Goal: Task Accomplishment & Management: Use online tool/utility

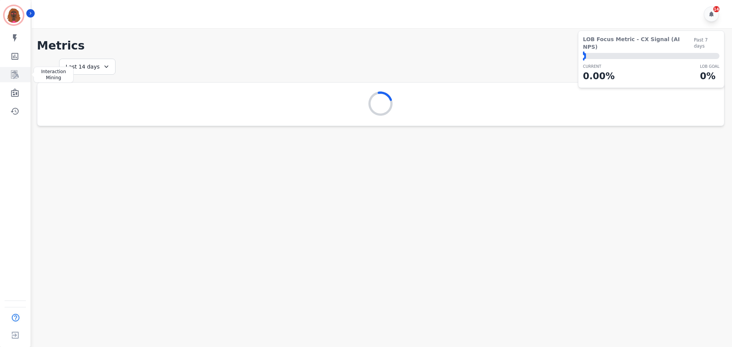
click at [18, 75] on icon "Sidebar" at bounding box center [15, 75] width 8 height 8
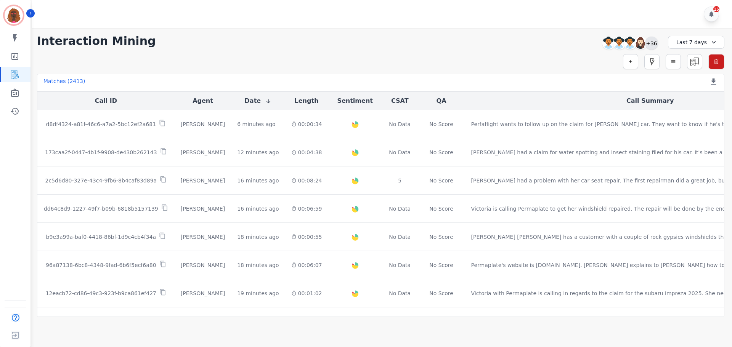
click at [653, 43] on div "+36" at bounding box center [651, 43] width 13 height 13
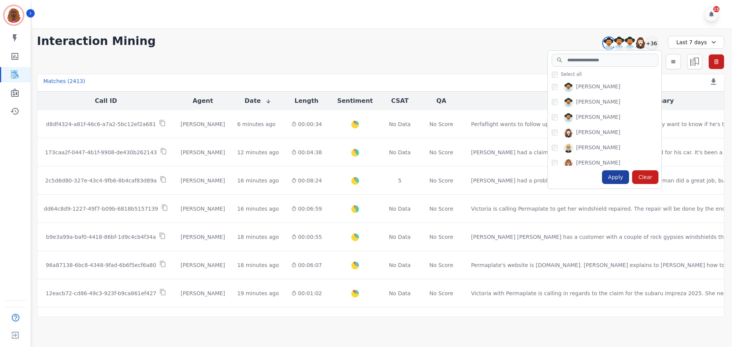
click at [616, 175] on div "Apply" at bounding box center [615, 177] width 27 height 14
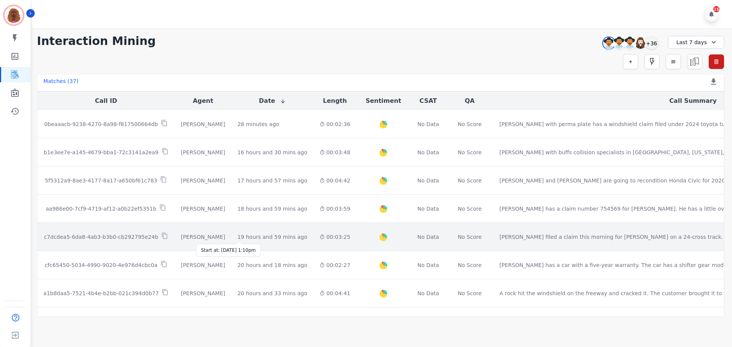
click at [237, 237] on div "19 hours and 59 mins ago" at bounding box center [272, 237] width 70 height 8
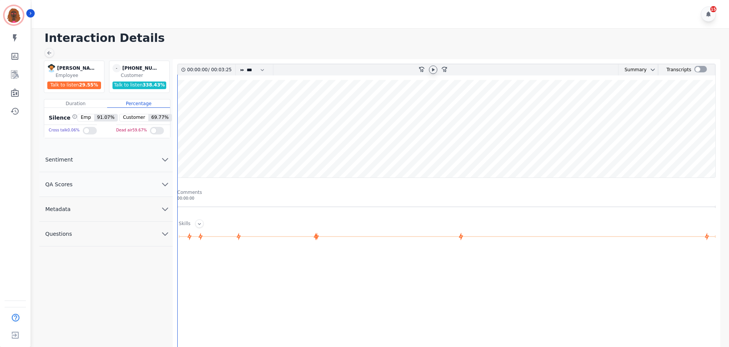
click at [434, 67] on icon at bounding box center [433, 70] width 6 height 6
click at [160, 180] on icon "chevron down" at bounding box center [164, 184] width 9 height 9
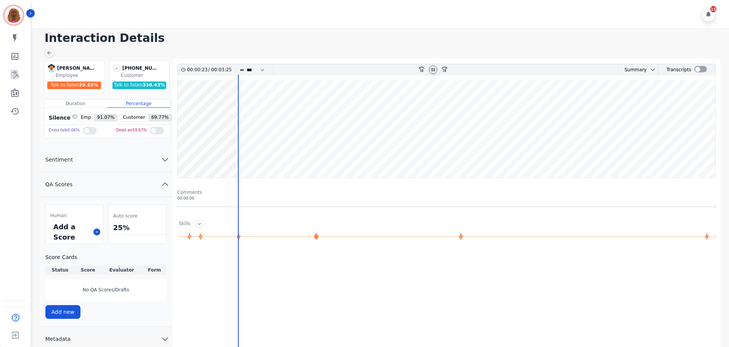
click at [182, 105] on wave at bounding box center [446, 129] width 537 height 98
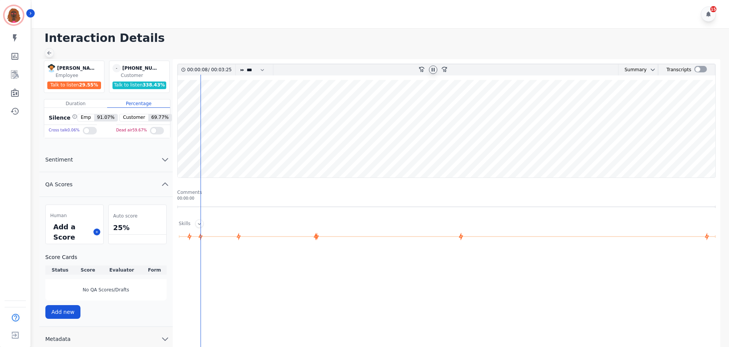
click at [47, 53] on icon at bounding box center [49, 53] width 6 height 6
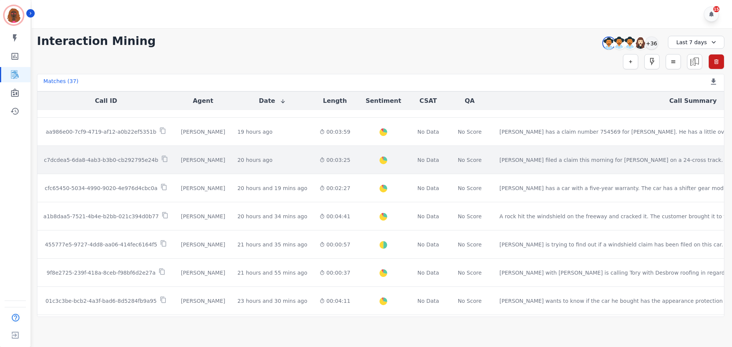
scroll to position [77, 0]
click at [313, 159] on td "00:03:25" at bounding box center [334, 160] width 43 height 28
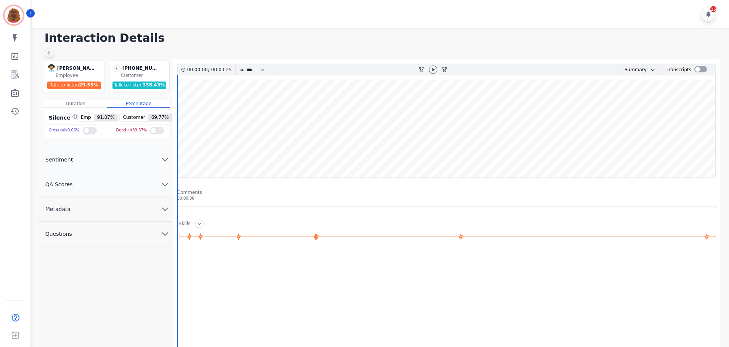
click at [50, 53] on icon at bounding box center [49, 53] width 6 height 6
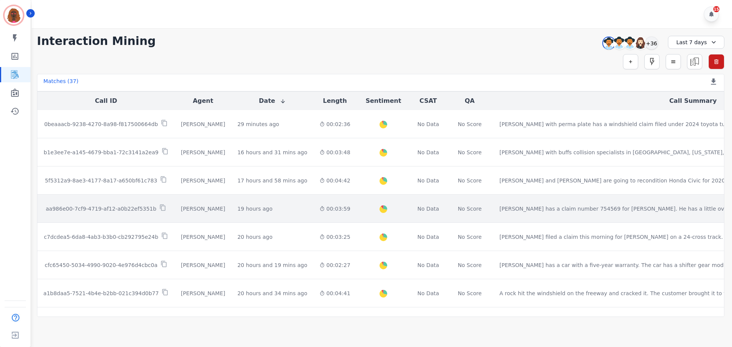
click at [319, 207] on div "00:03:59" at bounding box center [334, 209] width 31 height 8
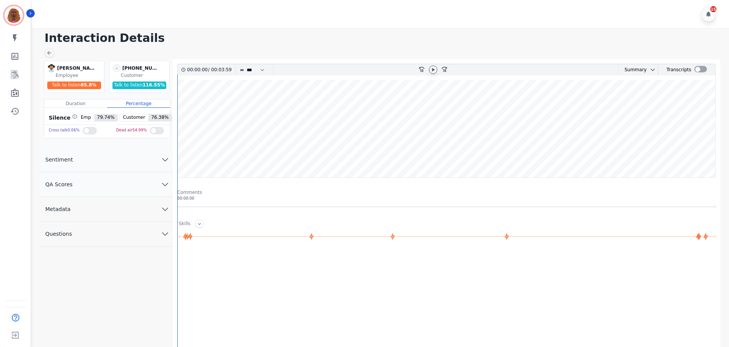
click at [430, 67] on icon at bounding box center [433, 70] width 6 height 6
click at [159, 188] on button "QA Scores" at bounding box center [105, 184] width 133 height 25
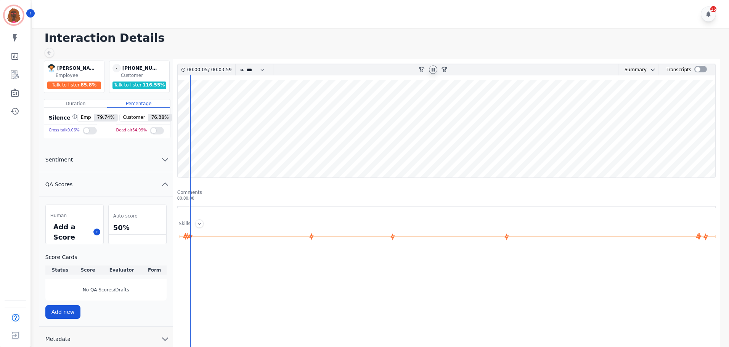
click at [95, 228] on div "Add a Score" at bounding box center [75, 232] width 58 height 24
click at [94, 232] on button at bounding box center [96, 232] width 7 height 7
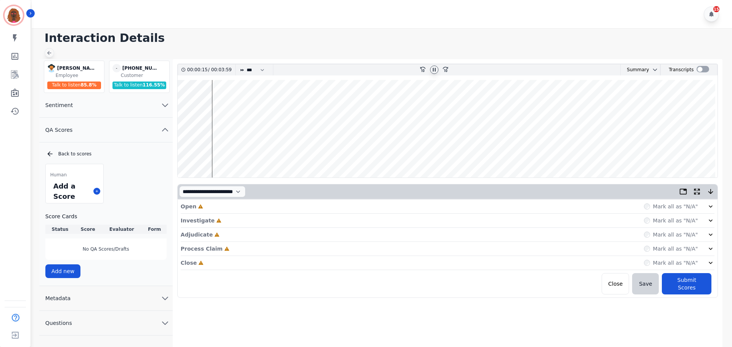
click at [50, 51] on icon at bounding box center [49, 53] width 6 height 6
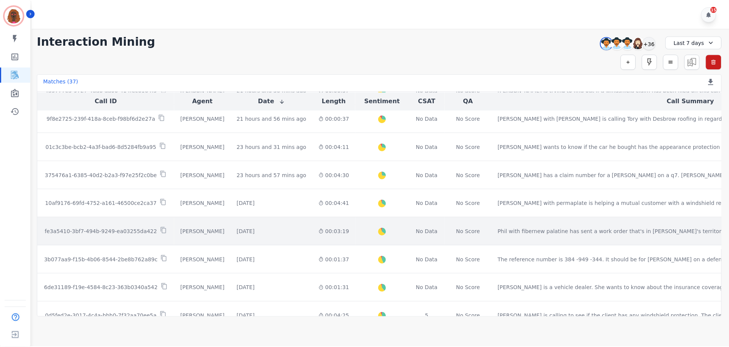
scroll to position [232, 0]
click at [237, 233] on div "[DATE]" at bounding box center [246, 231] width 18 height 8
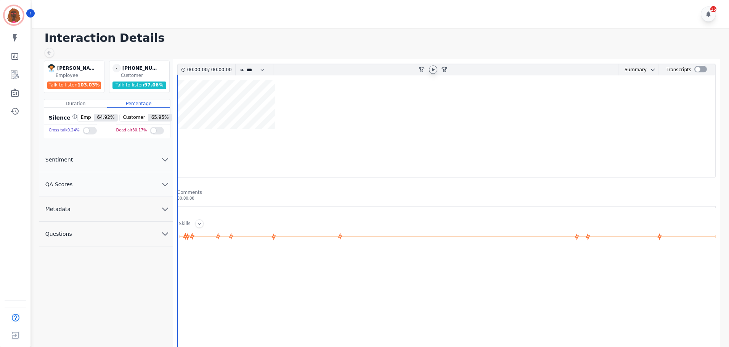
click at [432, 70] on icon at bounding box center [433, 70] width 6 height 6
click at [168, 186] on icon "chevron down" at bounding box center [164, 184] width 9 height 9
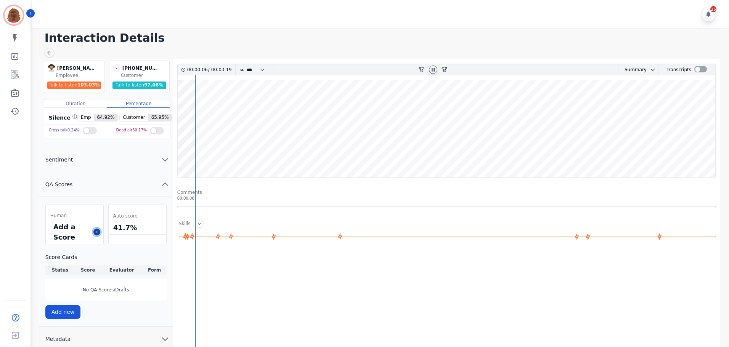
click at [96, 230] on icon at bounding box center [97, 232] width 4 height 4
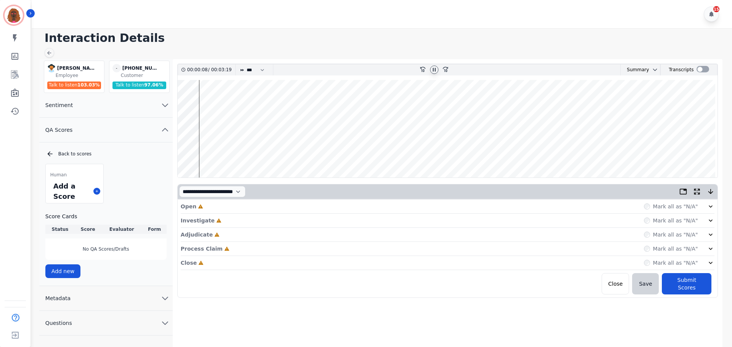
click at [250, 208] on div "Open Incomplete Mark all as "N/A"" at bounding box center [448, 207] width 534 height 14
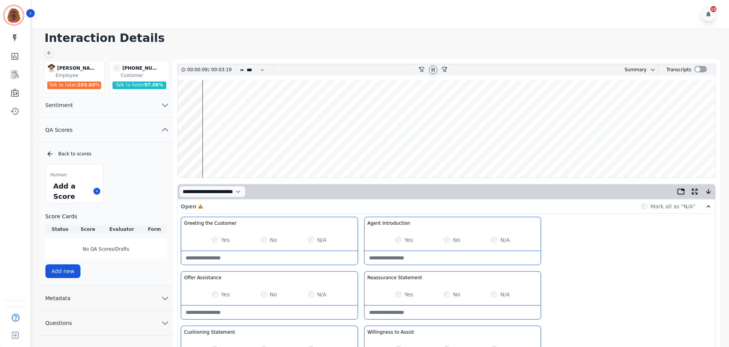
click at [180, 152] on wave at bounding box center [446, 129] width 537 height 98
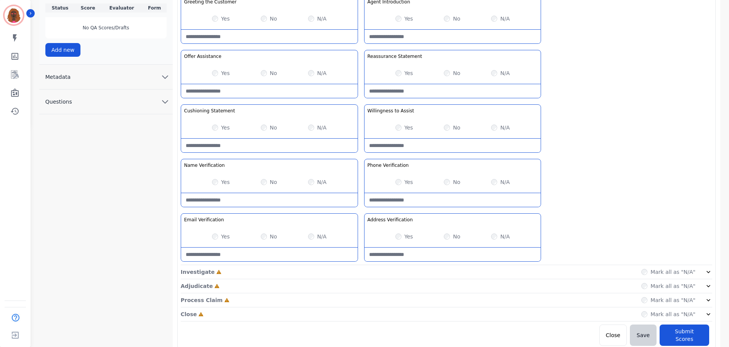
click at [358, 269] on div "Investigate Incomplete Mark all as "N/A"" at bounding box center [446, 272] width 531 height 14
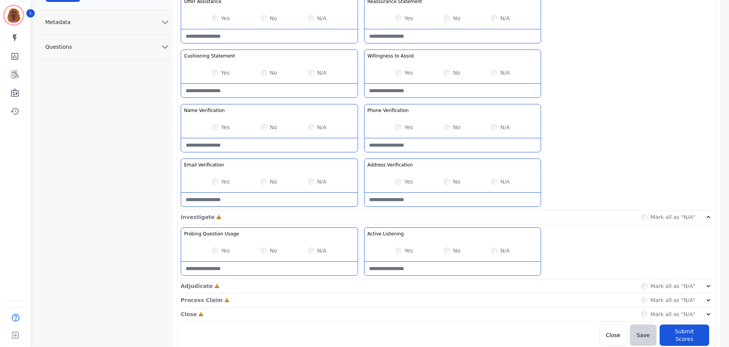
click at [360, 288] on div "Adjudicate Incomplete Mark all as "N/A"" at bounding box center [446, 286] width 531 height 14
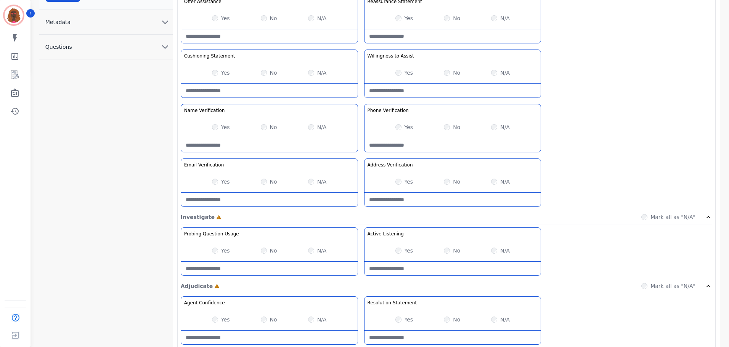
scroll to position [331, 0]
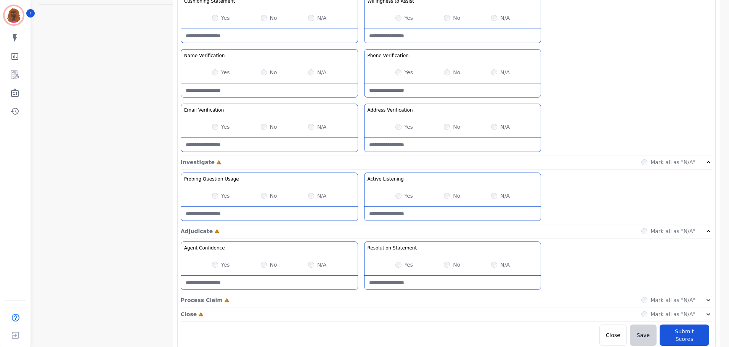
click at [359, 301] on div "Process Claim Incomplete Mark all as "N/A"" at bounding box center [446, 301] width 531 height 14
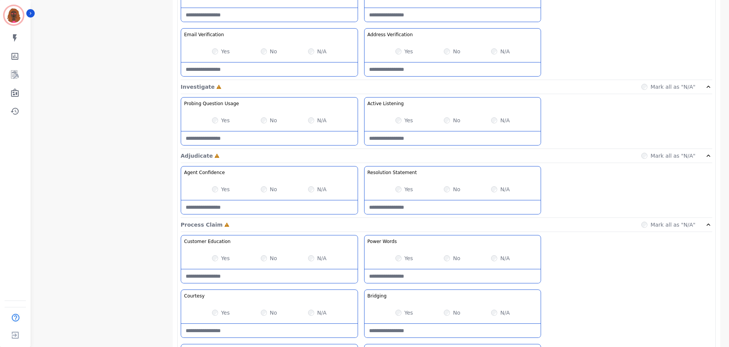
scroll to position [495, 0]
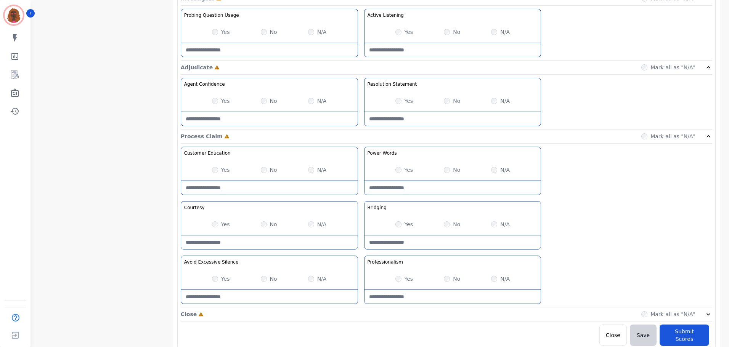
click at [358, 310] on div "Close Incomplete Mark all as "N/A"" at bounding box center [446, 315] width 531 height 14
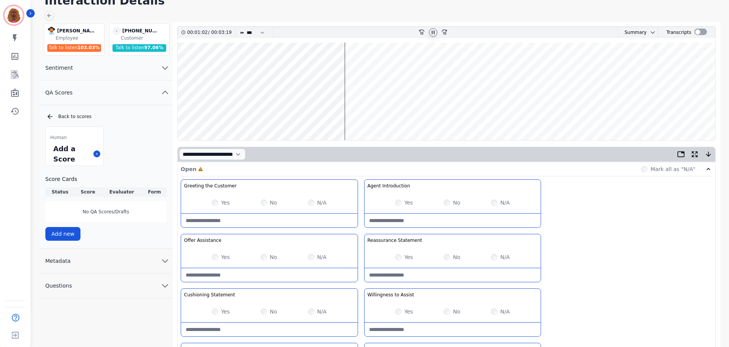
scroll to position [38, 0]
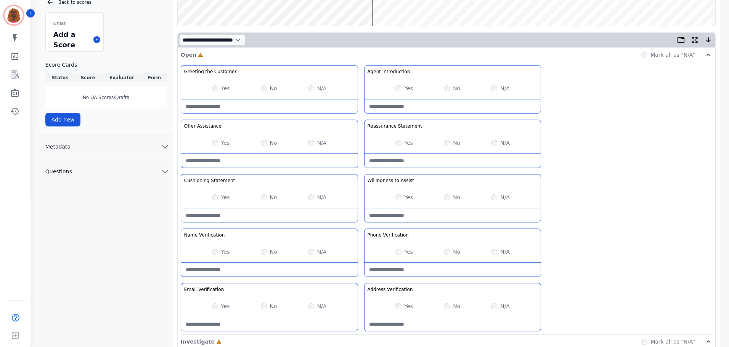
click at [304, 218] on Statement-note at bounding box center [269, 216] width 176 height 14
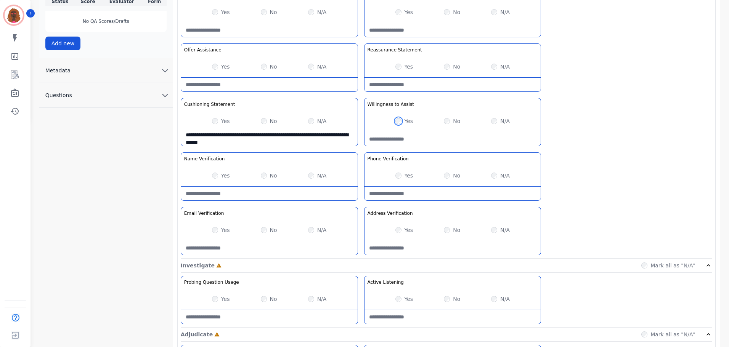
scroll to position [228, 0]
click at [494, 170] on div "Yes No N/A" at bounding box center [452, 175] width 176 height 21
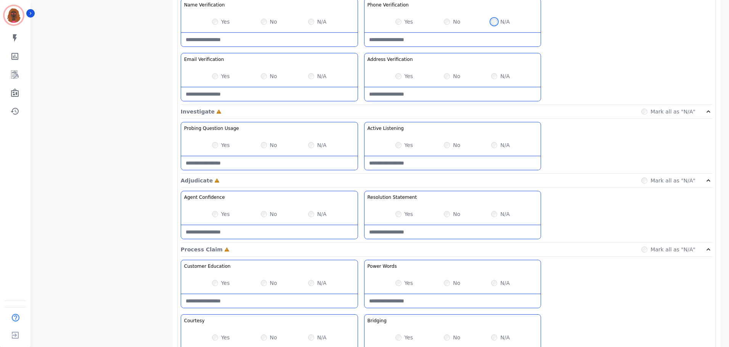
scroll to position [381, 0]
click at [218, 216] on div "Yes" at bounding box center [221, 215] width 18 height 8
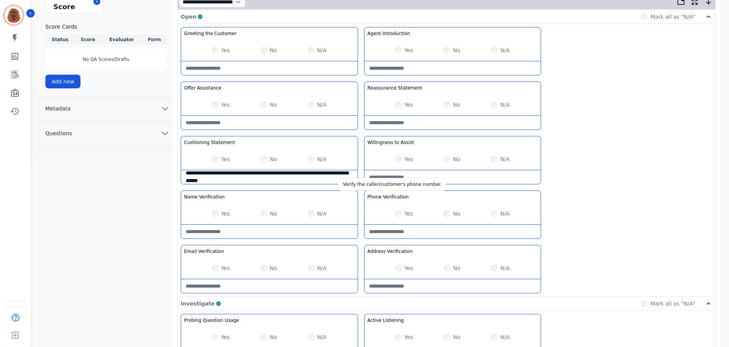
scroll to position [190, 0]
click at [269, 181] on Statement-note "**********" at bounding box center [269, 177] width 176 height 14
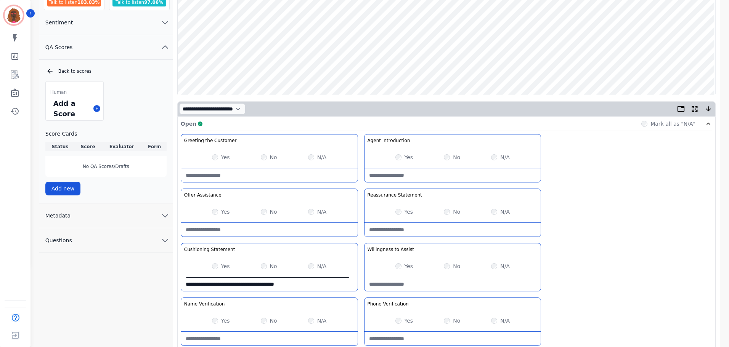
scroll to position [0, 0]
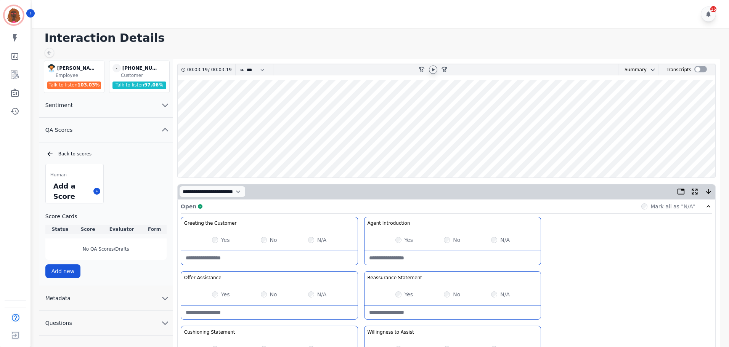
type Statement-note "**********"
click at [302, 148] on wave at bounding box center [446, 129] width 537 height 98
click at [434, 67] on icon at bounding box center [433, 70] width 6 height 6
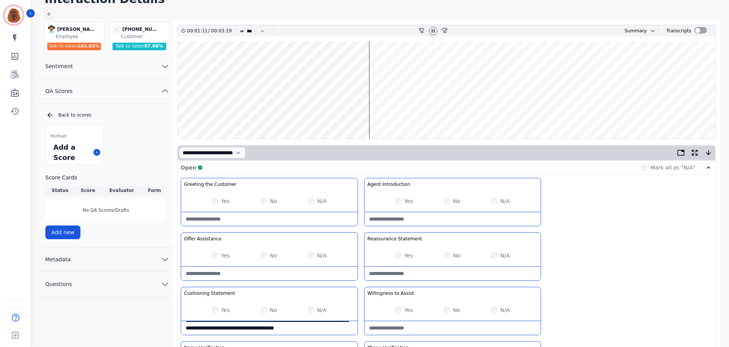
scroll to position [38, 0]
click at [382, 114] on wave at bounding box center [446, 91] width 537 height 98
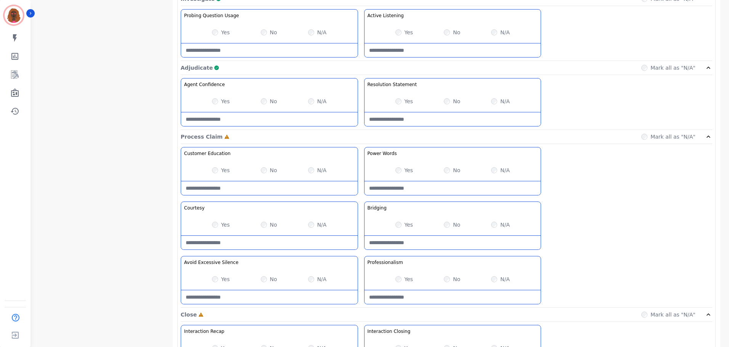
scroll to position [495, 0]
click at [444, 225] on div "No" at bounding box center [452, 225] width 16 height 8
click at [441, 245] on Claim-Bridging-note at bounding box center [452, 243] width 176 height 14
type Claim-Bridging-note "**********"
click at [441, 184] on Words-note at bounding box center [452, 188] width 176 height 14
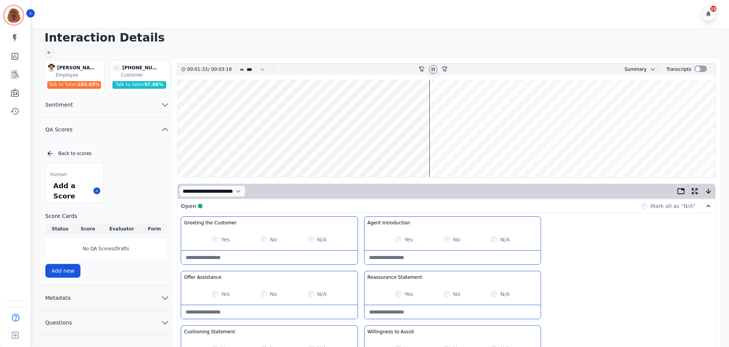
scroll to position [0, 0]
type Words-note "**********"
click at [471, 151] on wave at bounding box center [446, 129] width 537 height 98
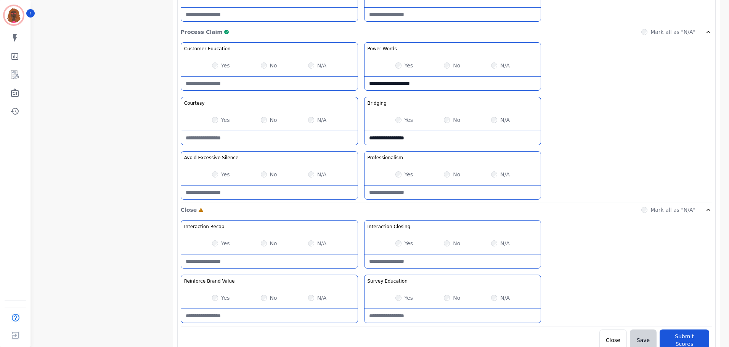
scroll to position [605, 0]
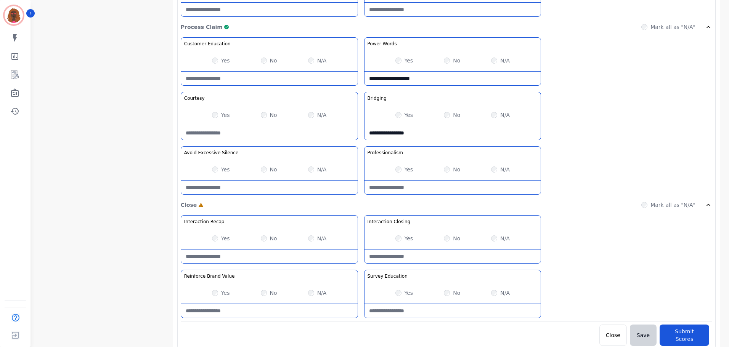
click at [262, 186] on Silence-note at bounding box center [269, 188] width 176 height 14
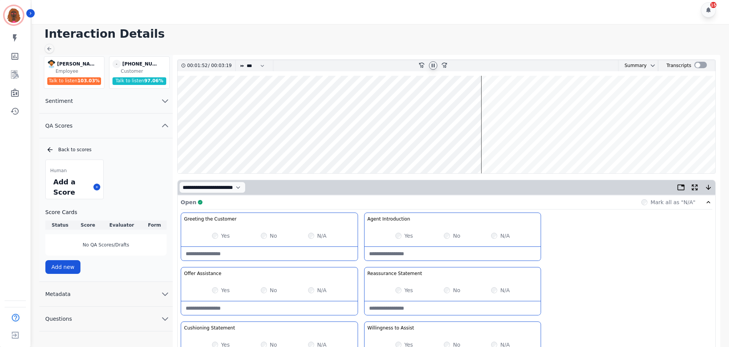
scroll to position [0, 0]
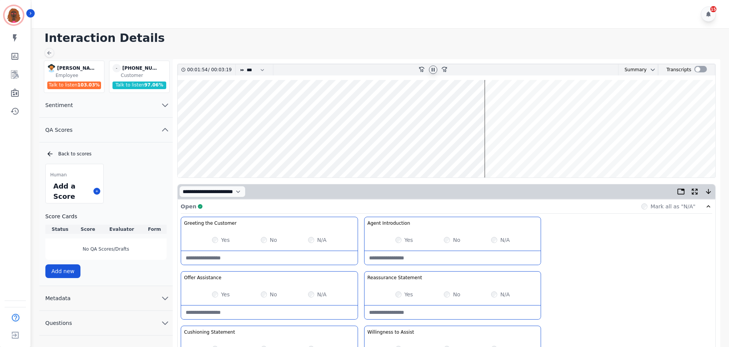
click at [453, 104] on wave at bounding box center [446, 129] width 537 height 98
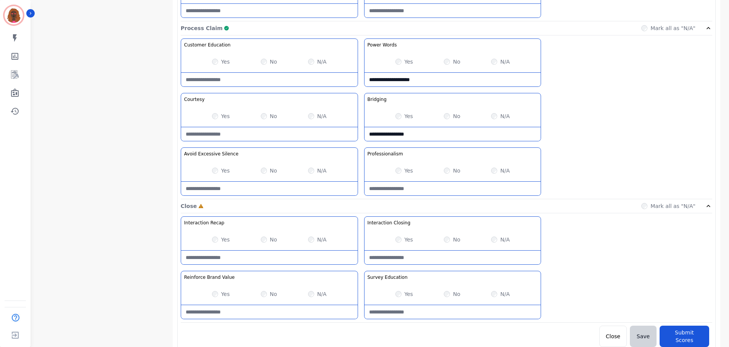
scroll to position [605, 0]
click at [239, 183] on Silence-note at bounding box center [269, 188] width 176 height 14
type Silence-note "*"
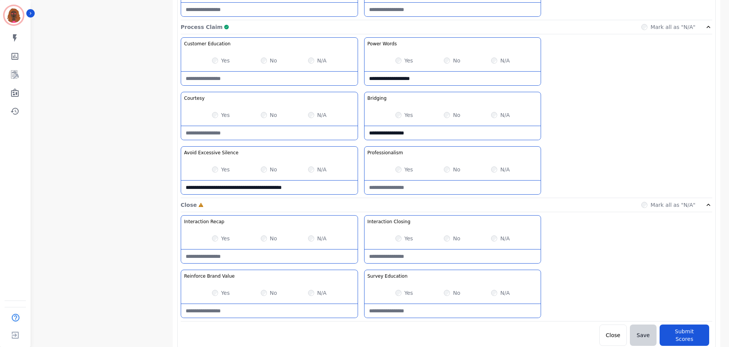
type Silence-note "**********"
click at [239, 184] on Silence-note "**********" at bounding box center [269, 188] width 176 height 14
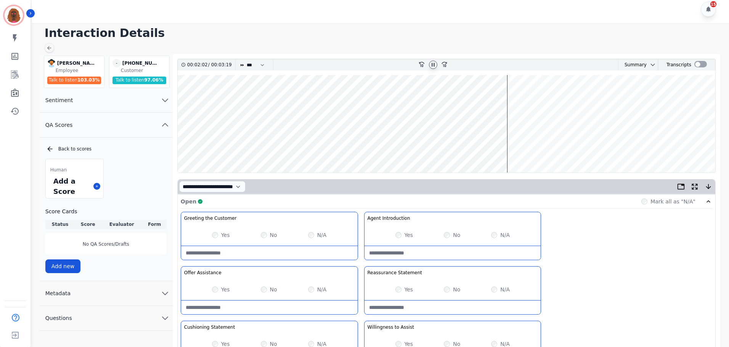
scroll to position [0, 0]
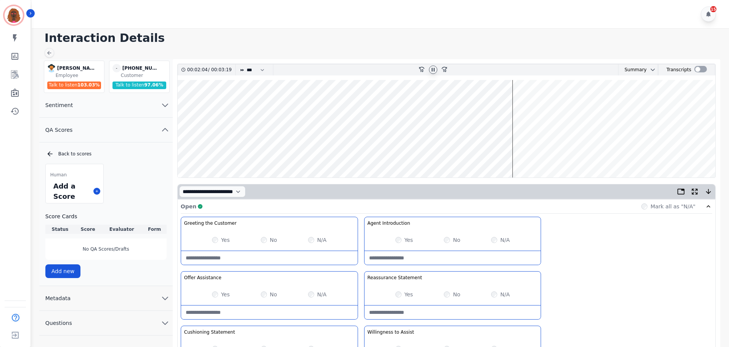
click at [547, 149] on wave at bounding box center [446, 129] width 537 height 98
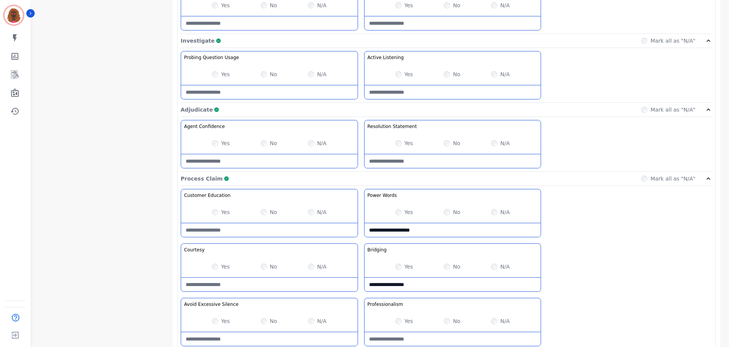
scroll to position [452, 0]
click at [408, 91] on Listening-note at bounding box center [452, 93] width 176 height 14
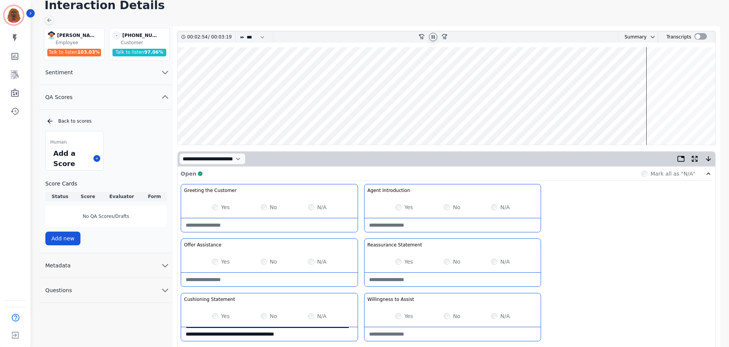
scroll to position [0, 0]
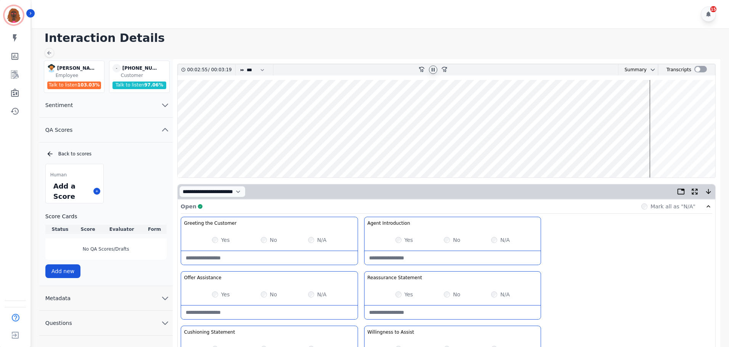
type Listening-note "**********"
click at [689, 150] on wave at bounding box center [446, 129] width 537 height 98
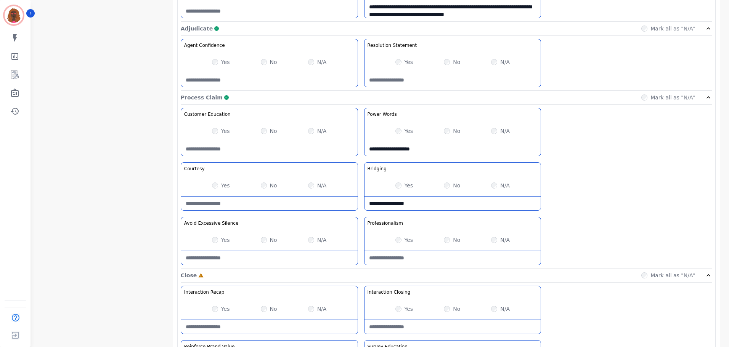
scroll to position [605, 0]
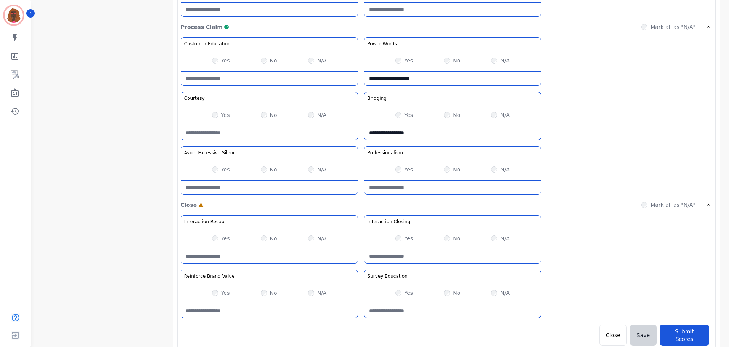
click at [438, 249] on div "Yes No N/A" at bounding box center [452, 238] width 176 height 21
click at [438, 256] on Closing-note at bounding box center [452, 257] width 176 height 14
type Closing-note "**********"
click at [444, 291] on div "No" at bounding box center [452, 293] width 16 height 8
click at [444, 289] on div "No" at bounding box center [452, 293] width 16 height 8
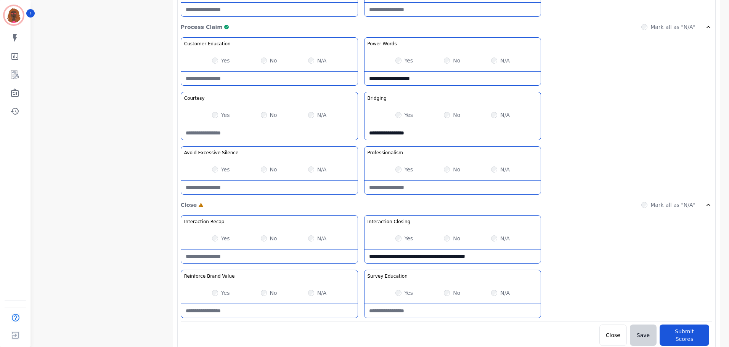
click at [438, 311] on Education-note at bounding box center [452, 311] width 176 height 14
type Education-note "*"
type Education-note "**********"
click at [255, 303] on div "Yes No N/A" at bounding box center [269, 292] width 176 height 21
click at [257, 306] on Value-note at bounding box center [269, 311] width 176 height 14
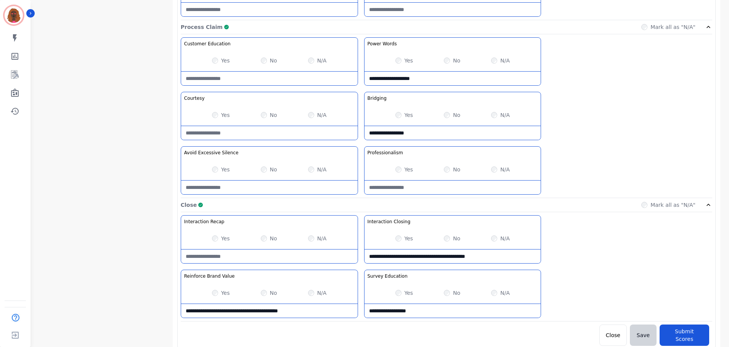
type Value-note "**********"
click at [695, 326] on button "Submit Scores" at bounding box center [684, 335] width 50 height 21
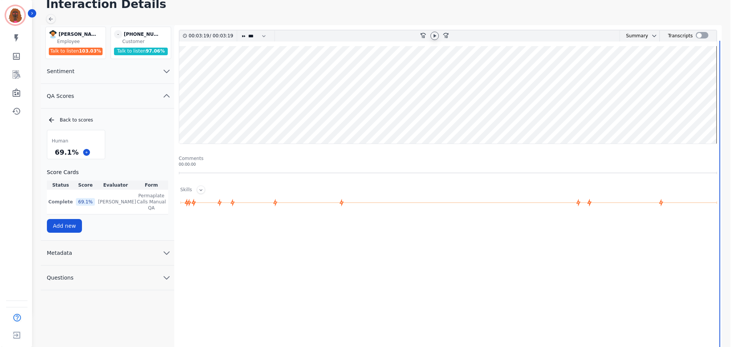
scroll to position [0, 0]
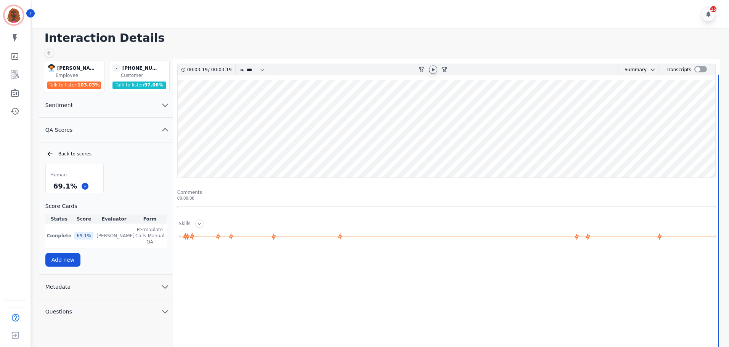
click at [52, 48] on div "Interaction Details Amy Small Amy Small Employee Talk to listen 103.03 % - +184…" at bounding box center [378, 219] width 699 height 382
click at [52, 52] on icon at bounding box center [49, 53] width 6 height 6
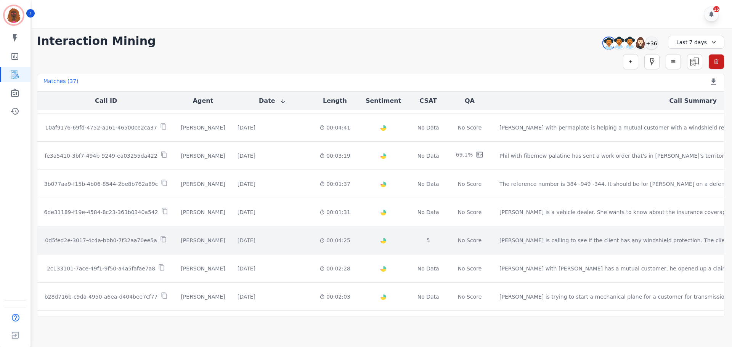
scroll to position [389, 0]
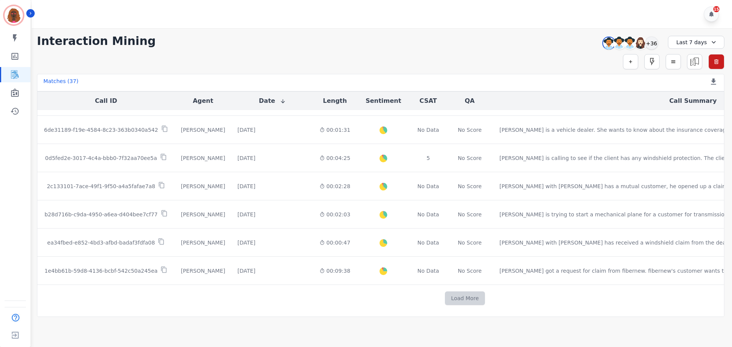
click at [445, 294] on button "Load More" at bounding box center [465, 299] width 40 height 14
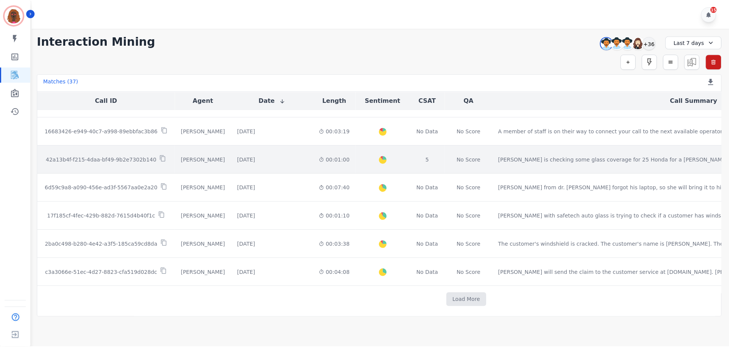
scroll to position [869, 0]
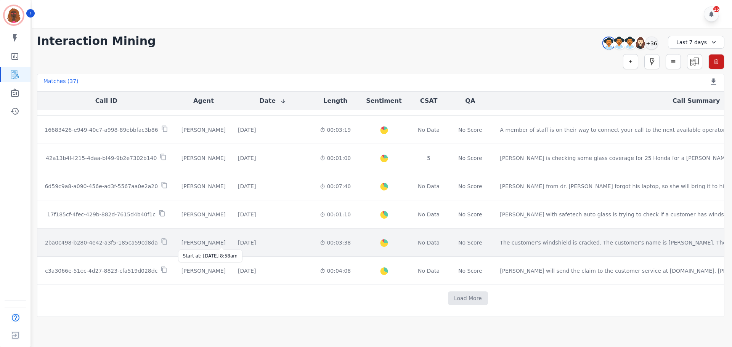
click at [238, 244] on div "4 days ago" at bounding box center [247, 243] width 18 height 8
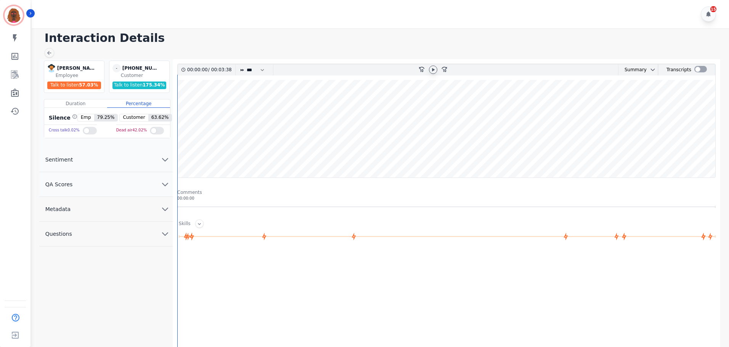
click at [433, 69] on icon at bounding box center [433, 69] width 3 height 3
click at [160, 180] on button "QA Scores" at bounding box center [105, 184] width 133 height 25
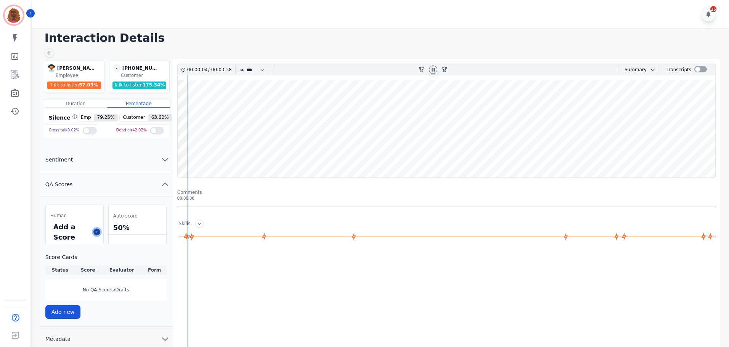
click at [96, 234] on button at bounding box center [96, 232] width 7 height 7
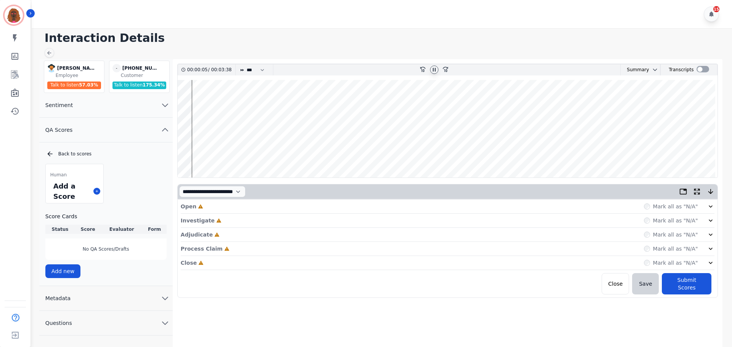
click at [279, 211] on div "Open Incomplete Mark all as "N/A"" at bounding box center [448, 207] width 534 height 14
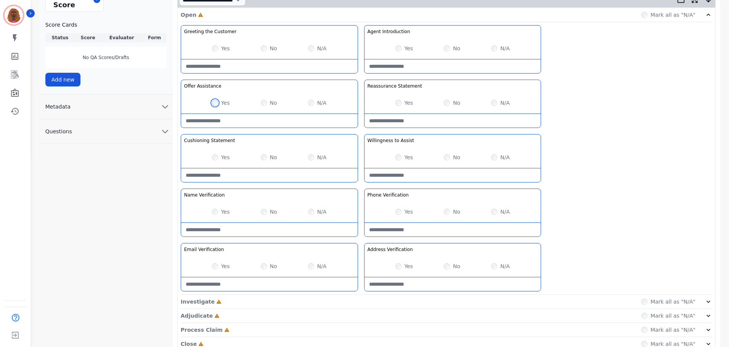
scroll to position [221, 0]
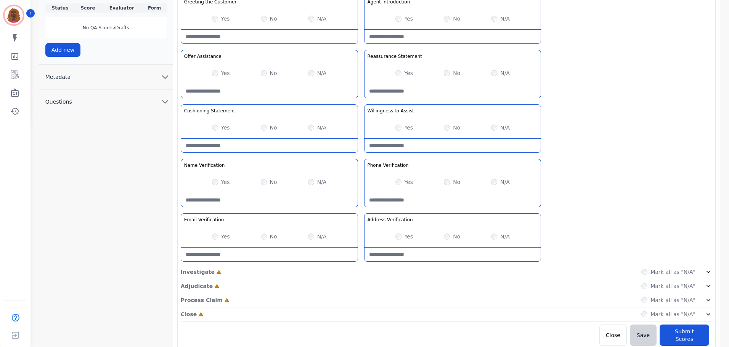
click at [365, 274] on div "Investigate Incomplete Mark all as "N/A"" at bounding box center [446, 272] width 531 height 14
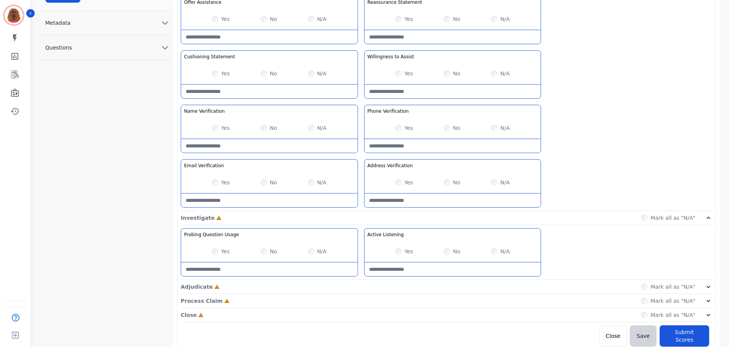
scroll to position [276, 0]
click at [353, 290] on div "Adjudicate Incomplete Mark all as "N/A"" at bounding box center [446, 286] width 531 height 14
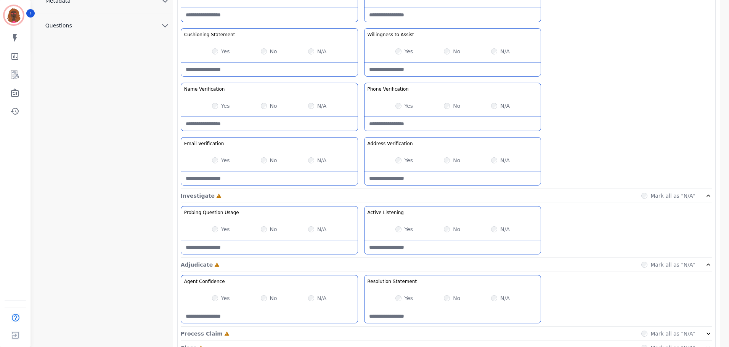
scroll to position [331, 0]
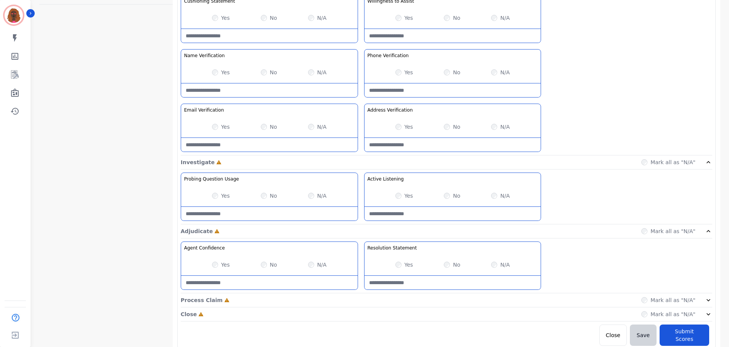
click at [363, 301] on div "Process Claim Incomplete Mark all as "N/A"" at bounding box center [446, 301] width 531 height 14
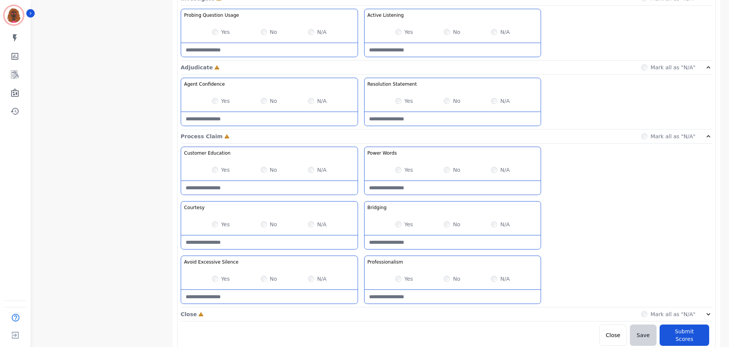
click at [360, 313] on div "Close Incomplete Mark all as "N/A"" at bounding box center [446, 315] width 531 height 14
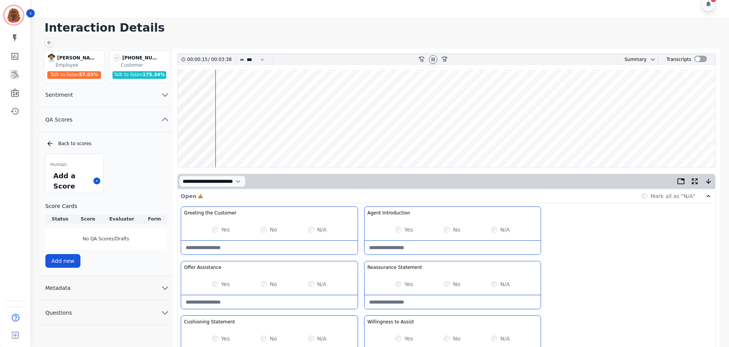
scroll to position [0, 0]
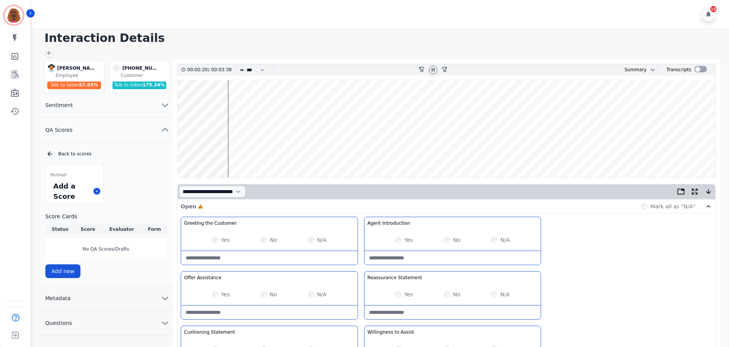
click at [183, 153] on wave at bounding box center [446, 129] width 537 height 98
click at [436, 317] on Statement-note at bounding box center [452, 313] width 176 height 14
click at [466, 314] on Statement-note "**********" at bounding box center [452, 313] width 176 height 14
type Statement-note "**********"
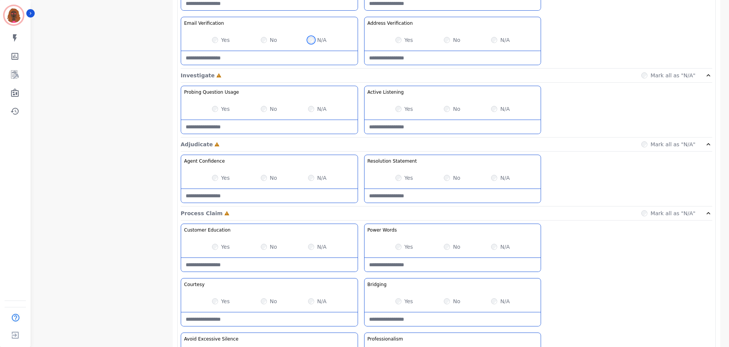
scroll to position [419, 0]
click at [258, 126] on Usage-note at bounding box center [269, 127] width 176 height 14
type Usage-note "*"
type Usage-note "**********"
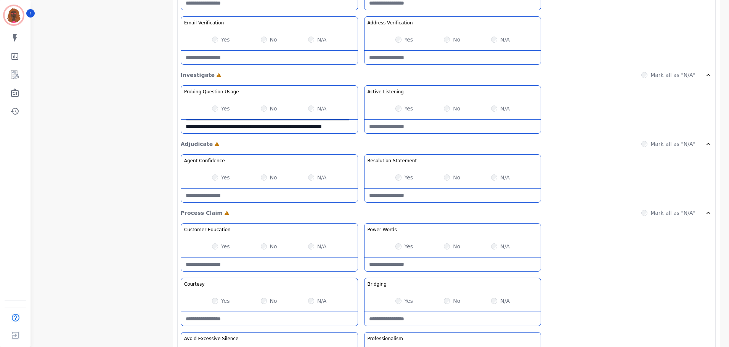
click at [401, 107] on div "Yes" at bounding box center [404, 109] width 18 height 8
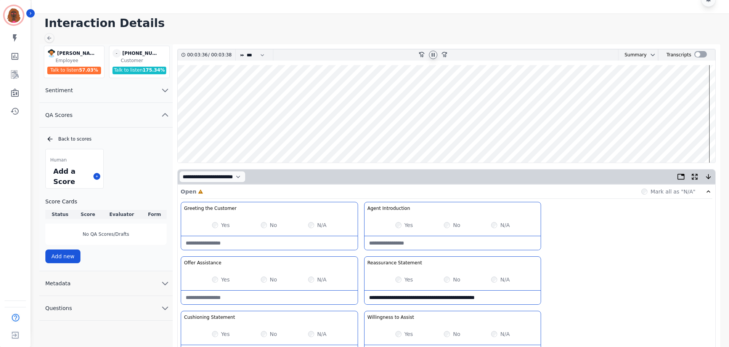
scroll to position [0, 0]
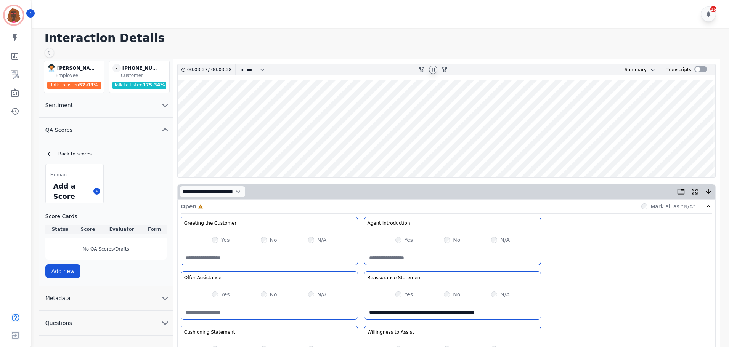
click at [527, 151] on wave at bounding box center [446, 129] width 537 height 98
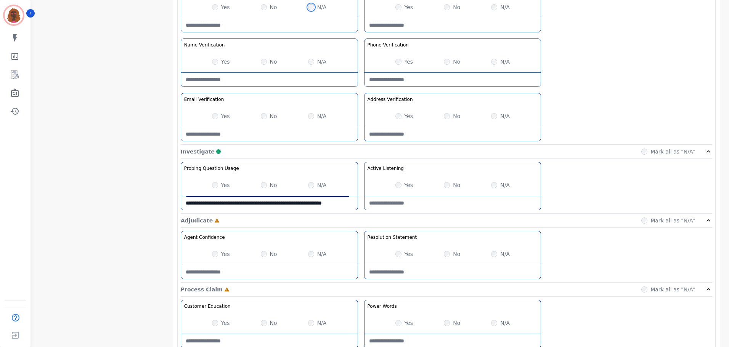
scroll to position [343, 0]
click at [212, 253] on div "Yes No N/A" at bounding box center [269, 253] width 176 height 21
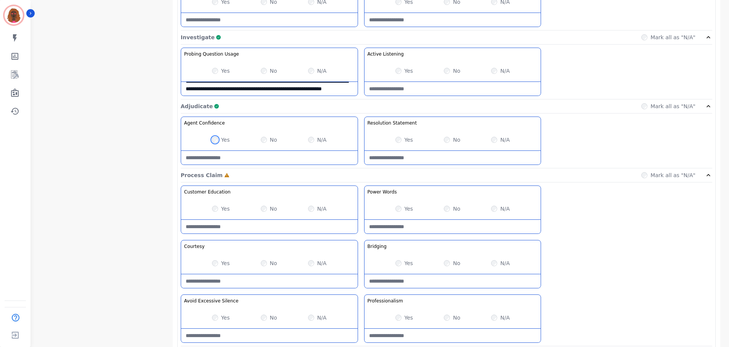
scroll to position [457, 0]
click at [395, 315] on div "Yes" at bounding box center [404, 317] width 18 height 8
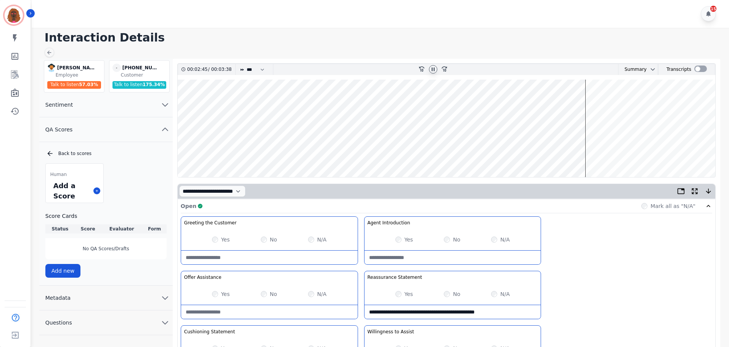
scroll to position [0, 0]
click at [681, 151] on wave at bounding box center [446, 129] width 537 height 98
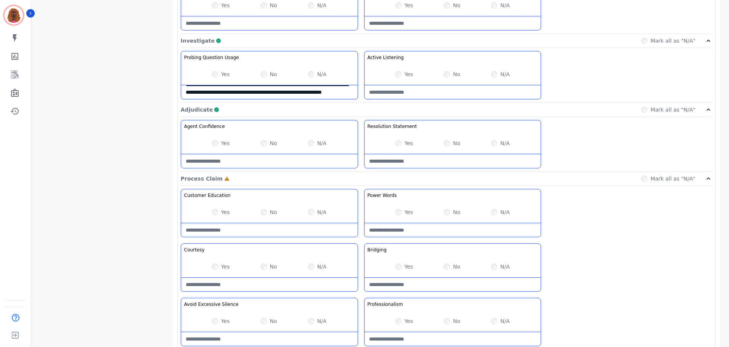
scroll to position [452, 0]
click at [447, 234] on Words-note at bounding box center [452, 231] width 176 height 14
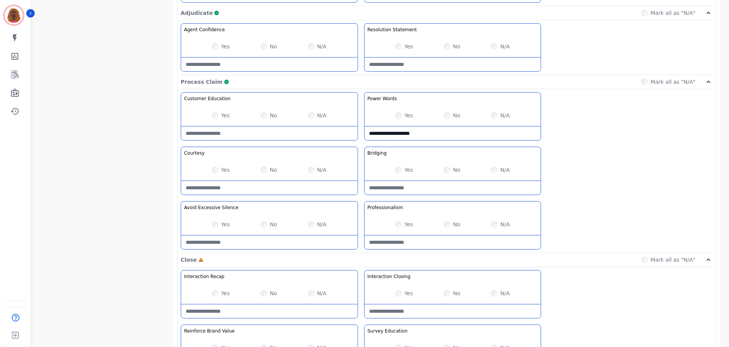
scroll to position [605, 0]
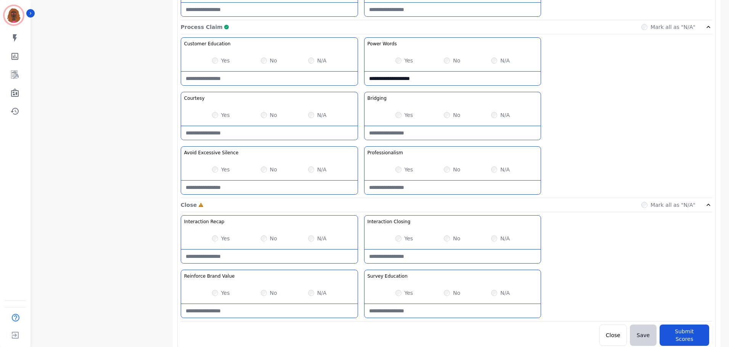
type Words-note "**********"
click at [440, 257] on Closing-note at bounding box center [452, 257] width 176 height 14
type Closing-note "**********"
click at [264, 315] on Value-note at bounding box center [269, 311] width 176 height 14
type Value-note "**********"
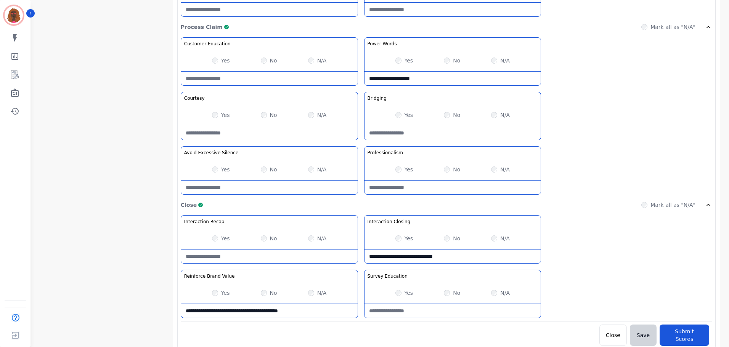
click at [441, 316] on Education-note at bounding box center [452, 311] width 176 height 14
type Education-note "*"
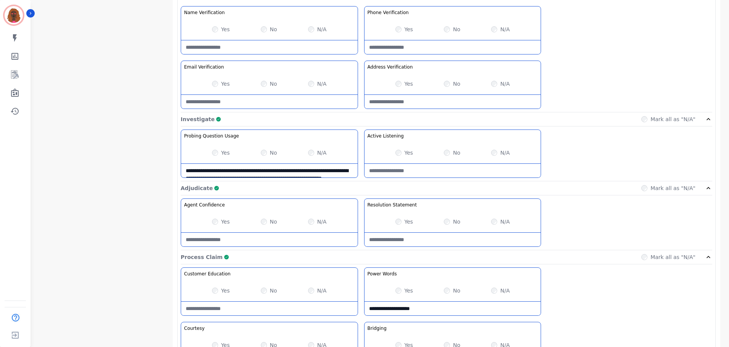
scroll to position [374, 0]
type Education-note "**********"
click at [321, 171] on Usage-note "**********" at bounding box center [269, 171] width 176 height 14
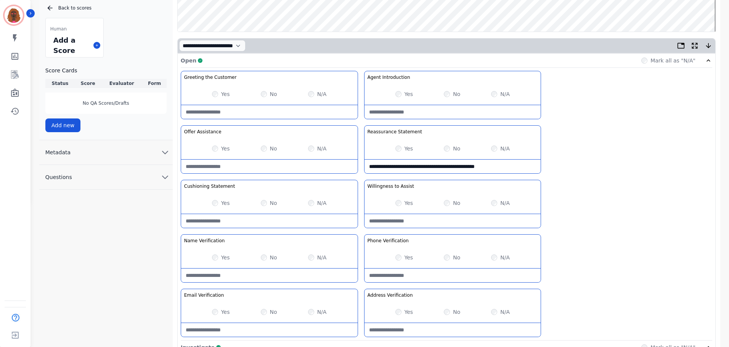
scroll to position [145, 0]
type Usage-note "**********"
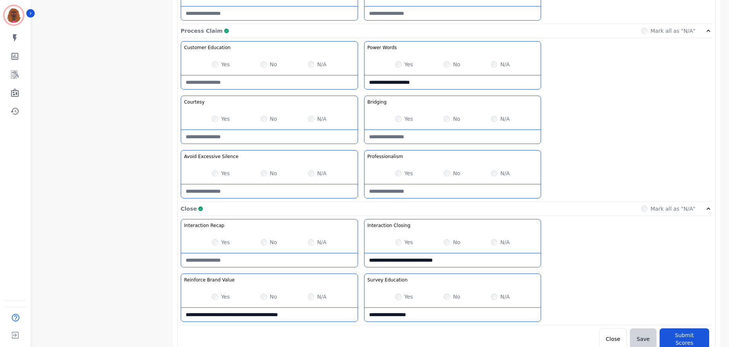
scroll to position [605, 0]
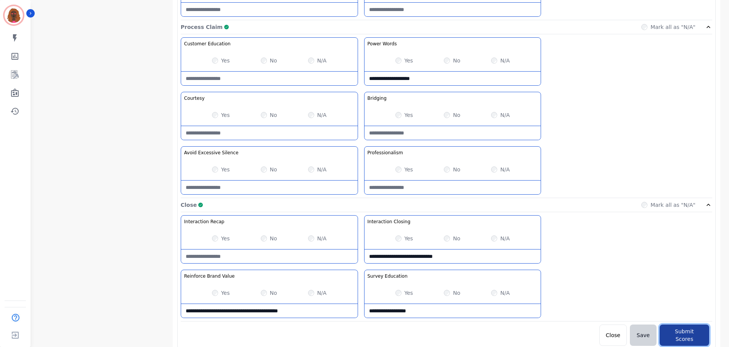
click at [676, 332] on button "Submit Scores" at bounding box center [684, 335] width 50 height 21
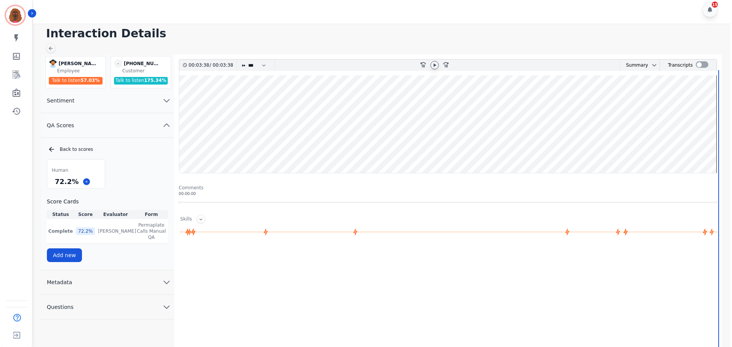
scroll to position [0, 0]
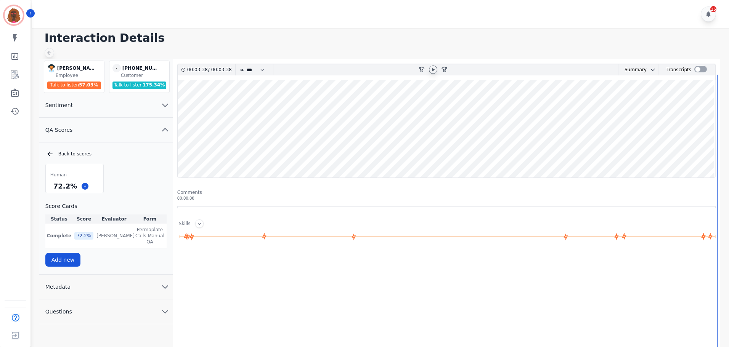
click at [51, 54] on icon at bounding box center [49, 53] width 6 height 6
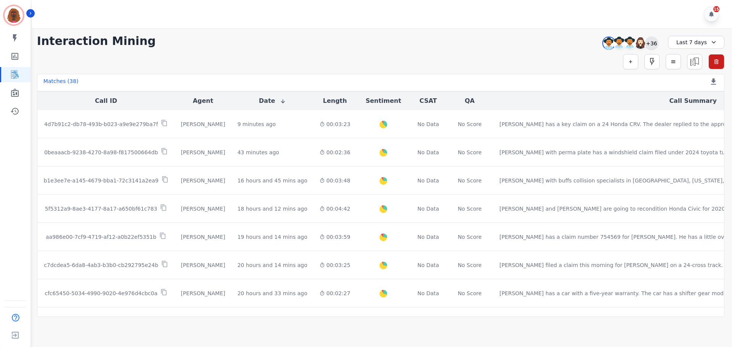
click at [651, 43] on div "+36" at bounding box center [651, 43] width 13 height 13
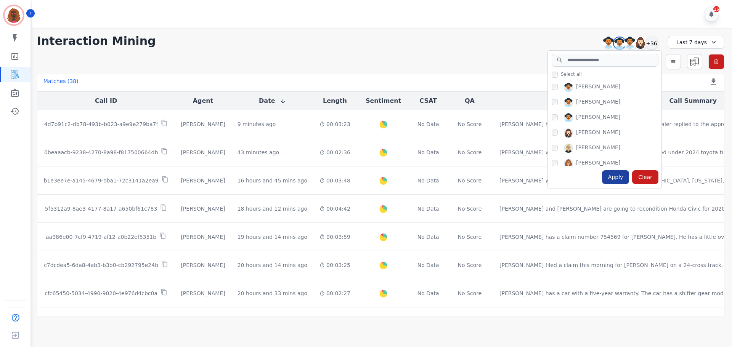
click at [619, 179] on div "Apply" at bounding box center [615, 177] width 27 height 14
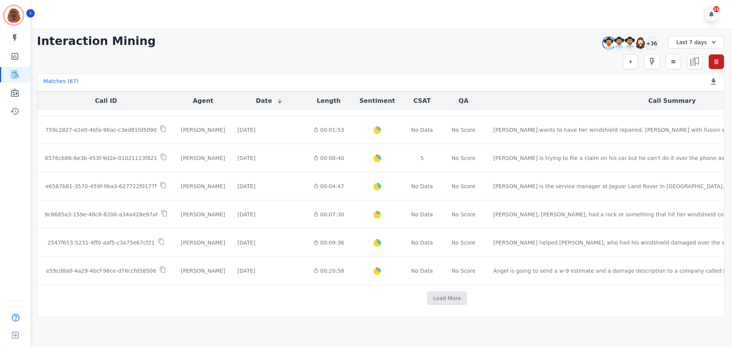
scroll to position [384, 0]
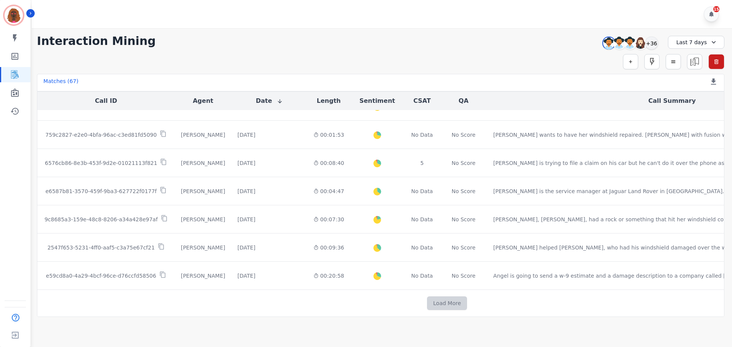
click at [427, 300] on button "Load More" at bounding box center [447, 304] width 40 height 14
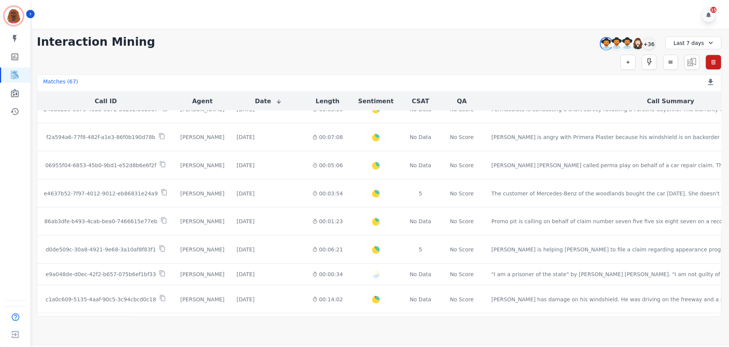
scroll to position [833, 0]
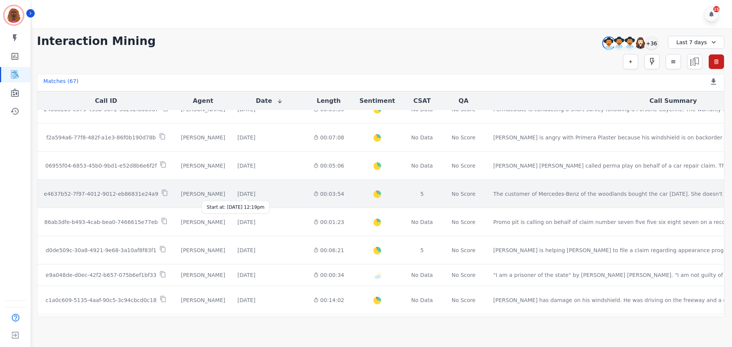
click at [240, 192] on div "[DATE]" at bounding box center [246, 194] width 18 height 8
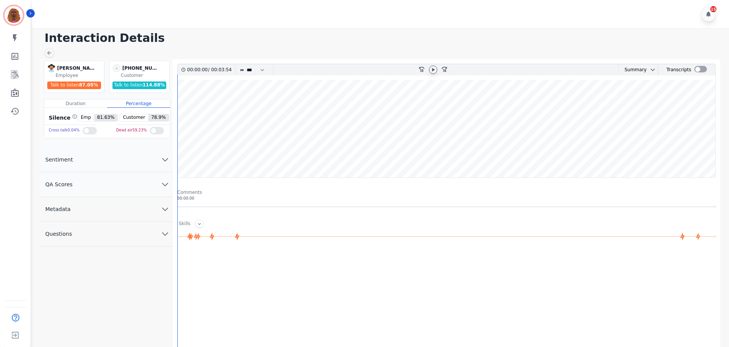
click at [431, 70] on icon at bounding box center [433, 70] width 6 height 6
click at [162, 183] on icon "chevron down" at bounding box center [164, 184] width 5 height 3
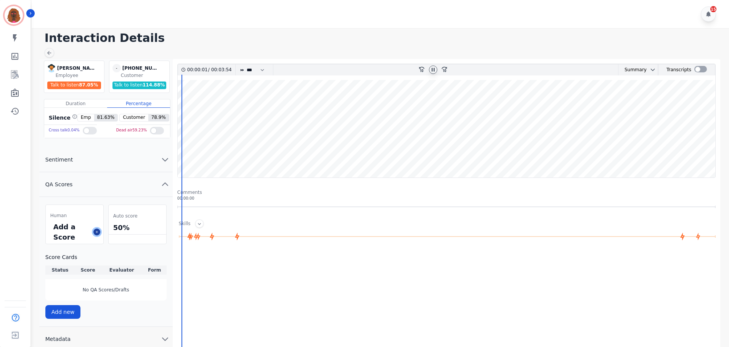
click at [95, 235] on button at bounding box center [96, 232] width 7 height 7
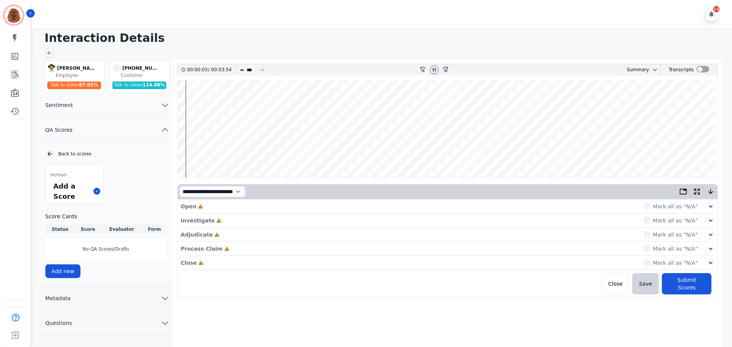
click at [210, 207] on div "Open Incomplete Mark all as "N/A"" at bounding box center [448, 207] width 534 height 14
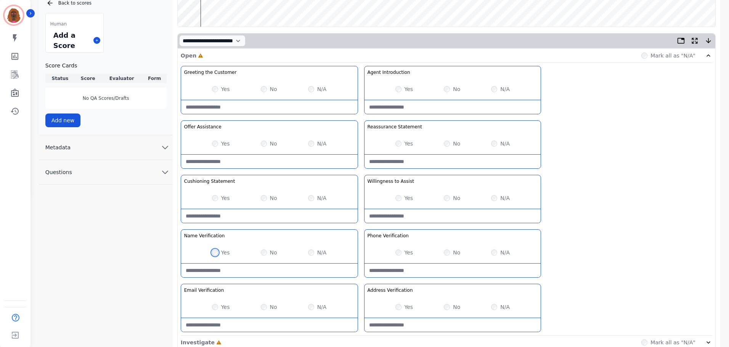
scroll to position [221, 0]
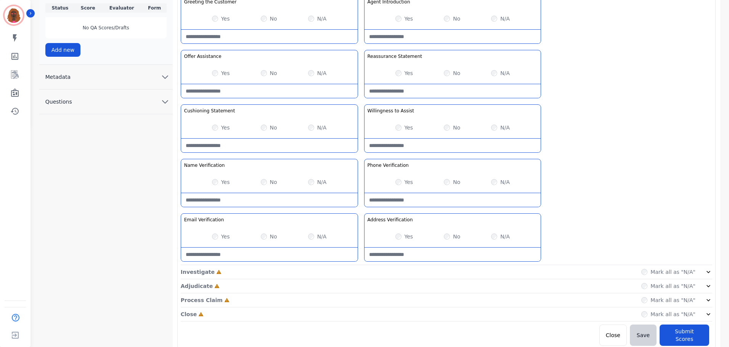
click at [369, 273] on div "Investigate Incomplete Mark all as "N/A"" at bounding box center [446, 272] width 531 height 14
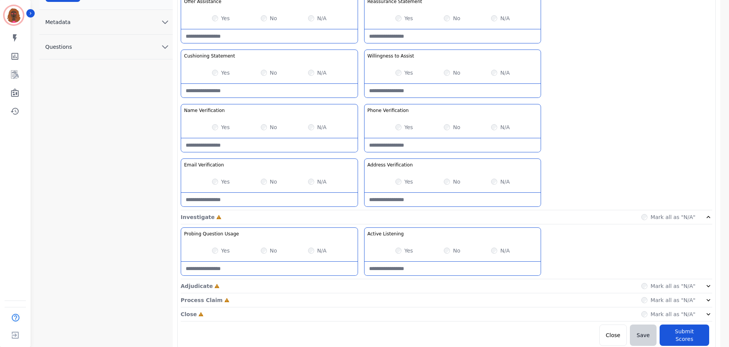
click at [356, 290] on div "Adjudicate Incomplete Mark all as "N/A"" at bounding box center [446, 286] width 531 height 14
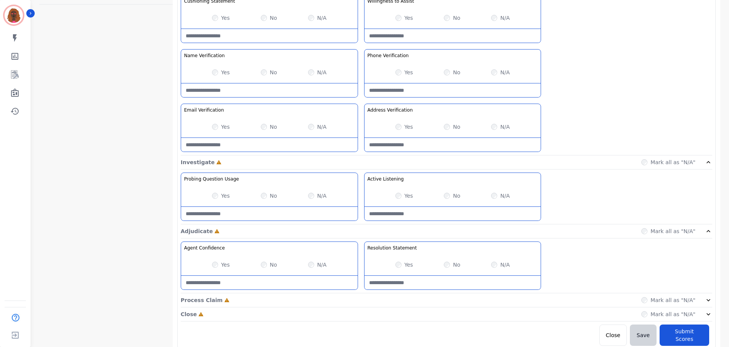
click at [359, 297] on div "Process Claim Incomplete Mark all as "N/A"" at bounding box center [446, 301] width 531 height 14
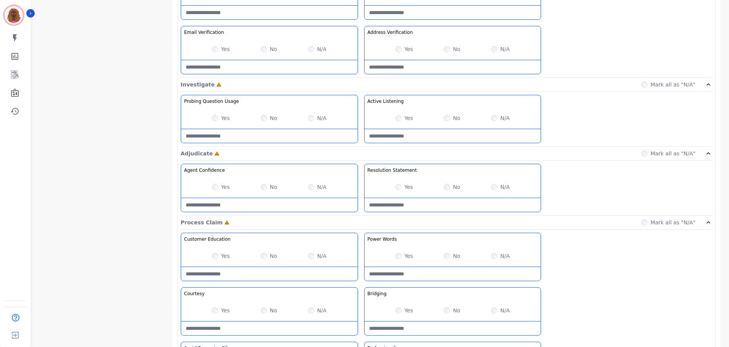
scroll to position [495, 0]
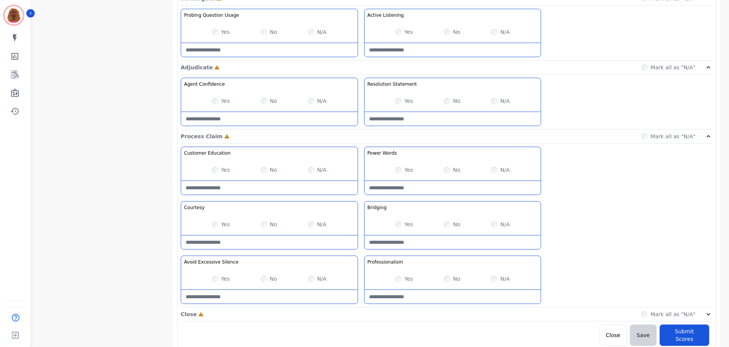
click at [361, 317] on div "Close Incomplete Mark all as "N/A"" at bounding box center [446, 315] width 531 height 14
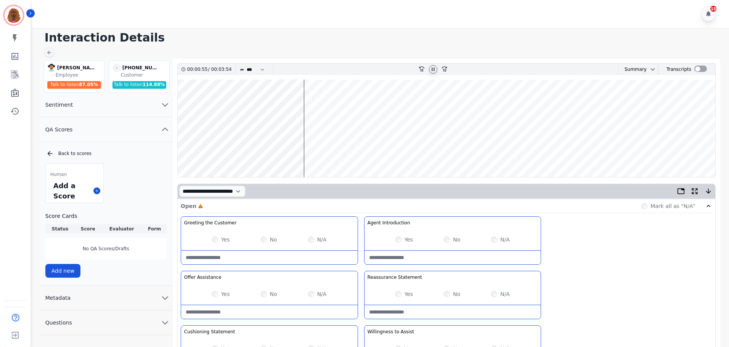
scroll to position [0, 0]
click at [196, 104] on wave at bounding box center [446, 129] width 537 height 98
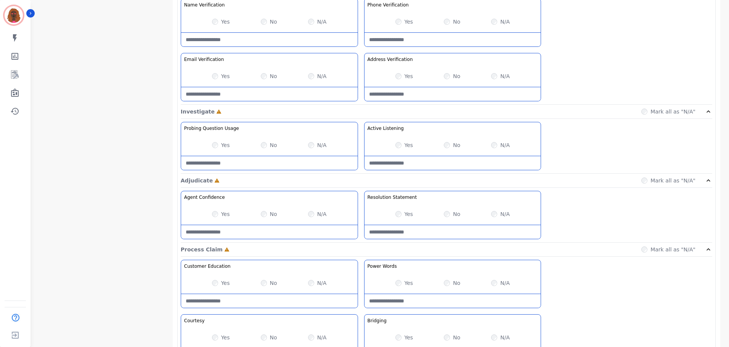
scroll to position [382, 0]
click at [426, 165] on Listening-note at bounding box center [452, 164] width 176 height 14
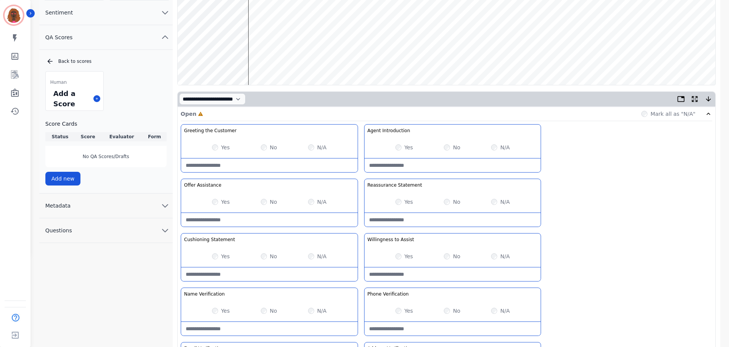
scroll to position [92, 0]
type Listening-note "**********"
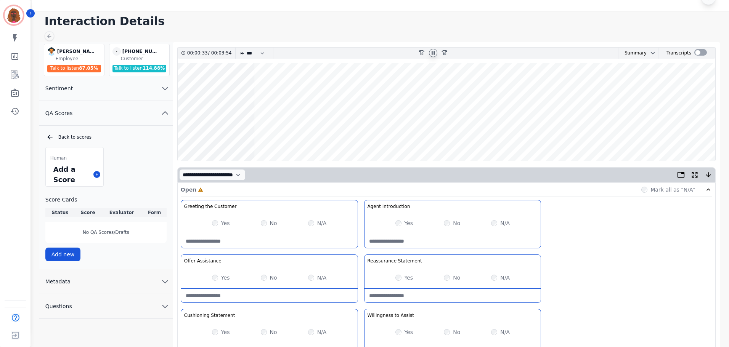
click at [286, 135] on wave at bounding box center [446, 112] width 537 height 98
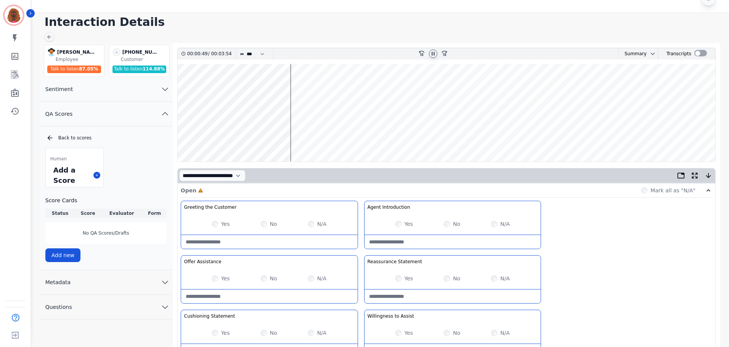
click at [313, 138] on wave at bounding box center [446, 113] width 537 height 98
click at [337, 136] on wave at bounding box center [446, 113] width 537 height 98
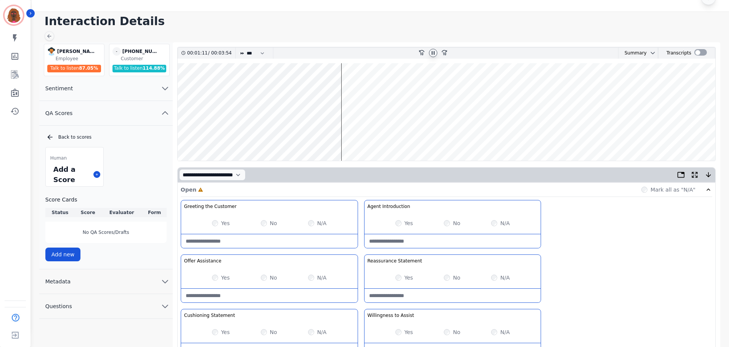
scroll to position [16, 0]
click at [433, 53] on icon at bounding box center [433, 52] width 3 height 3
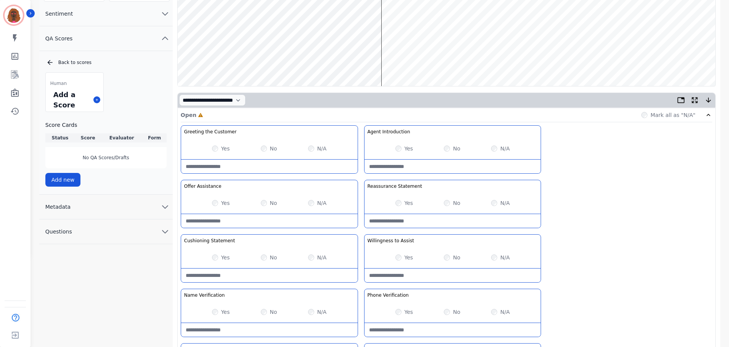
scroll to position [92, 0]
click at [228, 60] on wave at bounding box center [446, 37] width 537 height 98
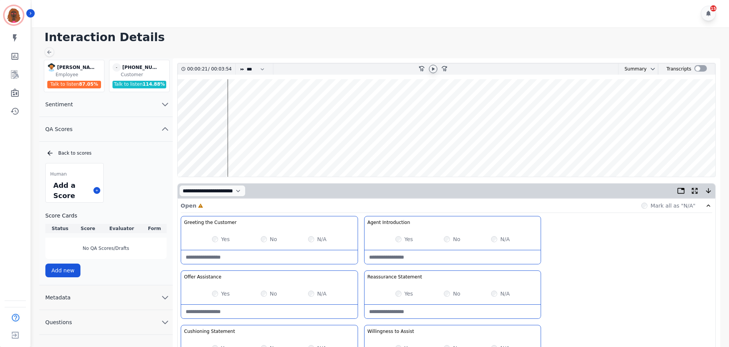
scroll to position [0, 0]
click at [435, 69] on icon at bounding box center [433, 70] width 6 height 6
click at [337, 150] on wave at bounding box center [446, 129] width 537 height 98
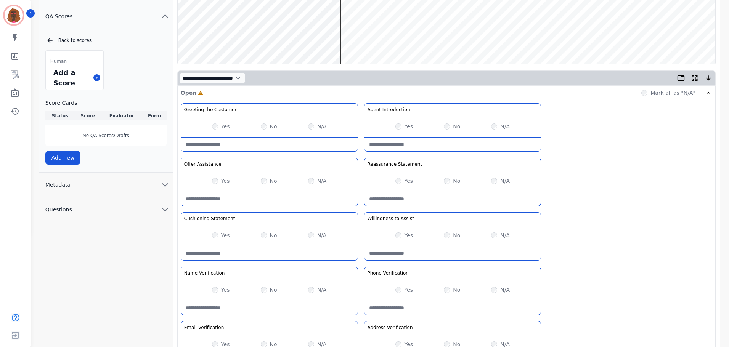
scroll to position [114, 0]
click at [427, 253] on Assist-note at bounding box center [452, 253] width 176 height 14
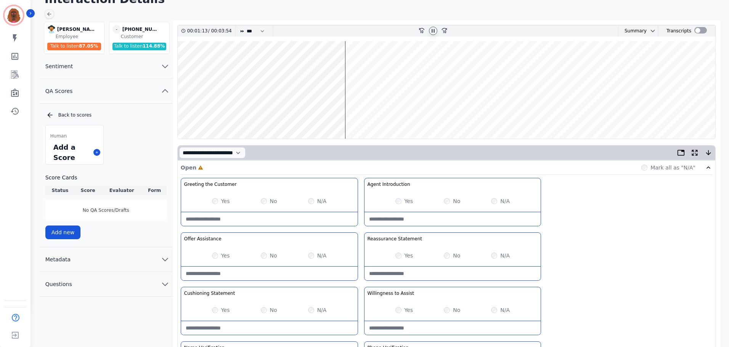
scroll to position [38, 0]
click at [286, 113] on wave at bounding box center [446, 91] width 537 height 98
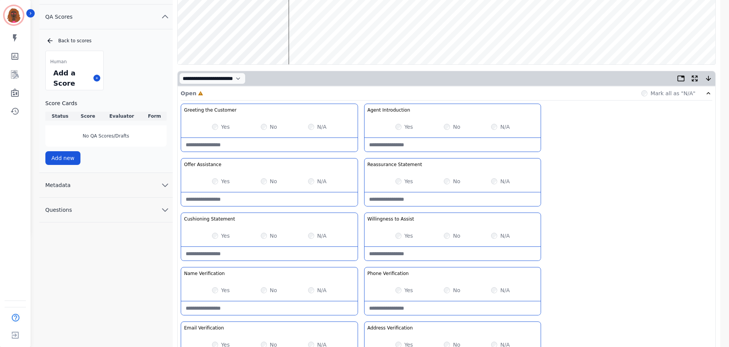
scroll to position [114, 0]
click at [422, 253] on Assist-note at bounding box center [452, 254] width 176 height 14
click at [478, 249] on Assist-note "**********" at bounding box center [452, 254] width 176 height 14
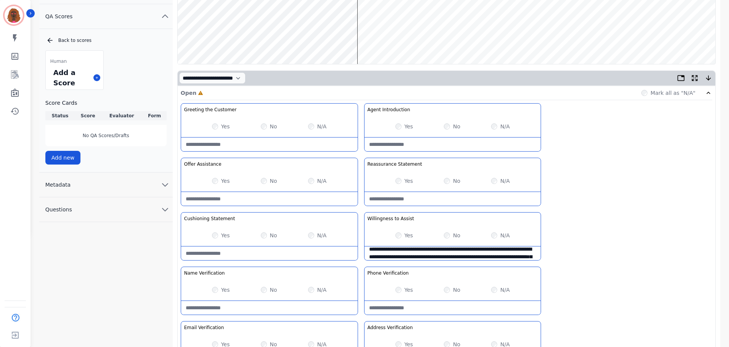
scroll to position [15, 0]
click at [522, 254] on Assist-note "**********" at bounding box center [452, 254] width 176 height 14
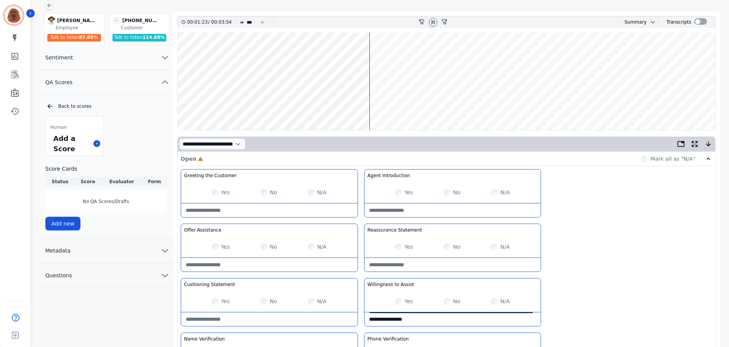
scroll to position [0, 0]
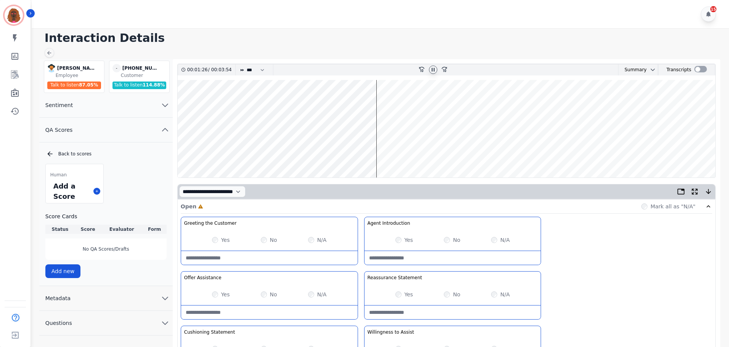
click at [401, 152] on wave at bounding box center [446, 129] width 537 height 98
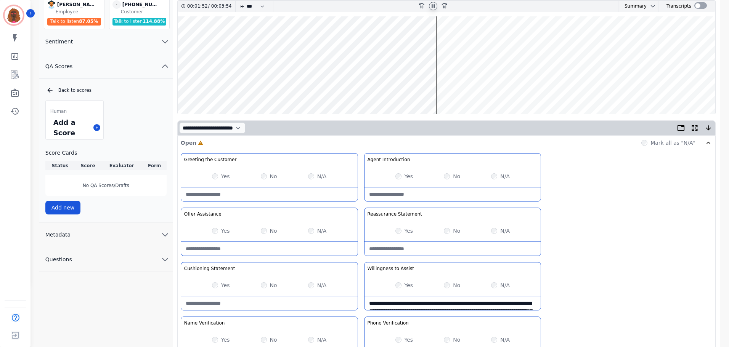
drag, startPoint x: 428, startPoint y: 302, endPoint x: 468, endPoint y: 300, distance: 40.8
click at [468, 300] on Assist-note "**********" at bounding box center [452, 304] width 176 height 14
type Assist-note "**********"
click at [450, 88] on wave at bounding box center [446, 65] width 537 height 98
click at [495, 88] on wave at bounding box center [446, 65] width 537 height 98
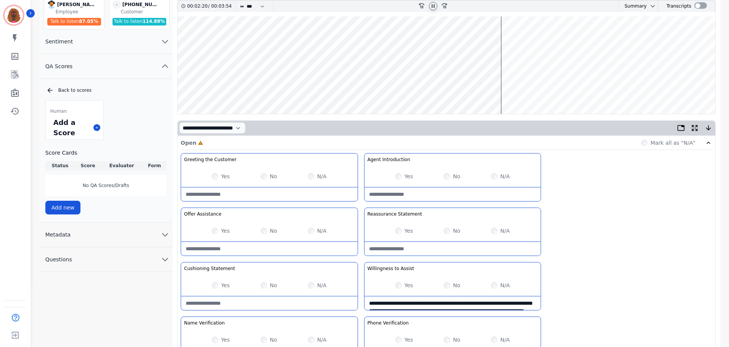
click at [504, 40] on wave at bounding box center [446, 65] width 537 height 98
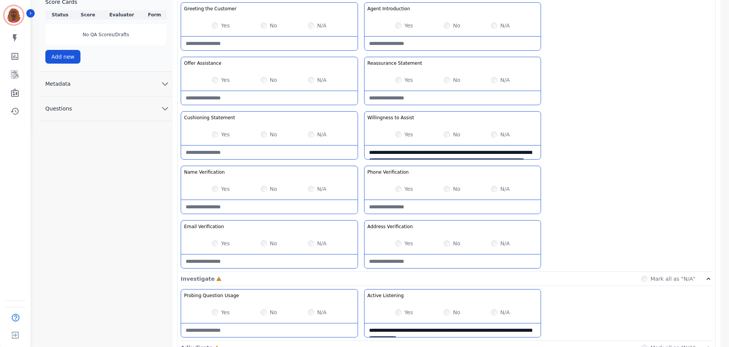
scroll to position [215, 0]
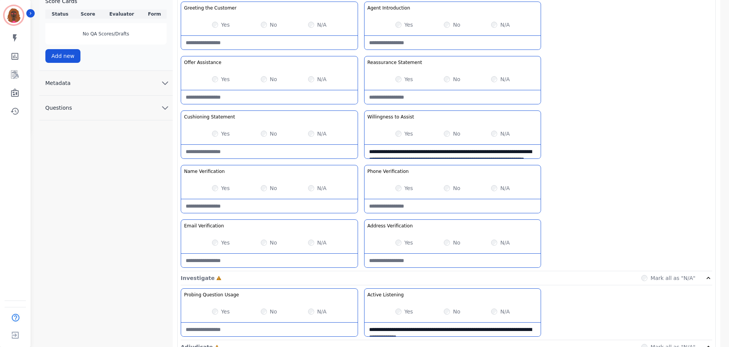
click at [491, 185] on div "N/A" at bounding box center [500, 188] width 19 height 8
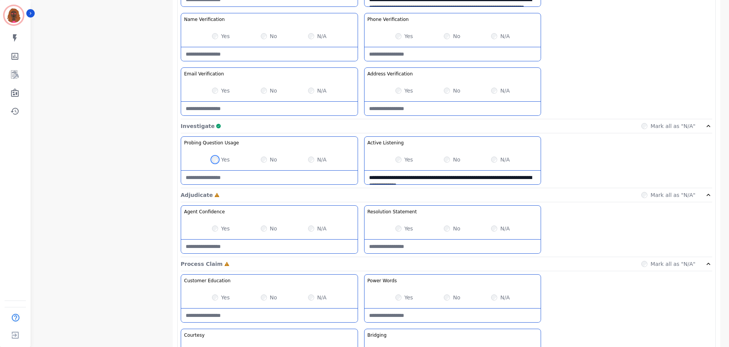
scroll to position [368, 0]
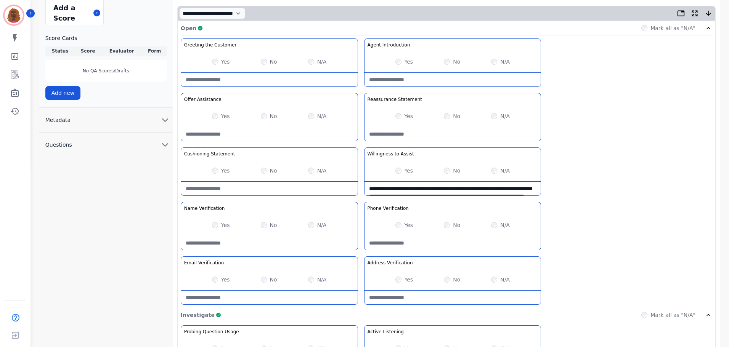
click at [381, 188] on Assist-note "**********" at bounding box center [452, 189] width 176 height 14
drag, startPoint x: 369, startPoint y: 188, endPoint x: 491, endPoint y: 196, distance: 123.0
click at [491, 196] on Assist-note "**********" at bounding box center [452, 190] width 176 height 14
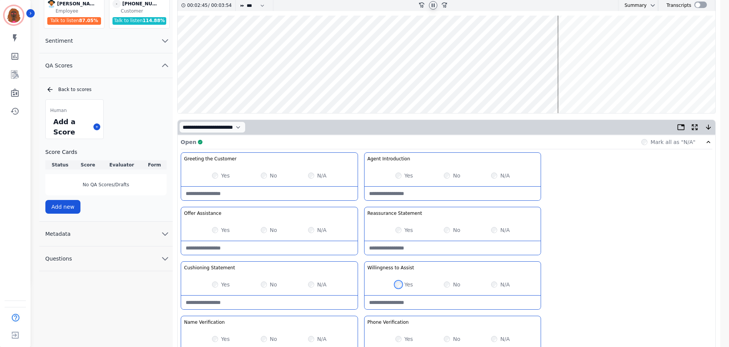
scroll to position [64, 0]
click at [590, 88] on wave at bounding box center [446, 65] width 537 height 98
click at [601, 40] on wave at bounding box center [446, 65] width 537 height 98
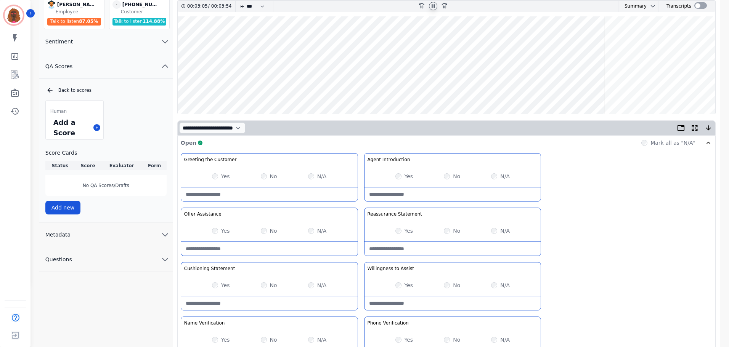
click at [605, 90] on wave at bounding box center [446, 65] width 537 height 98
click at [613, 40] on wave at bounding box center [446, 65] width 537 height 98
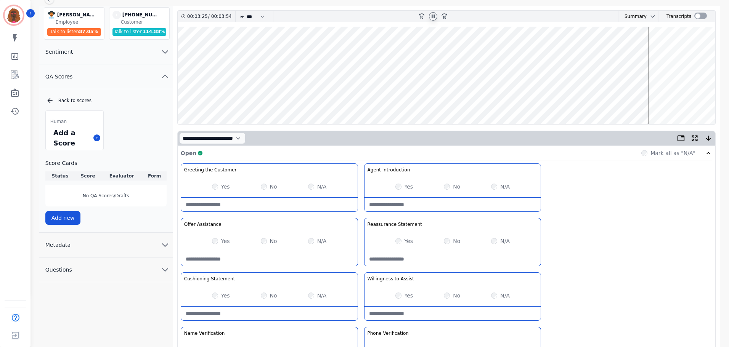
scroll to position [0, 0]
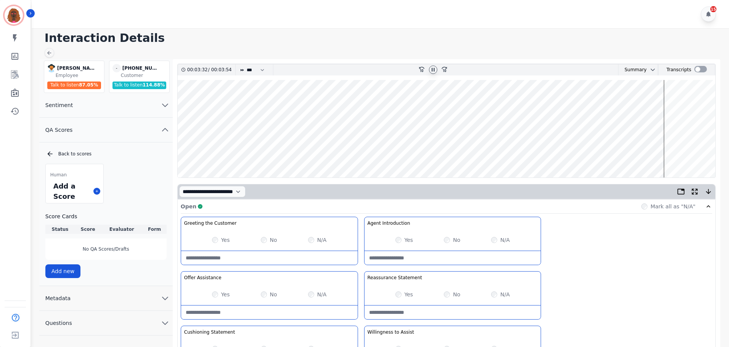
click at [669, 154] on wave at bounding box center [446, 129] width 537 height 98
click at [669, 155] on wave at bounding box center [446, 129] width 537 height 98
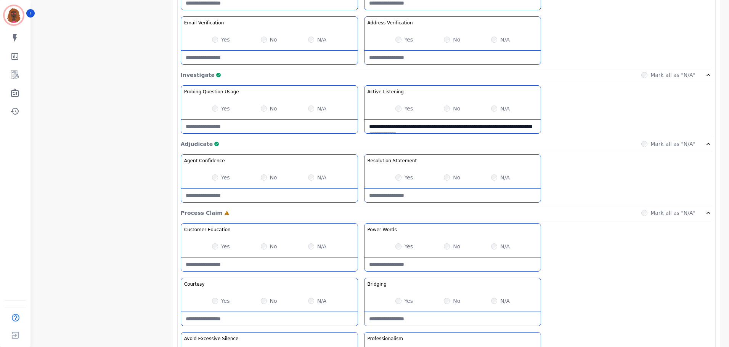
scroll to position [419, 0]
click at [480, 263] on Words-note at bounding box center [452, 264] width 176 height 14
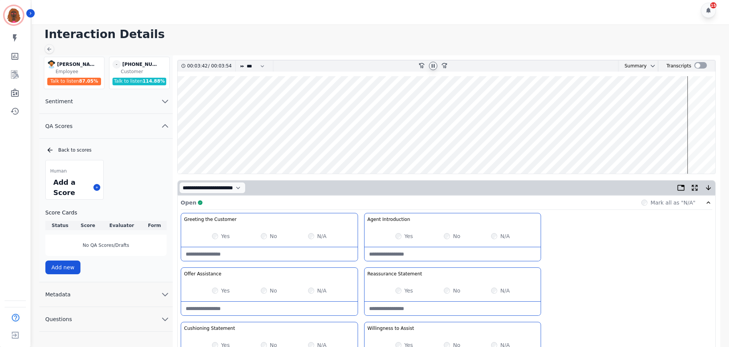
scroll to position [0, 0]
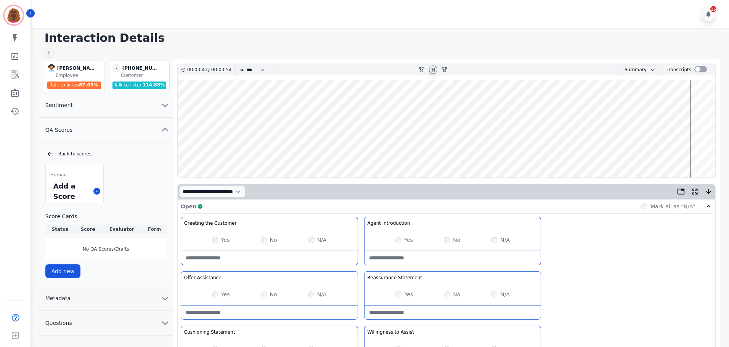
type Words-note "**********"
click at [227, 149] on wave at bounding box center [446, 129] width 537 height 98
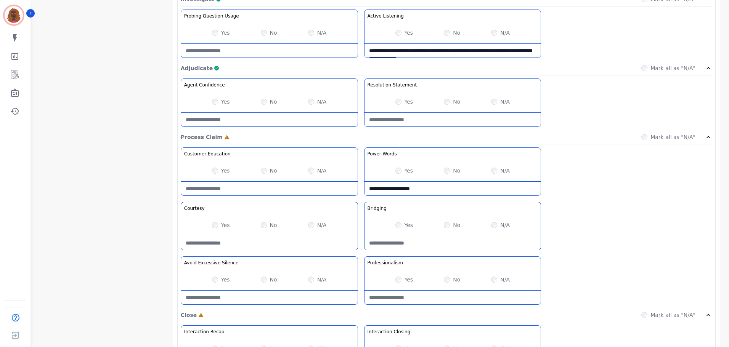
scroll to position [495, 0]
drag, startPoint x: 438, startPoint y: 190, endPoint x: 263, endPoint y: 192, distance: 174.6
click at [264, 192] on div "**********" at bounding box center [446, 227] width 531 height 161
click at [505, 188] on Words-note "**********" at bounding box center [452, 188] width 176 height 14
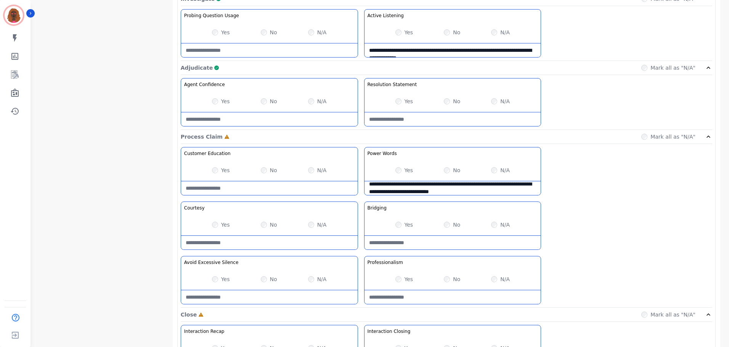
click at [506, 184] on Words-note "**********" at bounding box center [452, 188] width 176 height 14
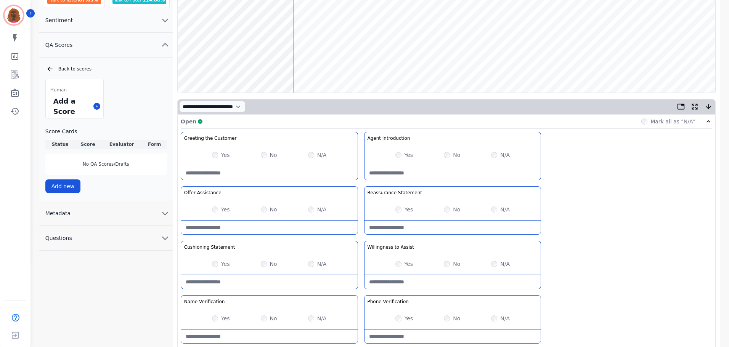
scroll to position [0, 0]
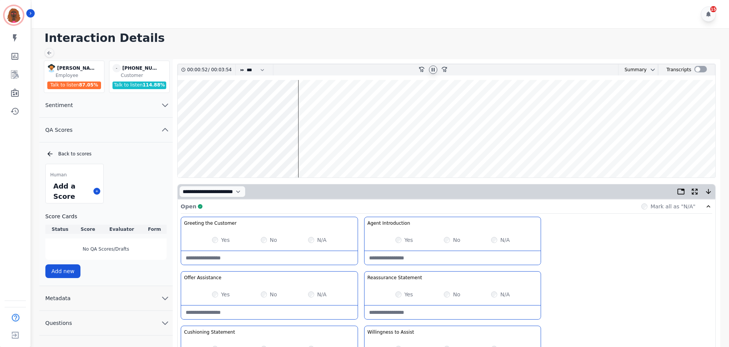
type Words-note "**********"
click at [669, 151] on wave at bounding box center [446, 129] width 537 height 98
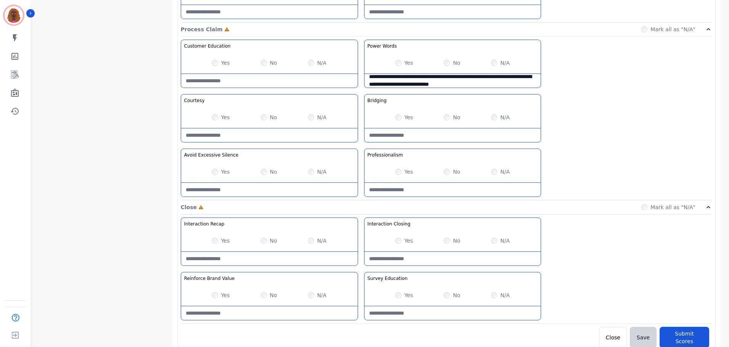
scroll to position [605, 0]
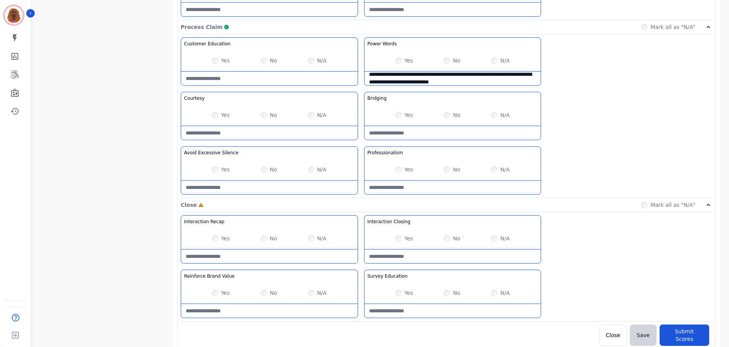
click at [439, 135] on Claim-Bridging-note at bounding box center [452, 133] width 176 height 14
type Claim-Bridging-note "**********"
click at [401, 239] on div "Yes" at bounding box center [404, 239] width 18 height 8
click at [268, 259] on Recap-note at bounding box center [269, 257] width 176 height 14
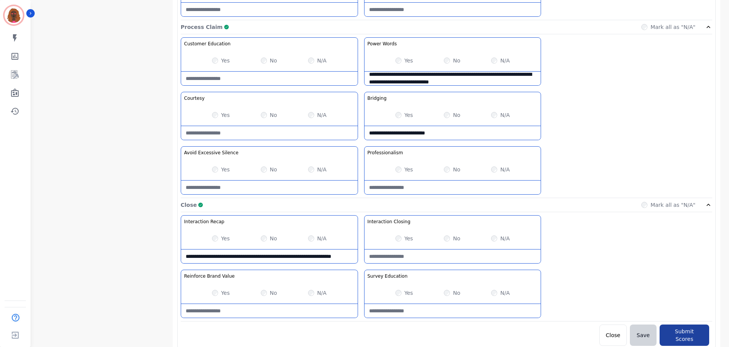
type Recap-note "**********"
click at [690, 333] on button "Submit Scores" at bounding box center [684, 335] width 50 height 21
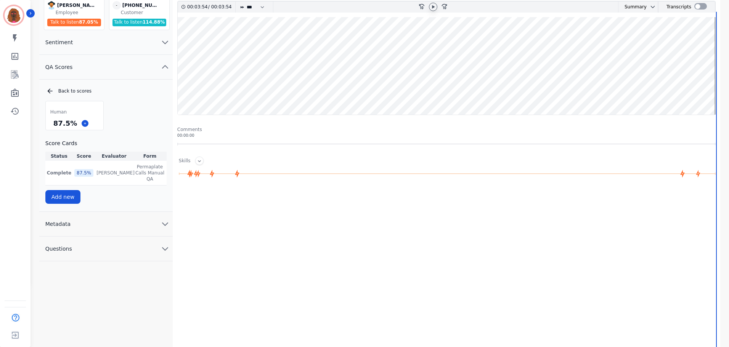
click at [63, 110] on span "Human" at bounding box center [58, 112] width 16 height 6
click at [75, 173] on div "87.5 %" at bounding box center [83, 173] width 19 height 8
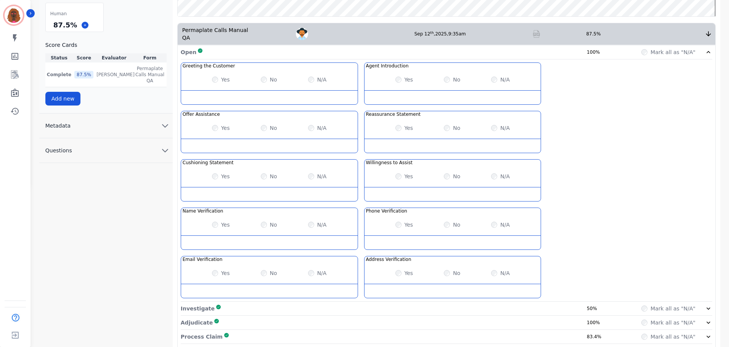
scroll to position [170, 0]
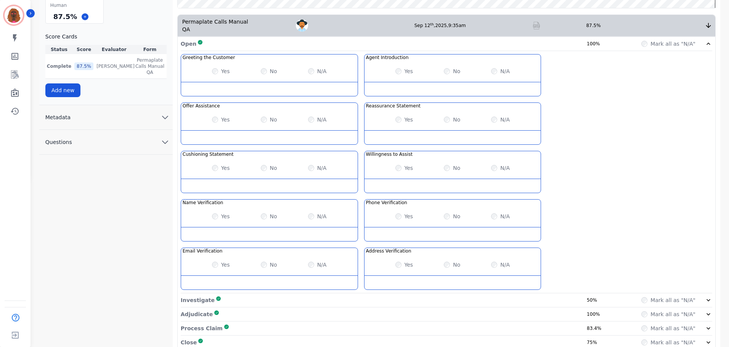
click at [576, 297] on div "Investigate Complete 50%" at bounding box center [393, 301] width 425 height 8
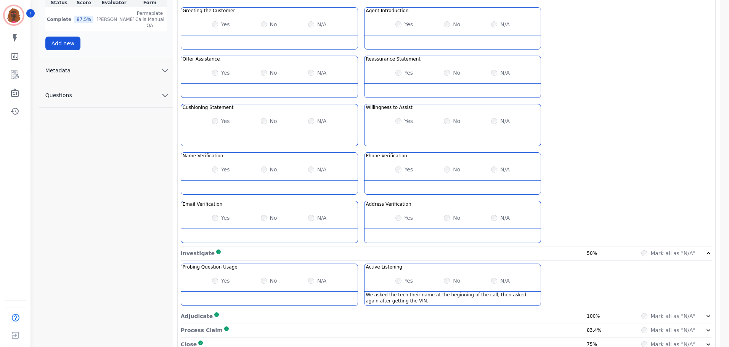
scroll to position [218, 0]
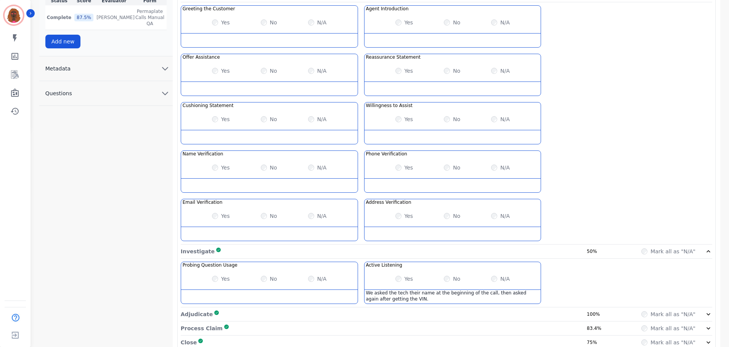
click at [632, 336] on div "Close Complete 75% Mark all as "N/A"" at bounding box center [446, 343] width 531 height 14
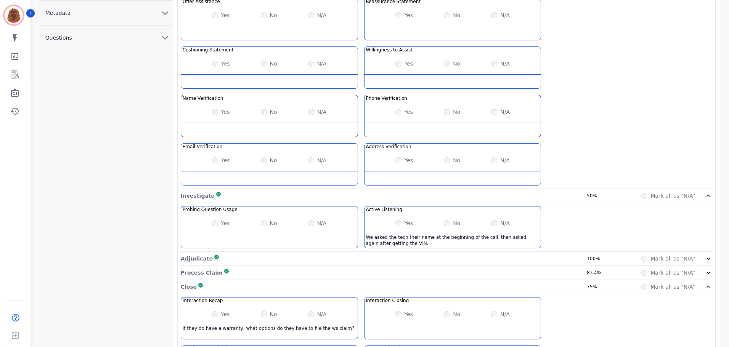
scroll to position [316, 0]
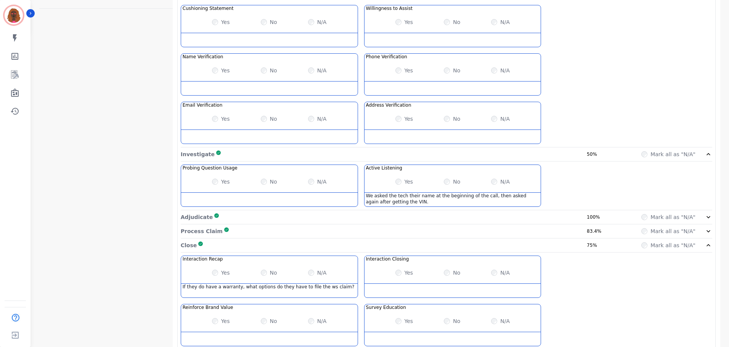
click at [567, 228] on div "Process Claim Complete 83.4%" at bounding box center [393, 232] width 425 height 8
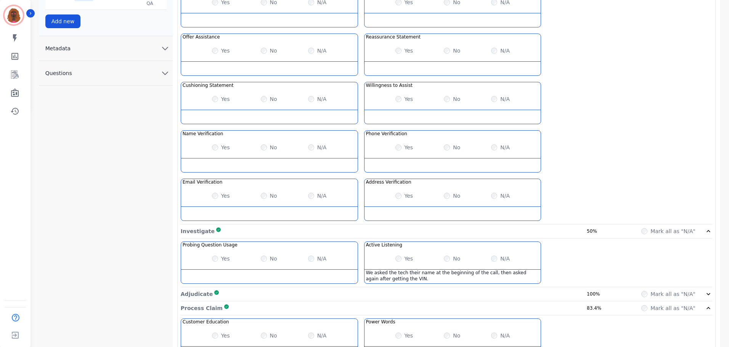
scroll to position [239, 0]
click at [572, 304] on div "Process Claim Complete 83.4%" at bounding box center [393, 308] width 425 height 8
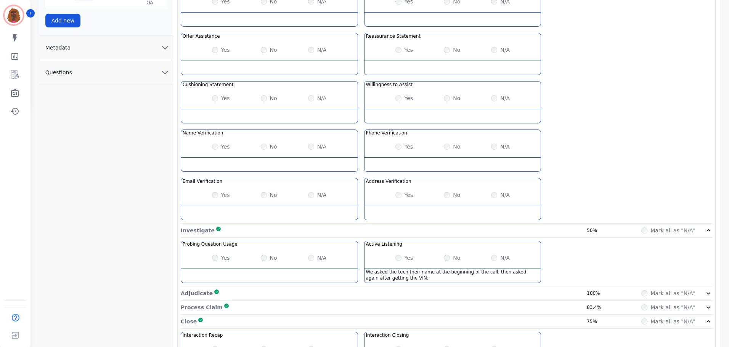
click at [574, 304] on div "Process Claim Complete 83.4%" at bounding box center [393, 308] width 425 height 8
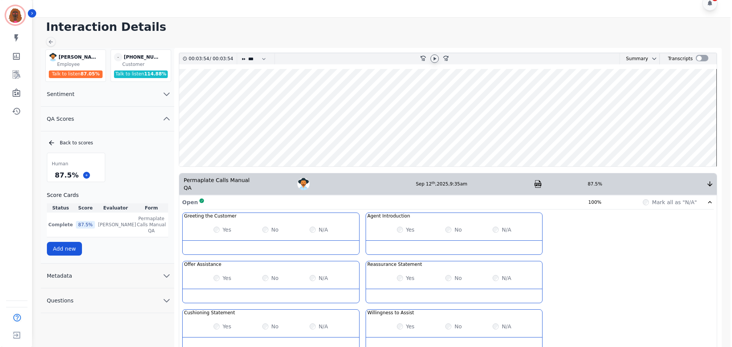
scroll to position [0, 0]
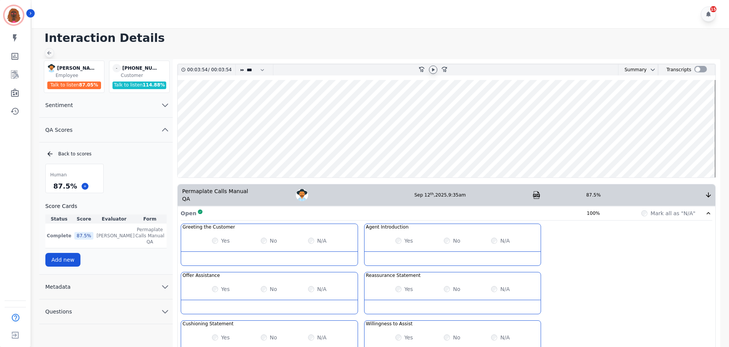
click at [48, 54] on icon at bounding box center [49, 53] width 4 height 4
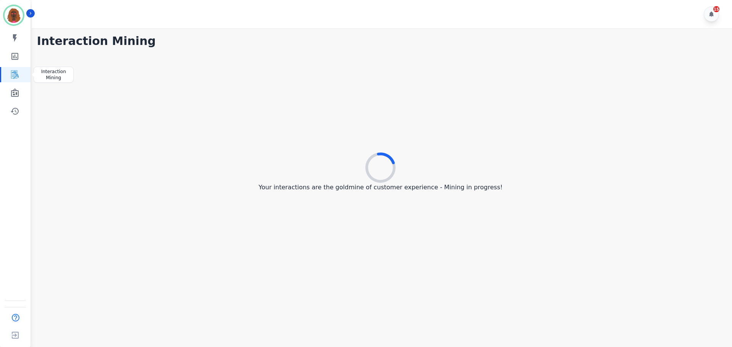
click at [11, 74] on icon "Sidebar" at bounding box center [14, 74] width 9 height 9
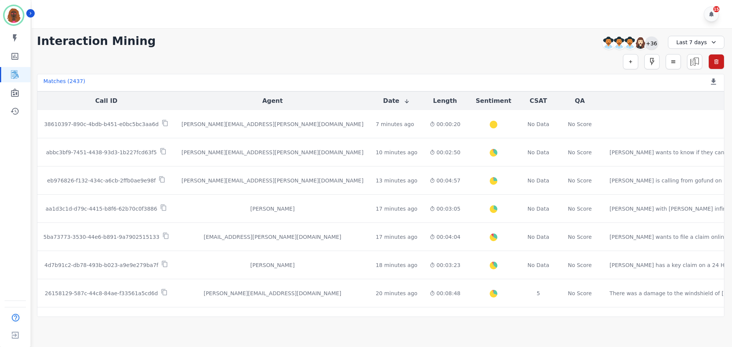
click at [646, 43] on div "+36" at bounding box center [651, 43] width 13 height 13
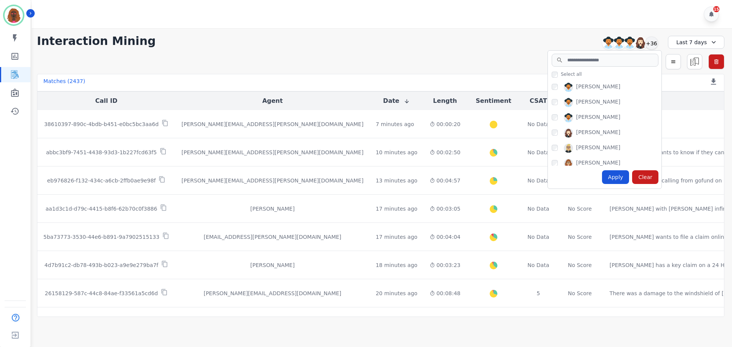
click at [550, 101] on div "[PERSON_NAME] [PERSON_NAME] [PERSON_NAME] [PERSON_NAME] [PERSON_NAME] [PERSON_N…" at bounding box center [605, 123] width 114 height 86
click at [621, 180] on div "Apply" at bounding box center [615, 177] width 27 height 14
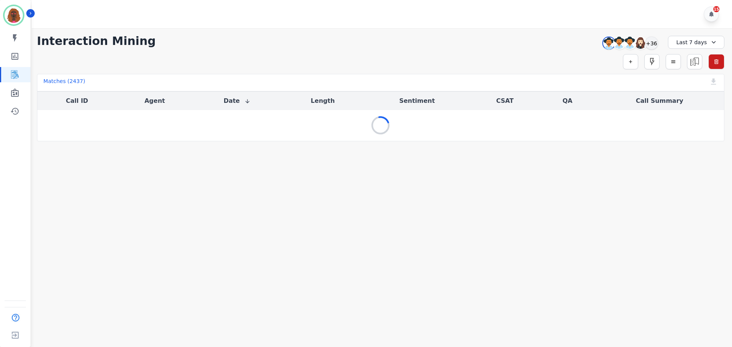
click at [713, 44] on icon at bounding box center [714, 42] width 8 height 8
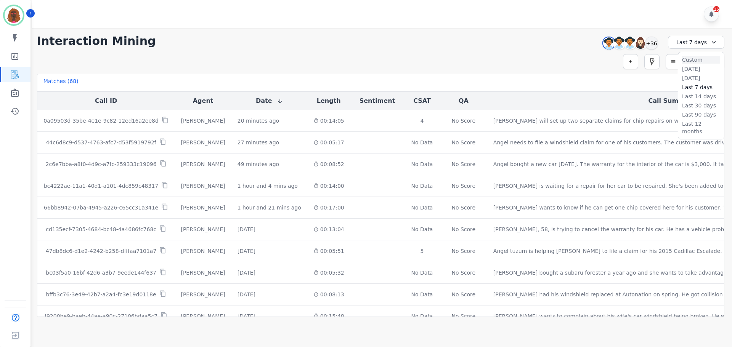
click at [703, 63] on li "Custom" at bounding box center [701, 60] width 38 height 8
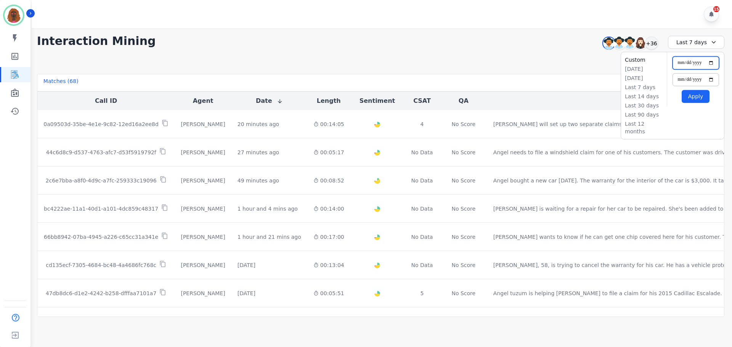
click at [709, 65] on input "**********" at bounding box center [695, 62] width 47 height 13
type input "**********"
click at [692, 101] on button "Apply" at bounding box center [696, 96] width 28 height 13
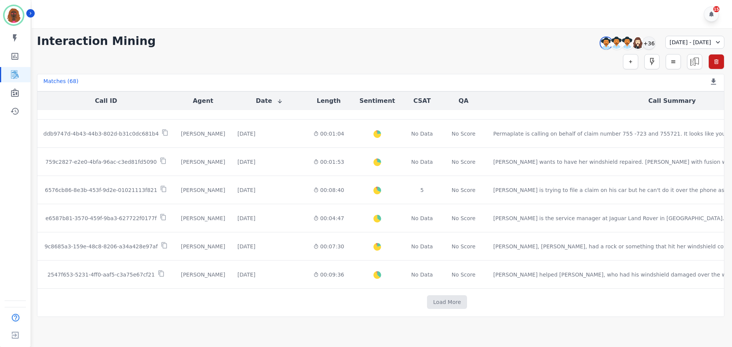
scroll to position [389, 0]
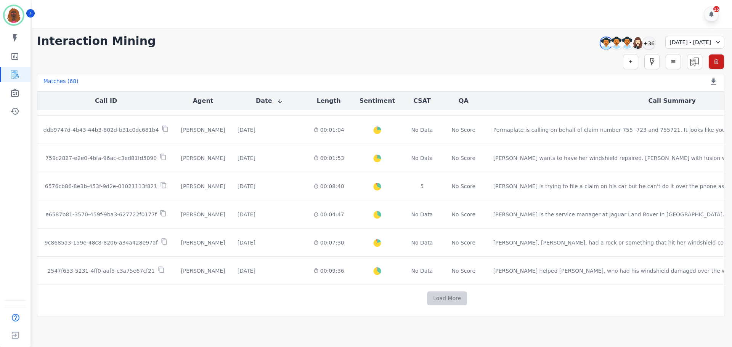
click at [427, 295] on button "Load More" at bounding box center [447, 299] width 40 height 14
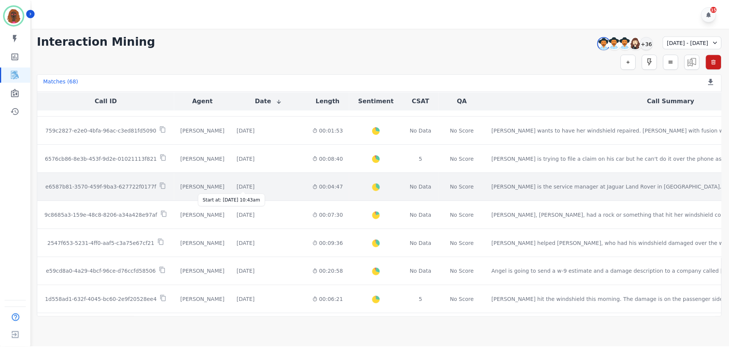
scroll to position [417, 0]
click at [243, 186] on div "[DATE]" at bounding box center [246, 187] width 18 height 8
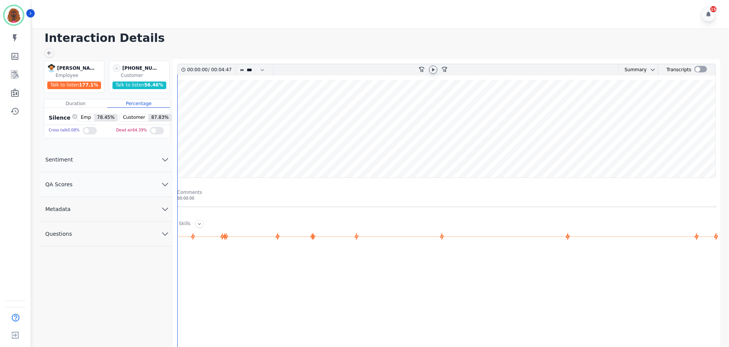
click at [433, 68] on icon at bounding box center [433, 70] width 6 height 6
click at [154, 188] on button "QA Scores" at bounding box center [105, 184] width 133 height 25
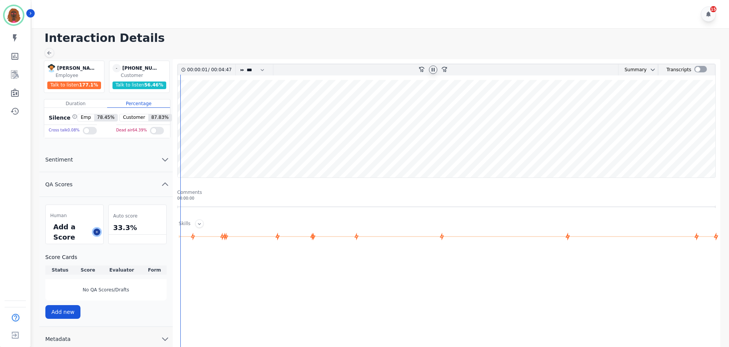
click at [95, 231] on icon at bounding box center [97, 232] width 4 height 4
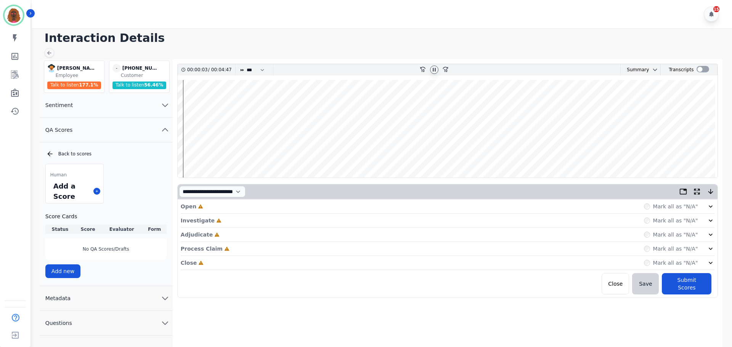
click at [239, 208] on div "Open Incomplete Mark all as "N/A"" at bounding box center [448, 207] width 534 height 14
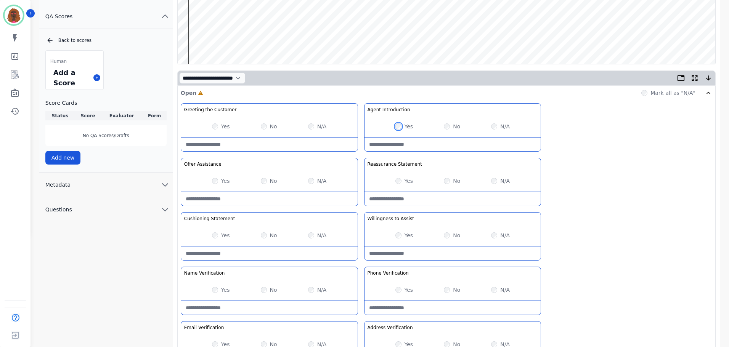
scroll to position [114, 0]
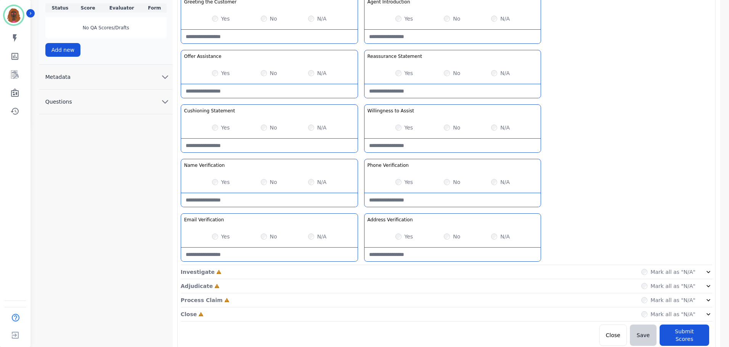
click at [361, 272] on div "Investigate Incomplete Mark all as "N/A"" at bounding box center [446, 272] width 531 height 14
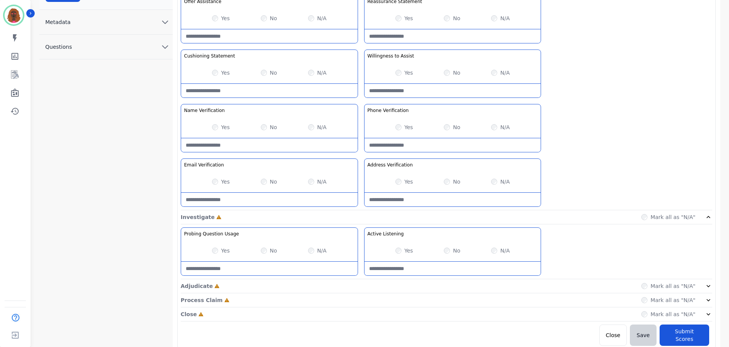
click at [358, 286] on div "Adjudicate Incomplete Mark all as "N/A"" at bounding box center [446, 286] width 531 height 14
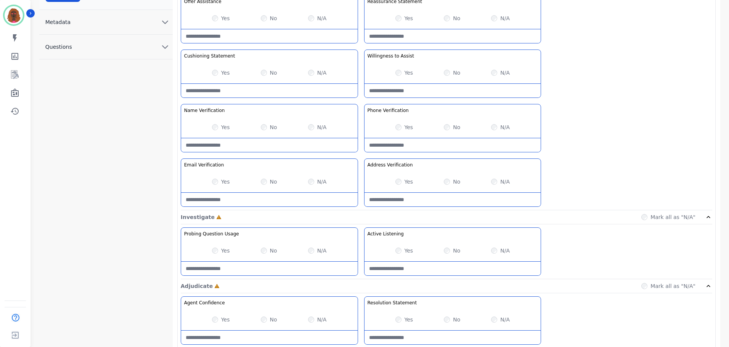
scroll to position [331, 0]
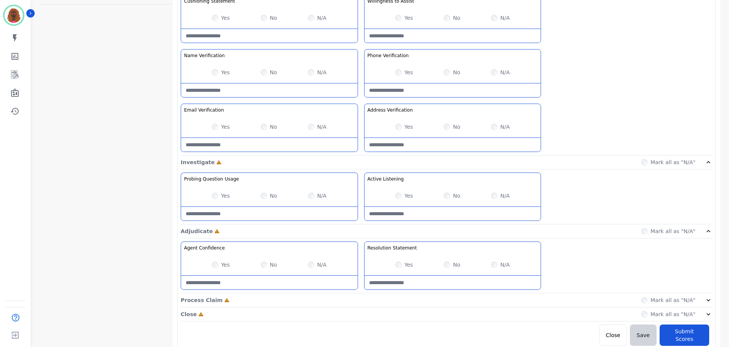
click at [359, 300] on div "Process Claim Incomplete Mark all as "N/A"" at bounding box center [446, 301] width 531 height 14
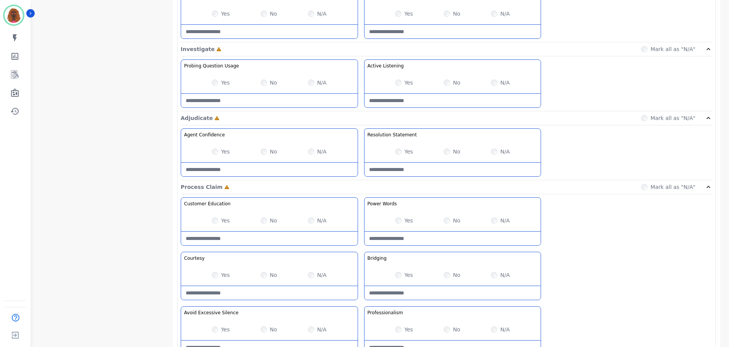
scroll to position [495, 0]
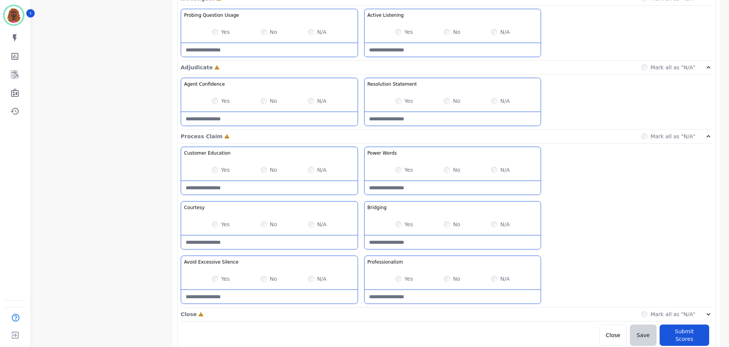
click at [360, 316] on div "Close Incomplete Mark all as "N/A"" at bounding box center [446, 315] width 531 height 14
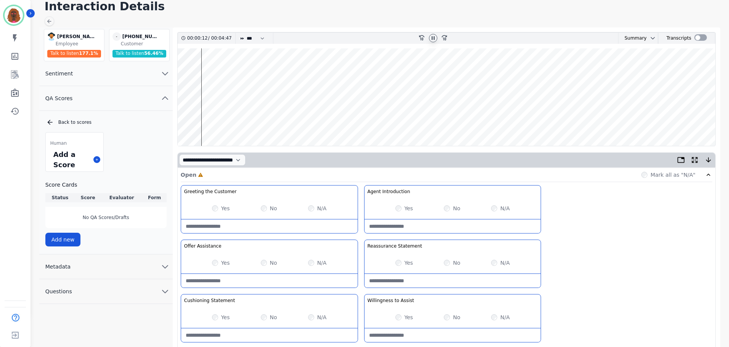
scroll to position [0, 0]
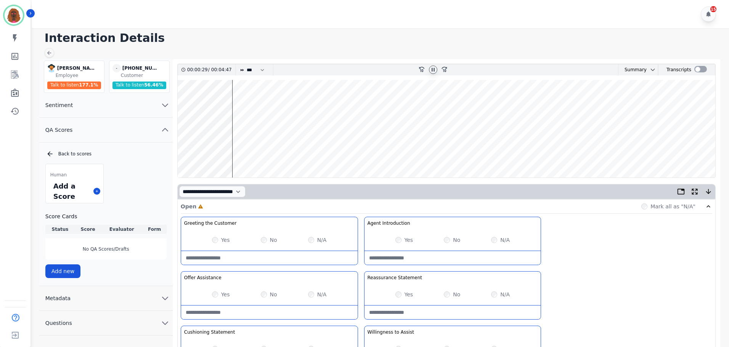
click at [216, 291] on div "Yes" at bounding box center [221, 295] width 18 height 8
click at [241, 105] on wave at bounding box center [446, 129] width 537 height 98
click at [250, 105] on wave at bounding box center [446, 129] width 537 height 98
click at [241, 105] on wave at bounding box center [446, 129] width 537 height 98
click at [246, 105] on wave at bounding box center [446, 129] width 537 height 98
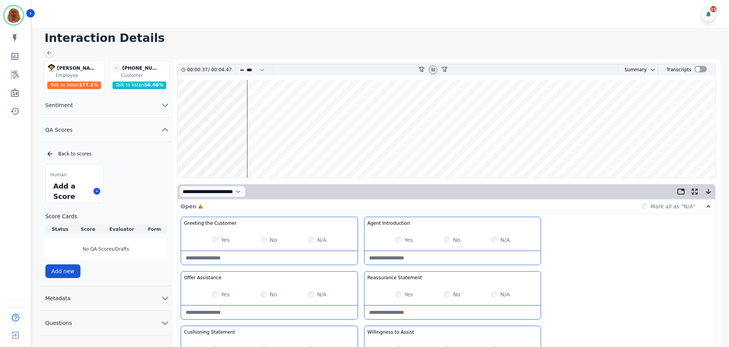
click at [250, 104] on wave at bounding box center [446, 129] width 537 height 98
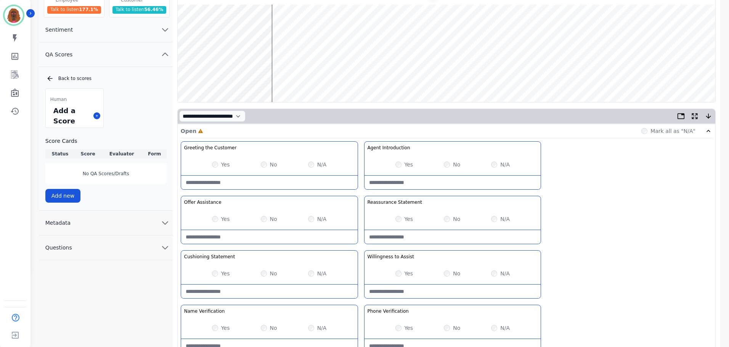
scroll to position [76, 0]
click at [268, 77] on wave at bounding box center [446, 53] width 537 height 98
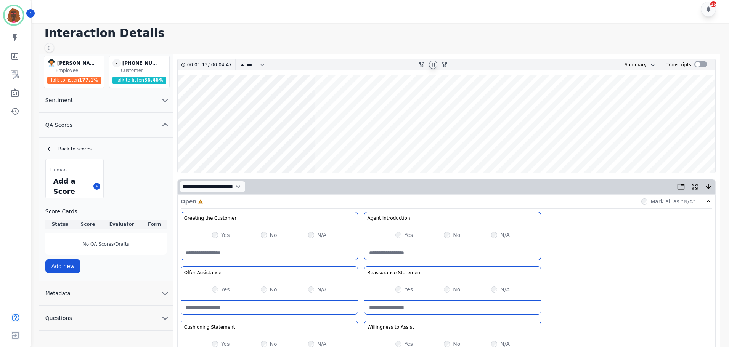
scroll to position [0, 0]
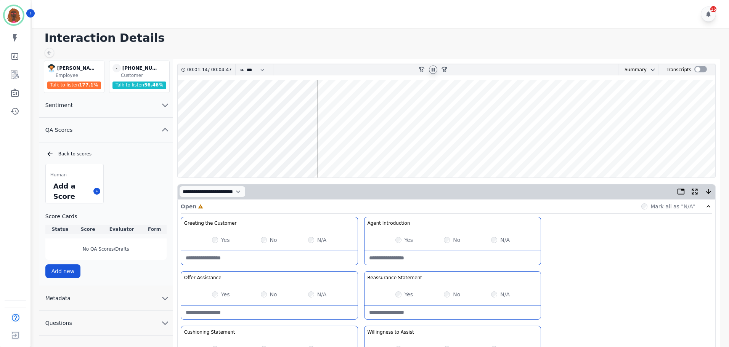
click at [335, 153] on wave at bounding box center [446, 129] width 537 height 98
click at [356, 153] on wave at bounding box center [446, 129] width 537 height 98
click at [348, 103] on wave at bounding box center [446, 129] width 537 height 98
click at [344, 105] on wave at bounding box center [446, 129] width 537 height 98
click at [371, 152] on wave at bounding box center [446, 129] width 537 height 98
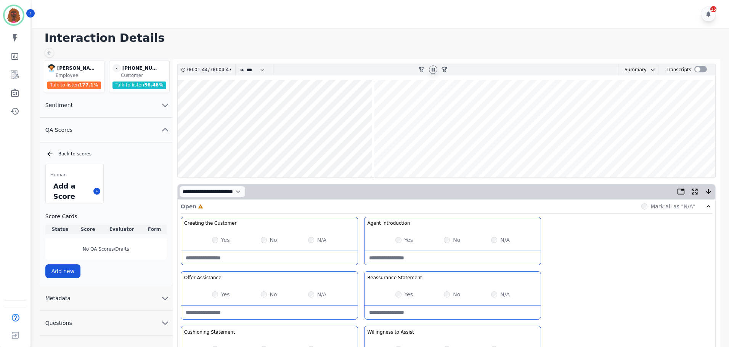
click at [385, 153] on wave at bounding box center [446, 129] width 537 height 98
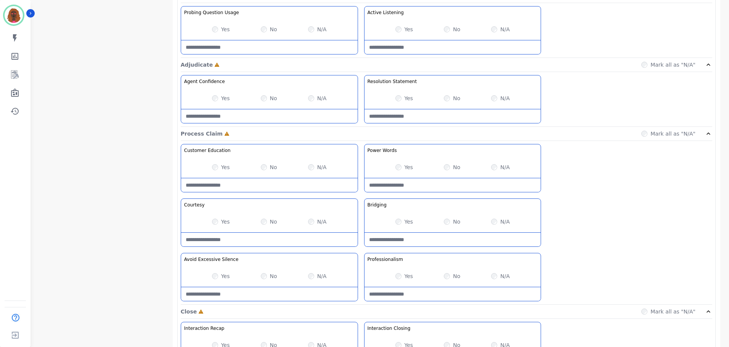
scroll to position [605, 0]
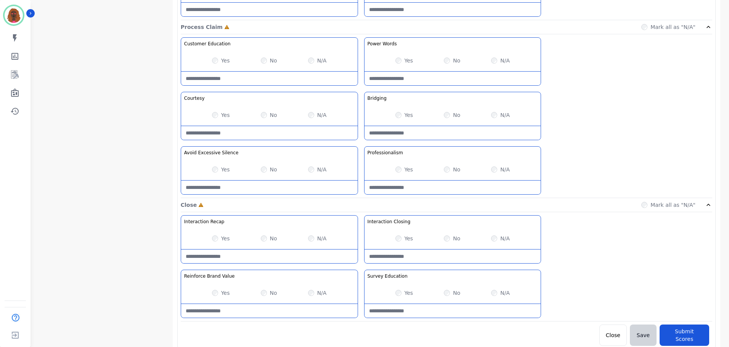
click at [261, 182] on Silence-note at bounding box center [269, 188] width 176 height 14
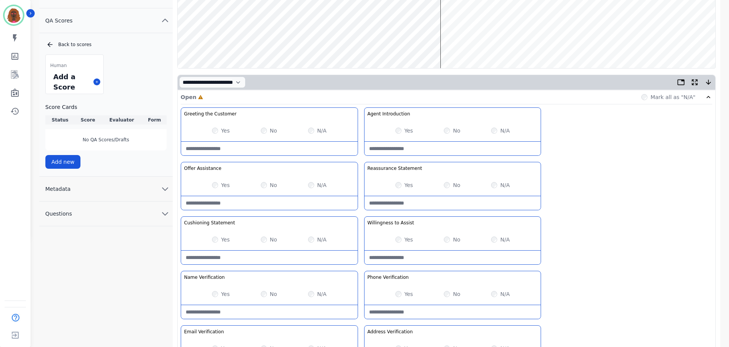
scroll to position [0, 0]
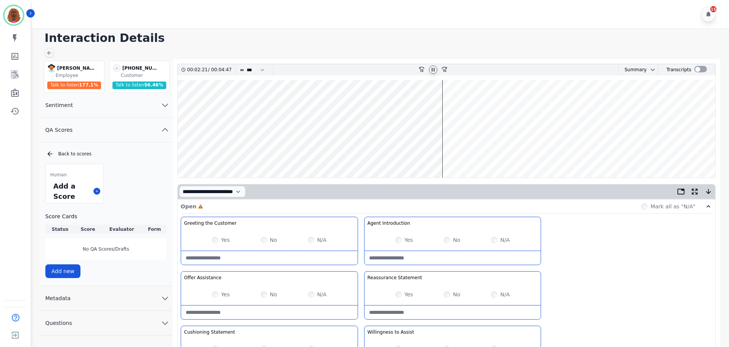
type Silence-note "**********"
click at [450, 104] on wave at bounding box center [446, 129] width 537 height 98
click at [459, 154] on wave at bounding box center [446, 129] width 537 height 98
click at [466, 153] on wave at bounding box center [446, 129] width 537 height 98
click at [472, 152] on wave at bounding box center [446, 129] width 537 height 98
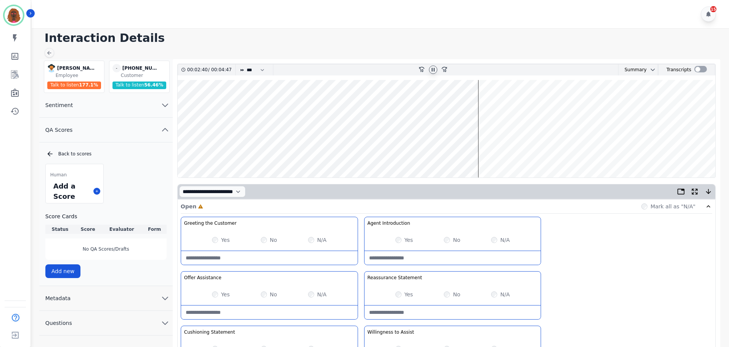
click at [485, 153] on wave at bounding box center [446, 129] width 537 height 98
click at [499, 153] on wave at bounding box center [446, 129] width 537 height 98
click at [515, 152] on wave at bounding box center [446, 129] width 537 height 98
click at [523, 152] on wave at bounding box center [446, 129] width 537 height 98
click at [530, 152] on wave at bounding box center [446, 129] width 537 height 98
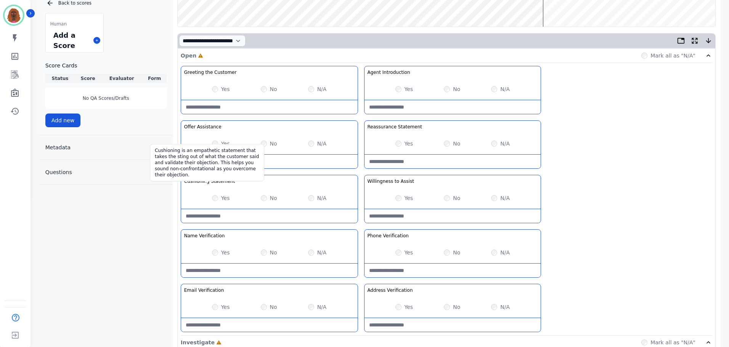
scroll to position [152, 0]
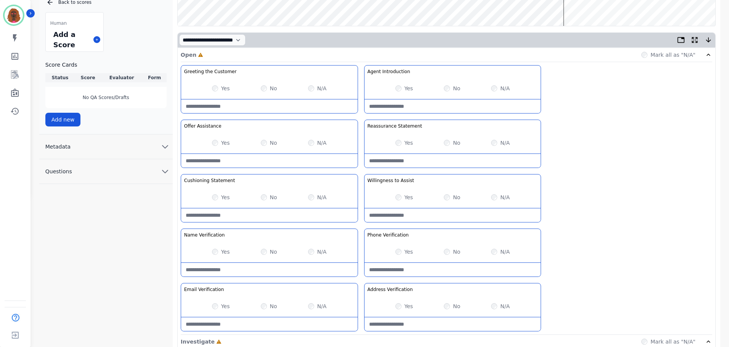
click at [589, 181] on div "Greeting the Customer Welcome is where we quickly greet our customer as a known…" at bounding box center [446, 200] width 531 height 270
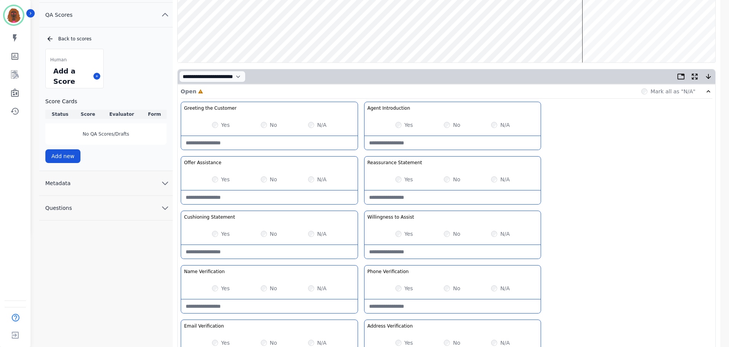
scroll to position [114, 0]
click at [255, 256] on Statement-note at bounding box center [269, 253] width 176 height 14
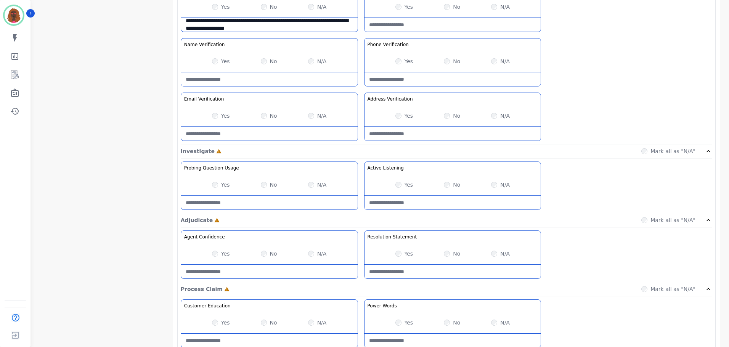
scroll to position [343, 0]
type Statement-note "**********"
click at [448, 200] on Listening-note at bounding box center [452, 203] width 176 height 14
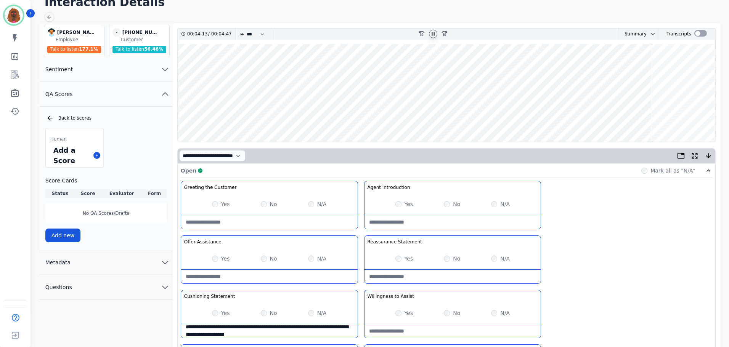
scroll to position [0, 0]
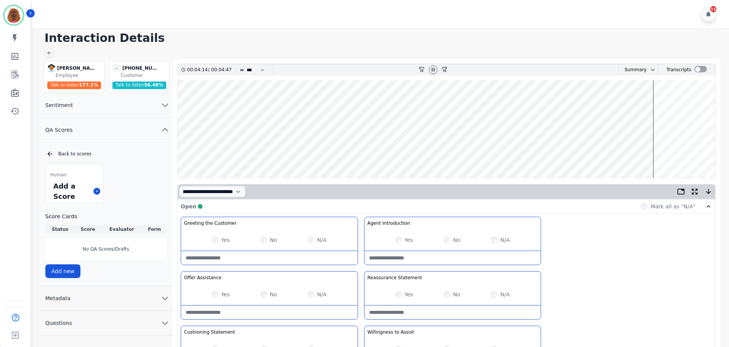
click at [435, 69] on icon at bounding box center [433, 70] width 6 height 6
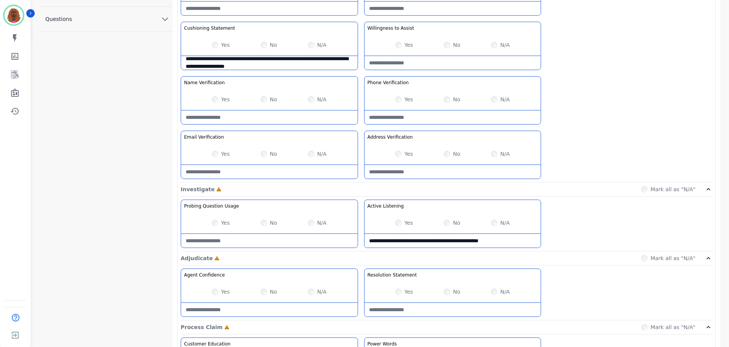
scroll to position [305, 0]
click at [523, 242] on Listening-note "**********" at bounding box center [452, 241] width 176 height 14
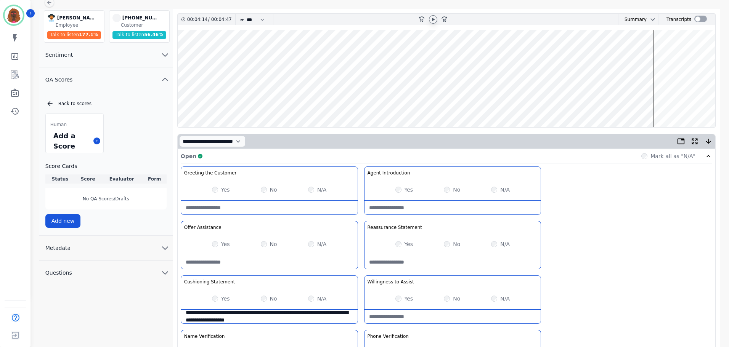
scroll to position [0, 0]
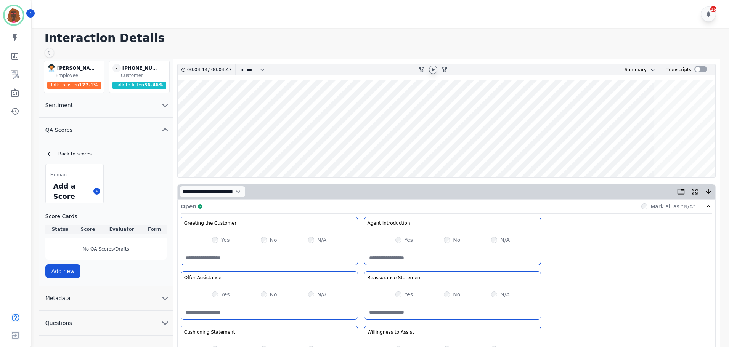
type Listening-note "**********"
click at [433, 71] on icon at bounding box center [433, 70] width 6 height 6
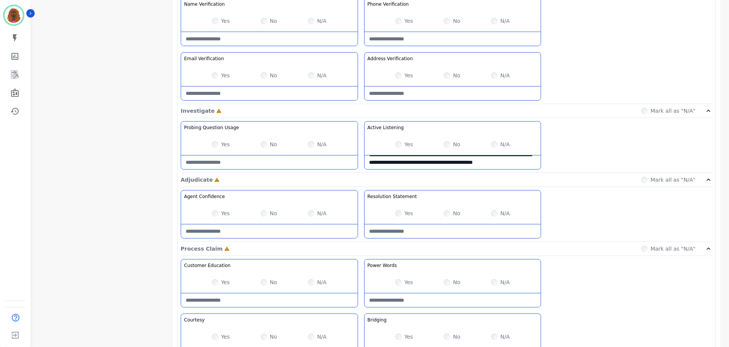
scroll to position [382, 0]
click at [210, 165] on Usage-note at bounding box center [269, 164] width 176 height 14
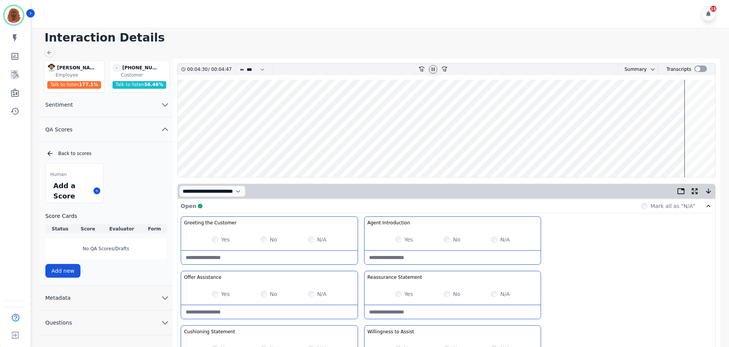
scroll to position [0, 0]
click at [431, 69] on icon at bounding box center [433, 70] width 6 height 6
click at [432, 71] on icon at bounding box center [433, 69] width 3 height 3
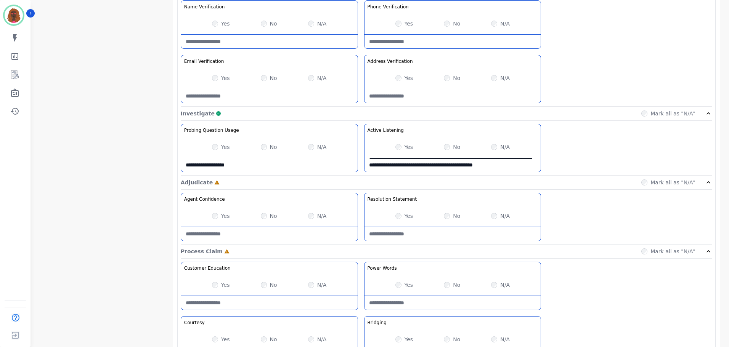
scroll to position [380, 0]
click at [250, 168] on Usage-note "**********" at bounding box center [269, 165] width 176 height 14
type Usage-note "*"
click at [212, 143] on div "Yes" at bounding box center [221, 147] width 18 height 8
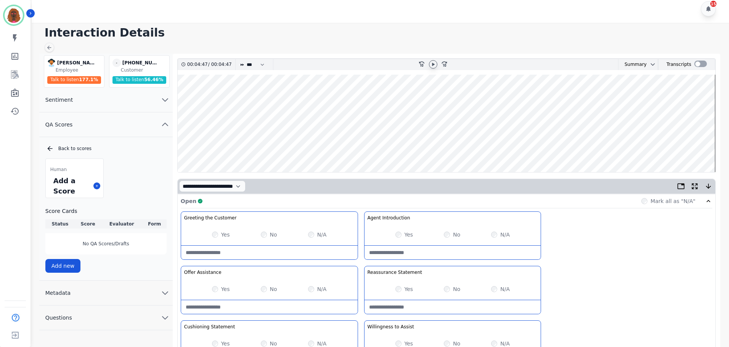
scroll to position [0, 0]
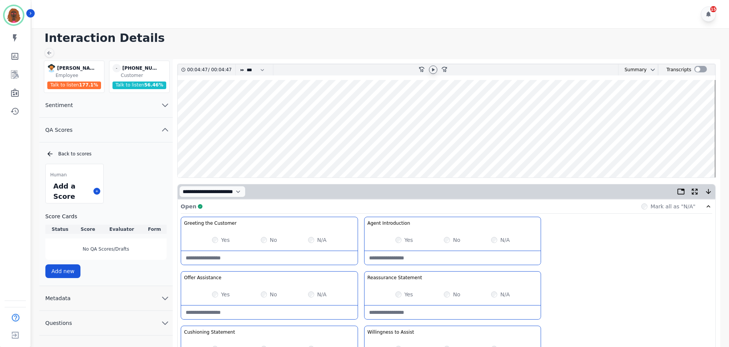
click at [213, 152] on wave at bounding box center [446, 129] width 537 height 98
click at [433, 69] on icon at bounding box center [433, 70] width 6 height 6
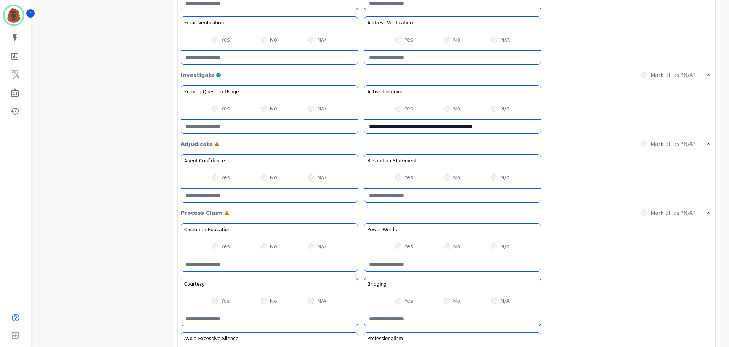
scroll to position [419, 0]
click at [396, 242] on div "Yes No N/A" at bounding box center [452, 246] width 176 height 21
click at [434, 317] on Claim-Bridging-note at bounding box center [452, 319] width 176 height 14
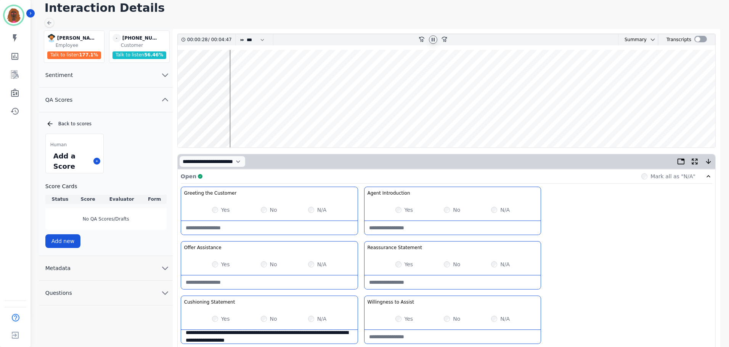
scroll to position [0, 0]
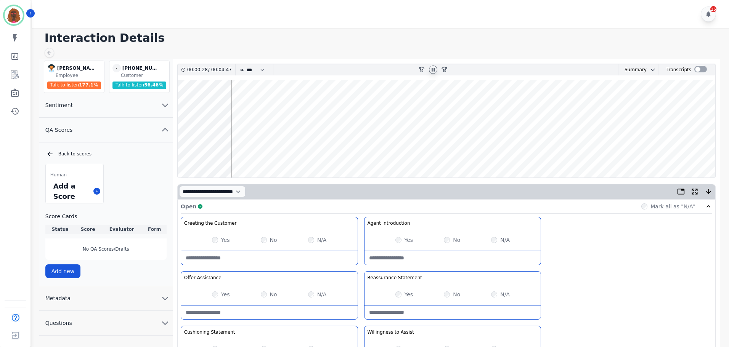
type Claim-Bridging-note "**********"
click at [422, 151] on wave at bounding box center [446, 129] width 537 height 98
click at [428, 155] on wave at bounding box center [446, 129] width 537 height 98
click at [436, 153] on wave at bounding box center [446, 129] width 537 height 98
click at [600, 151] on wave at bounding box center [446, 129] width 537 height 98
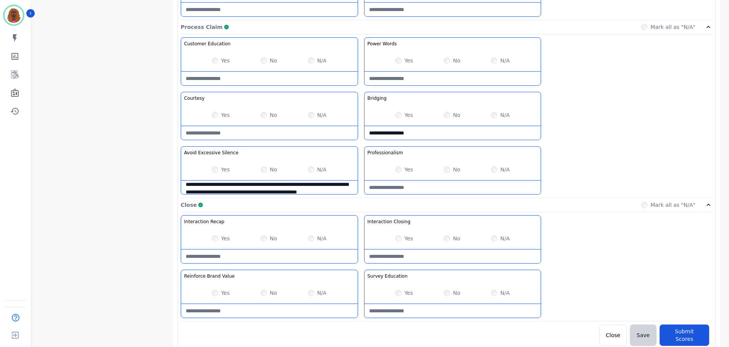
scroll to position [15, 0]
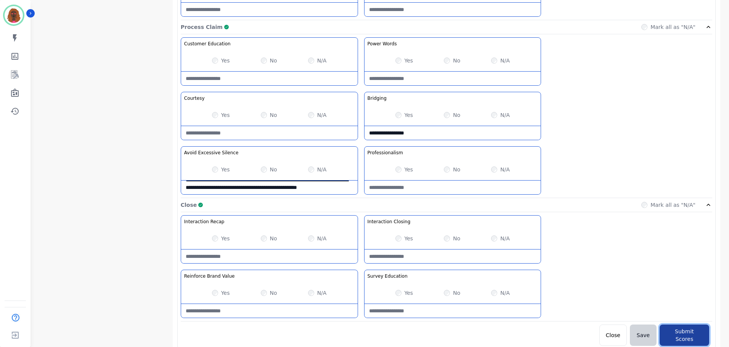
click at [680, 331] on button "Submit Scores" at bounding box center [684, 335] width 50 height 21
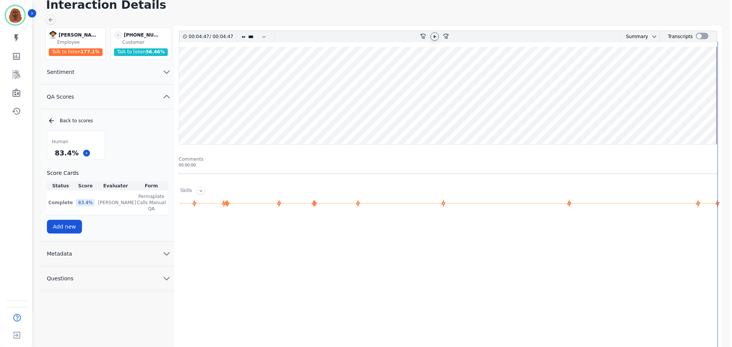
scroll to position [0, 0]
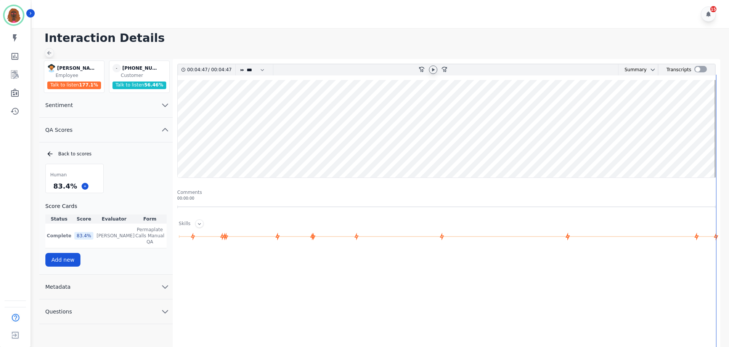
click at [48, 49] on div at bounding box center [50, 53] width 10 height 10
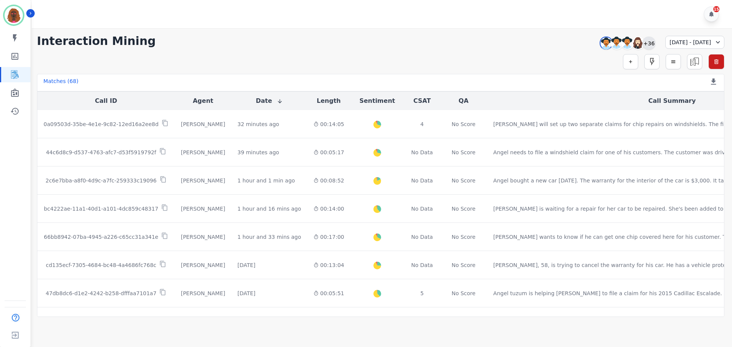
click at [642, 45] on div "+36" at bounding box center [648, 43] width 13 height 13
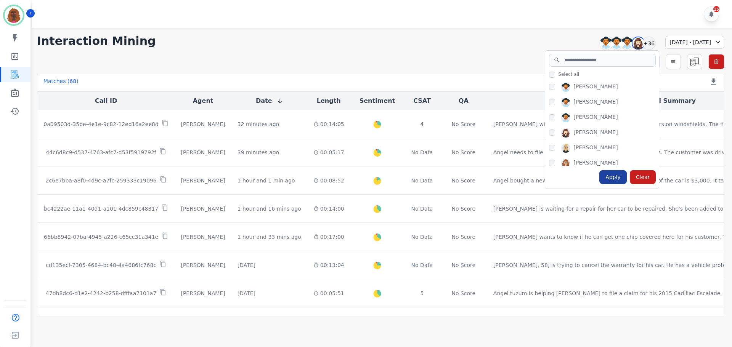
click at [599, 177] on div "Apply" at bounding box center [612, 177] width 27 height 14
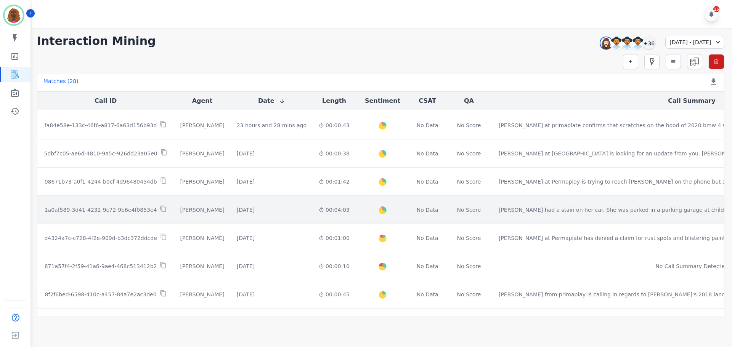
scroll to position [190, 0]
click at [313, 205] on td "00:04:03" at bounding box center [334, 210] width 43 height 28
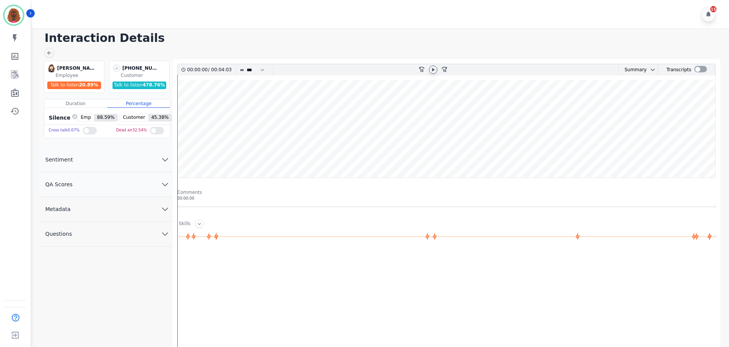
click at [435, 72] on icon at bounding box center [433, 70] width 6 height 6
click at [164, 182] on icon "chevron down" at bounding box center [164, 184] width 9 height 9
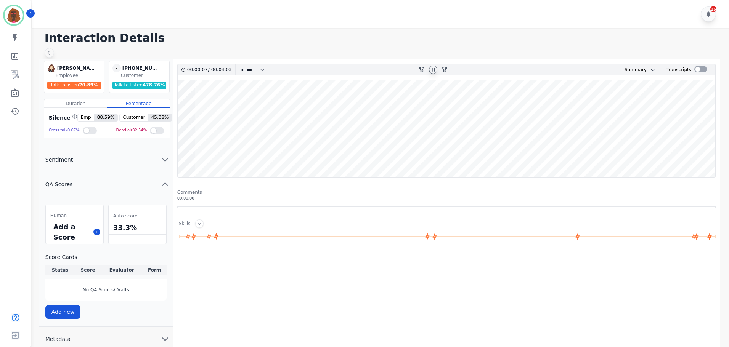
click at [52, 55] on icon at bounding box center [49, 53] width 6 height 6
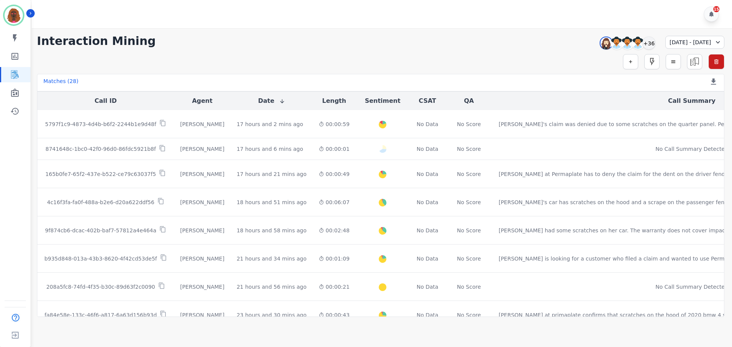
click at [435, 36] on div "**********" at bounding box center [380, 41] width 687 height 14
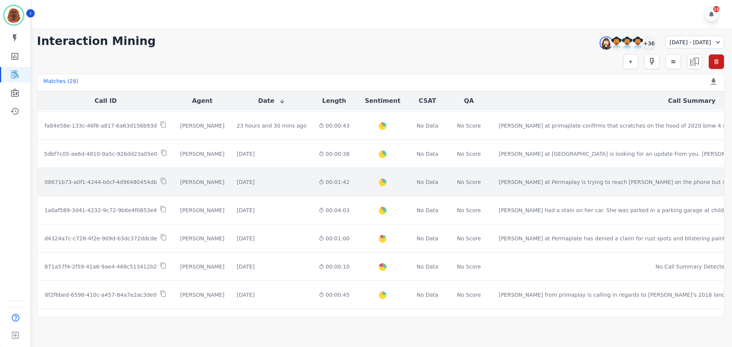
scroll to position [190, 0]
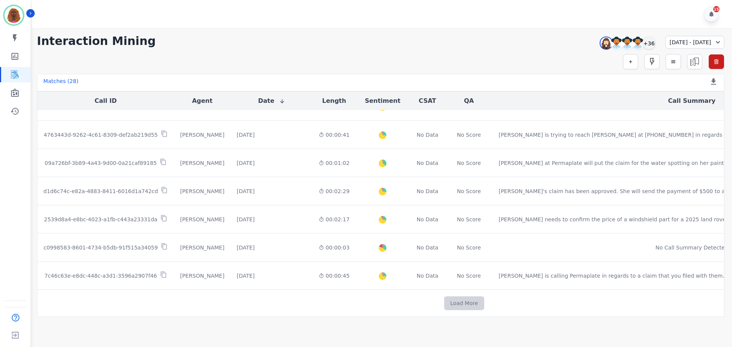
click at [444, 304] on button "Load More" at bounding box center [464, 304] width 40 height 14
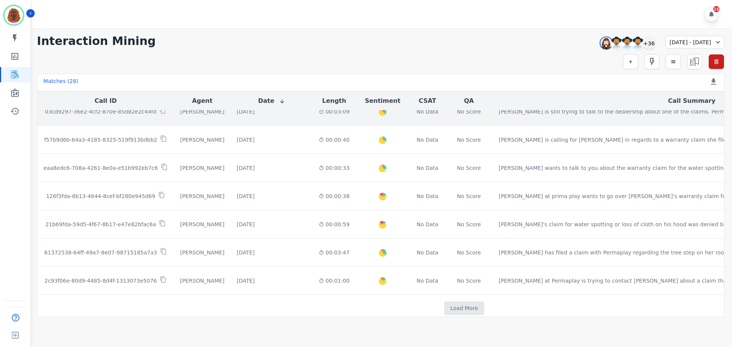
scroll to position [608, 0]
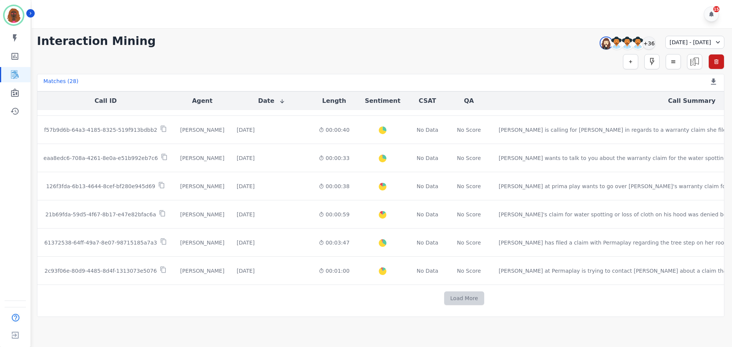
click at [444, 298] on button "Load More" at bounding box center [464, 299] width 40 height 14
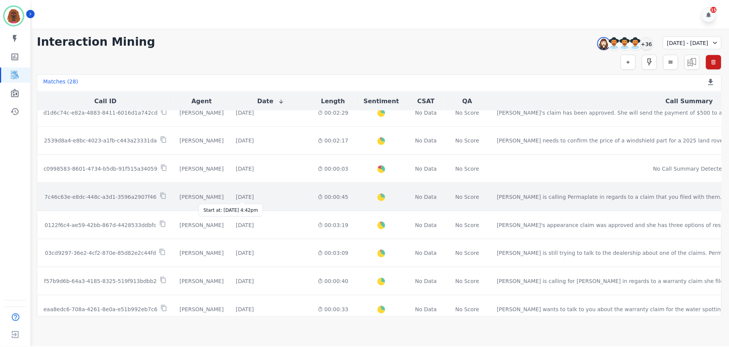
scroll to position [456, 0]
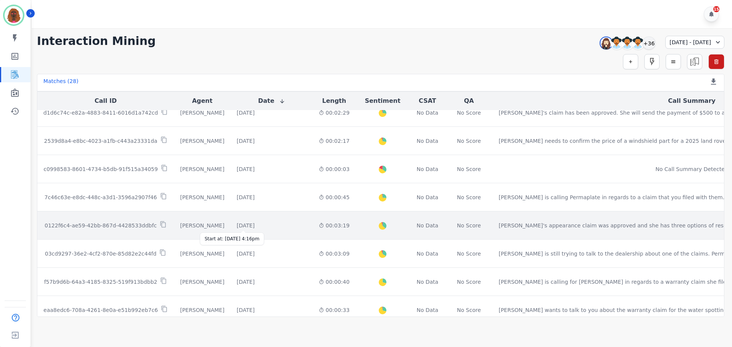
click at [249, 222] on div "[DATE]" at bounding box center [246, 226] width 18 height 8
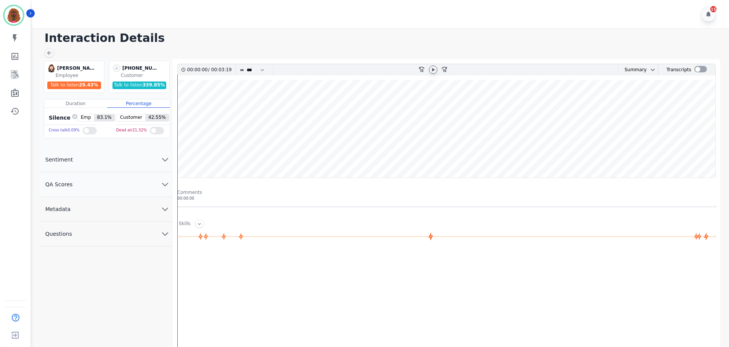
click at [432, 69] on icon at bounding box center [433, 69] width 3 height 3
click at [192, 152] on wave at bounding box center [446, 129] width 537 height 98
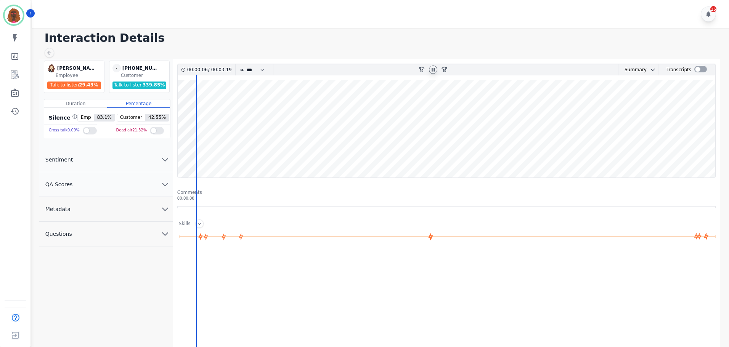
click at [146, 184] on button "QA Scores" at bounding box center [105, 184] width 133 height 25
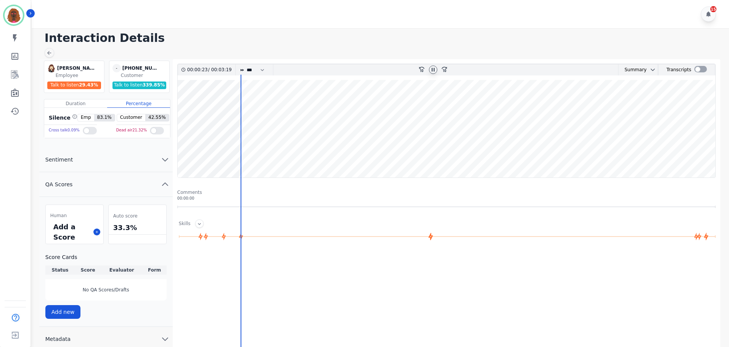
click at [316, 276] on div at bounding box center [447, 329] width 541 height 152
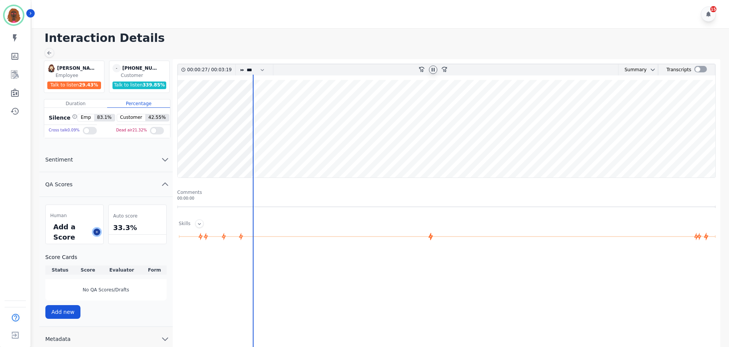
click at [97, 231] on icon at bounding box center [97, 232] width 4 height 4
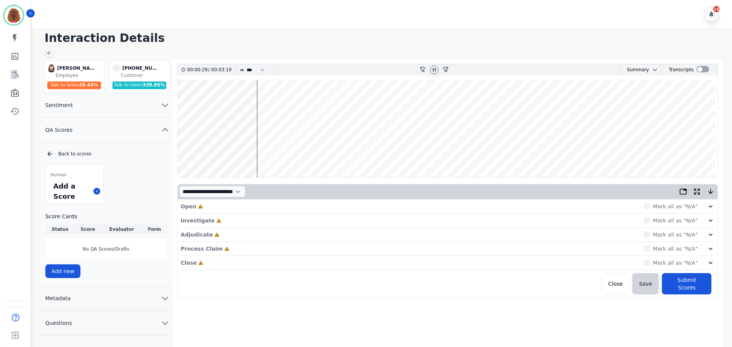
click at [250, 208] on div "Open Incomplete Mark all as "N/A"" at bounding box center [448, 207] width 534 height 14
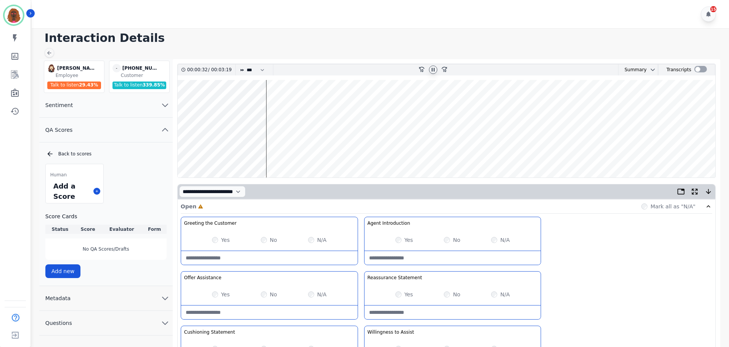
click at [192, 152] on wave at bounding box center [446, 129] width 537 height 98
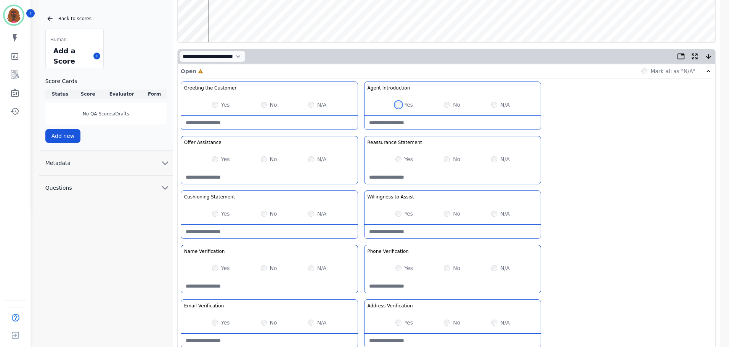
scroll to position [221, 0]
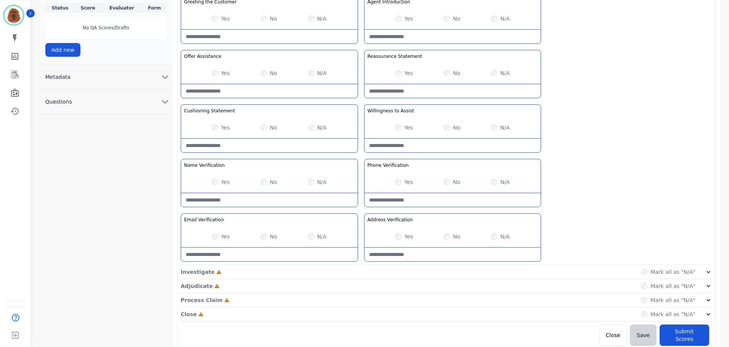
click at [329, 270] on div "Investigate Incomplete Mark all as "N/A"" at bounding box center [446, 272] width 531 height 14
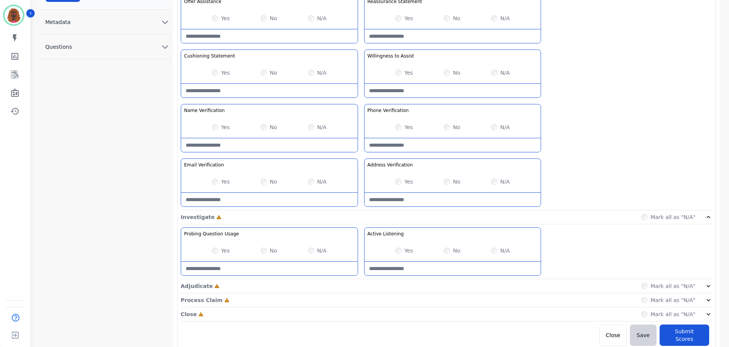
click at [358, 289] on div "Adjudicate Incomplete Mark all as "N/A"" at bounding box center [446, 286] width 531 height 14
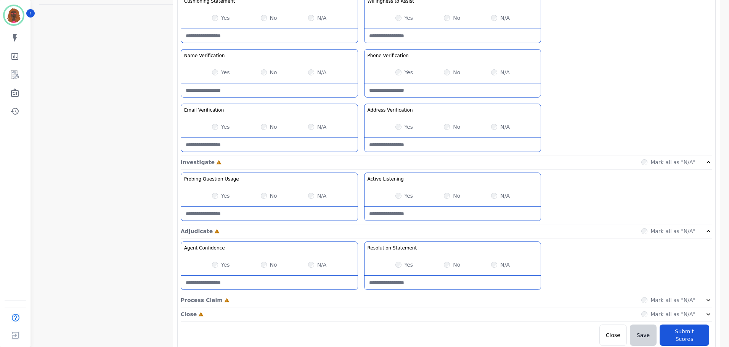
click at [362, 298] on div "Process Claim Incomplete Mark all as "N/A"" at bounding box center [446, 301] width 531 height 14
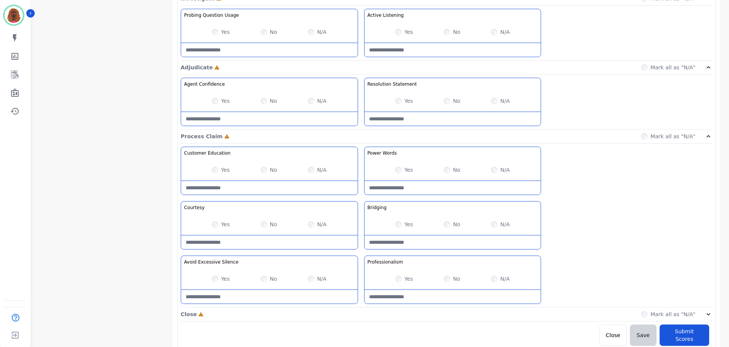
click at [356, 315] on div "Close Incomplete Mark all as "N/A"" at bounding box center [446, 315] width 531 height 14
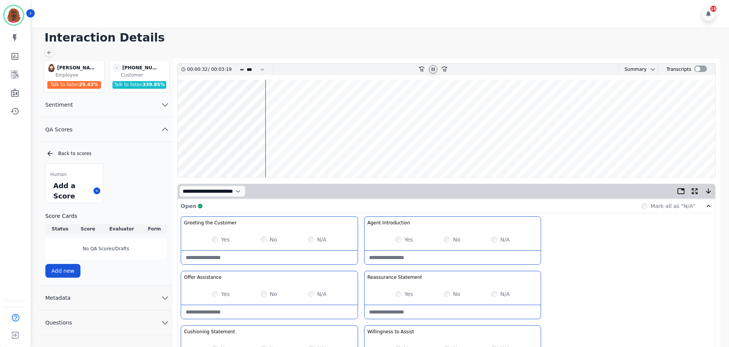
scroll to position [0, 0]
click at [607, 243] on div "Greeting the Customer Welcome is where we quickly greet our customer as a known…" at bounding box center [446, 352] width 531 height 270
click at [660, 149] on wave at bounding box center [446, 129] width 537 height 98
click at [434, 70] on icon at bounding box center [433, 69] width 3 height 3
click at [436, 66] on div at bounding box center [432, 69] width 11 height 11
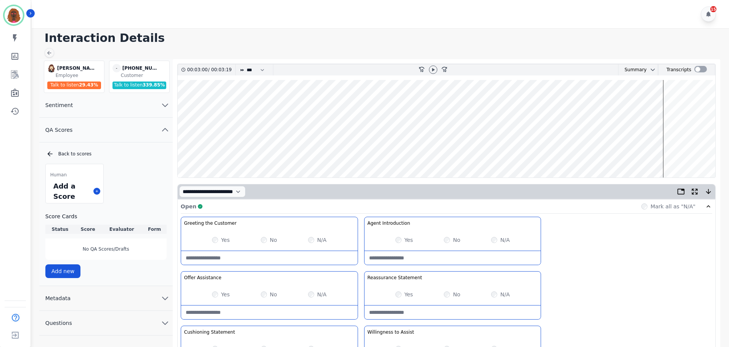
click at [531, 149] on wave at bounding box center [446, 129] width 537 height 98
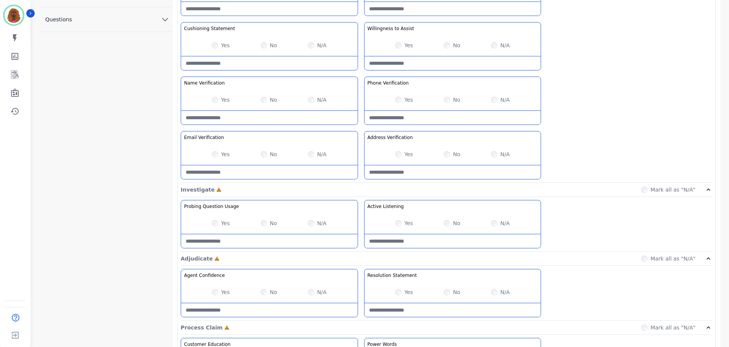
scroll to position [304, 0]
click at [395, 223] on div "Yes No N/A" at bounding box center [452, 222] width 176 height 21
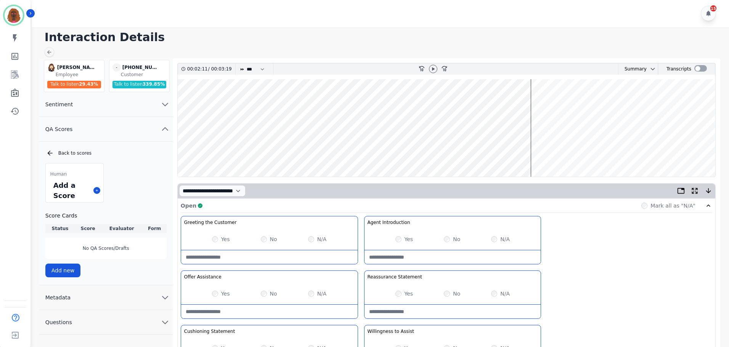
scroll to position [0, 0]
click at [430, 68] on div at bounding box center [433, 70] width 8 height 8
click at [563, 154] on wave at bounding box center [446, 129] width 537 height 98
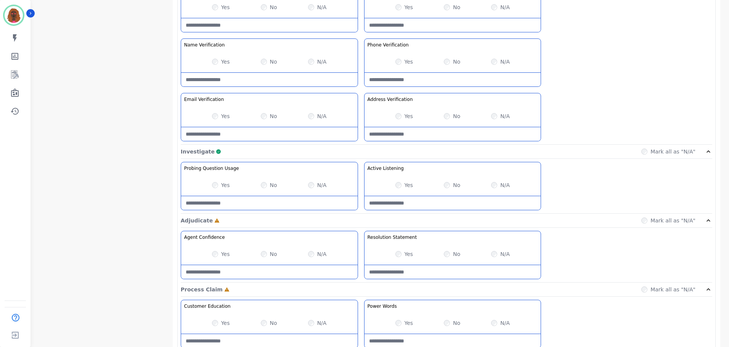
scroll to position [342, 0]
click at [435, 199] on Listening-note at bounding box center [452, 203] width 176 height 14
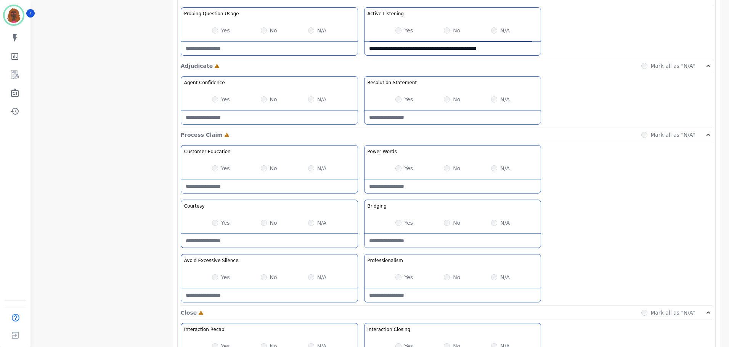
scroll to position [498, 0]
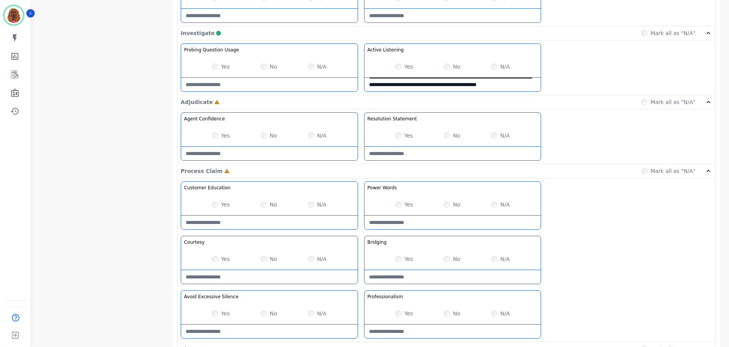
type Listening-note "**********"
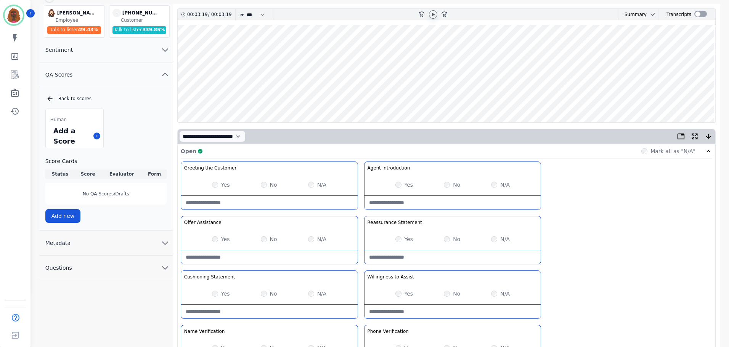
scroll to position [0, 0]
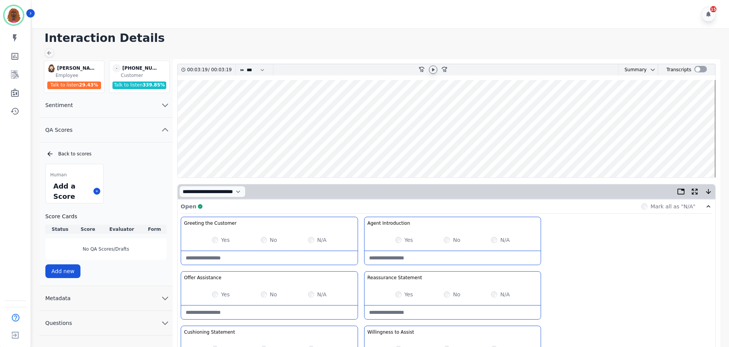
click at [420, 148] on wave at bounding box center [446, 129] width 537 height 98
click at [418, 154] on wave at bounding box center [446, 129] width 537 height 98
click at [431, 71] on icon at bounding box center [433, 70] width 6 height 6
click at [405, 151] on wave at bounding box center [446, 129] width 537 height 98
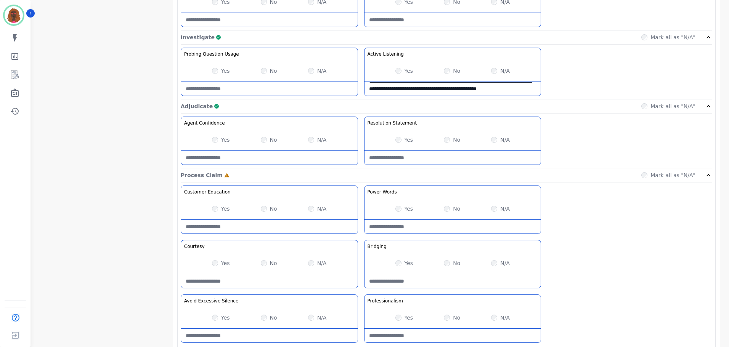
scroll to position [457, 0]
click at [443, 278] on Claim-Bridging-note at bounding box center [452, 281] width 176 height 14
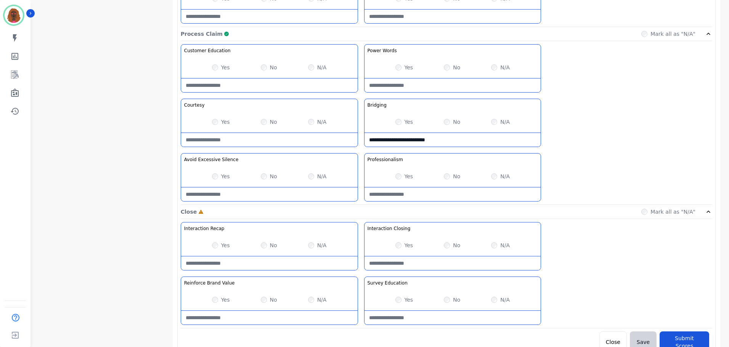
scroll to position [605, 0]
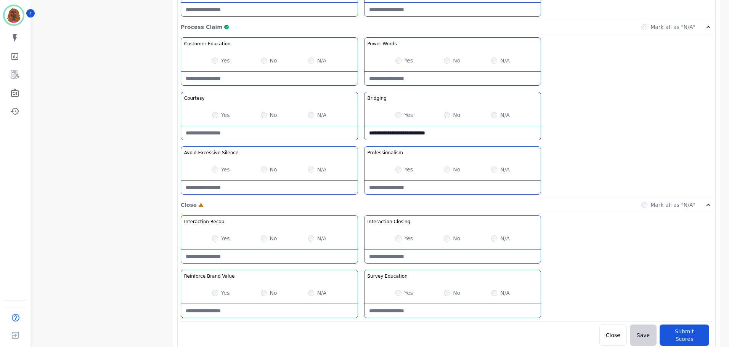
type Claim-Bridging-note "**********"
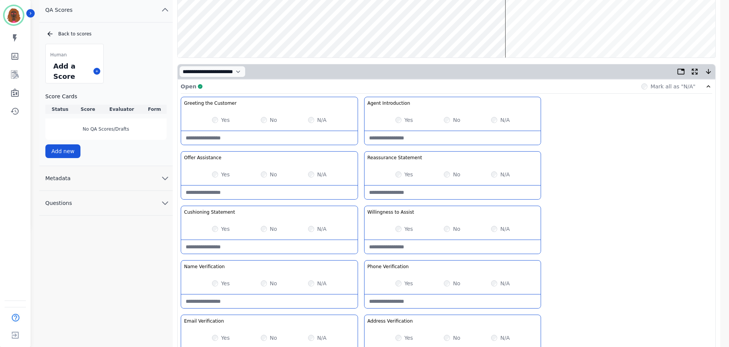
scroll to position [0, 0]
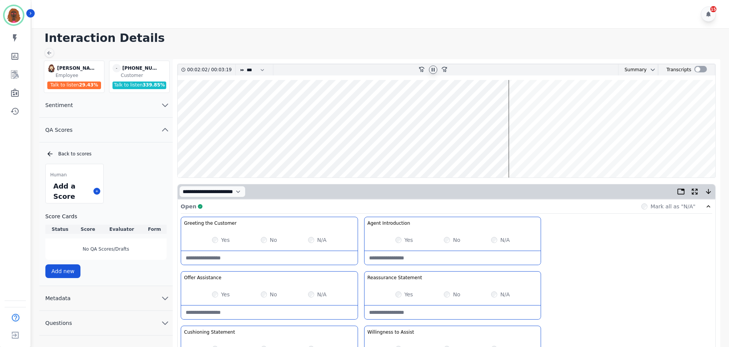
click at [529, 151] on wave at bounding box center [446, 129] width 537 height 98
click at [526, 154] on wave at bounding box center [446, 129] width 537 height 98
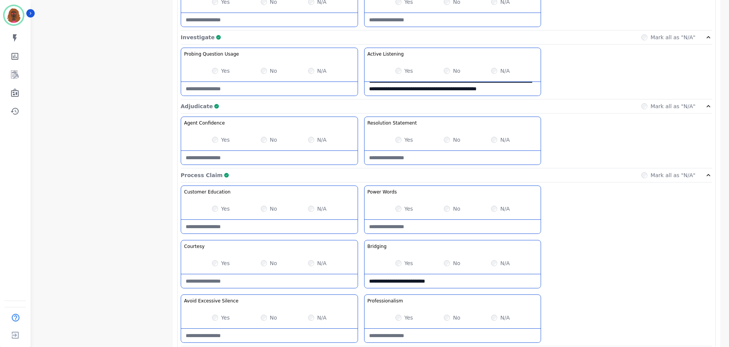
scroll to position [605, 0]
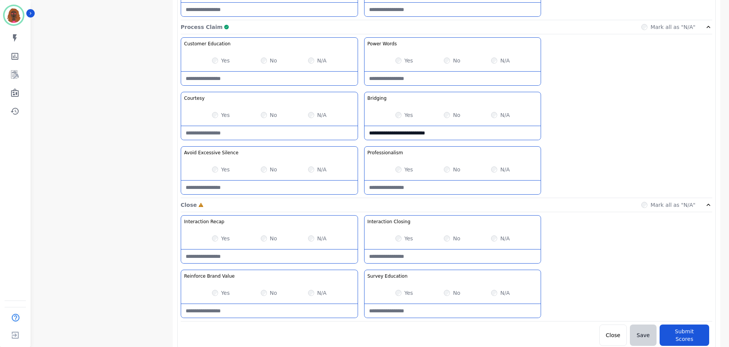
click at [428, 256] on Closing-note at bounding box center [452, 257] width 176 height 14
type Closing-note "**********"
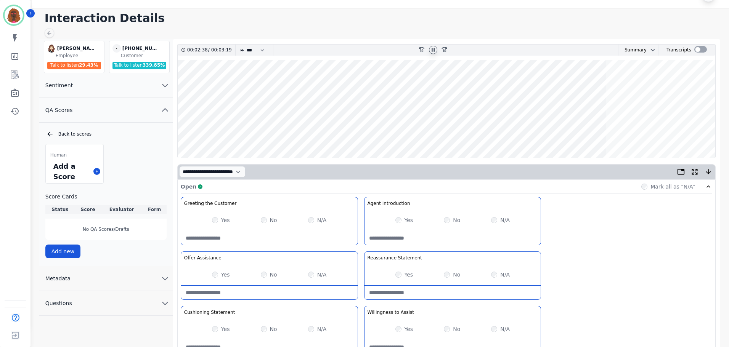
scroll to position [0, 0]
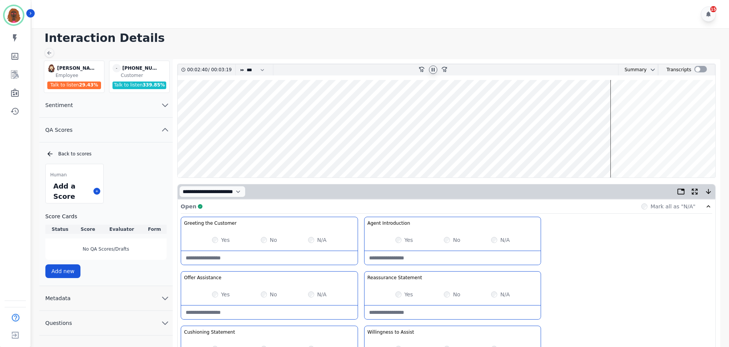
click at [661, 151] on wave at bounding box center [446, 129] width 537 height 98
click at [687, 156] on wave at bounding box center [446, 129] width 537 height 98
click at [695, 153] on wave at bounding box center [446, 129] width 537 height 98
click at [702, 152] on wave at bounding box center [446, 129] width 537 height 98
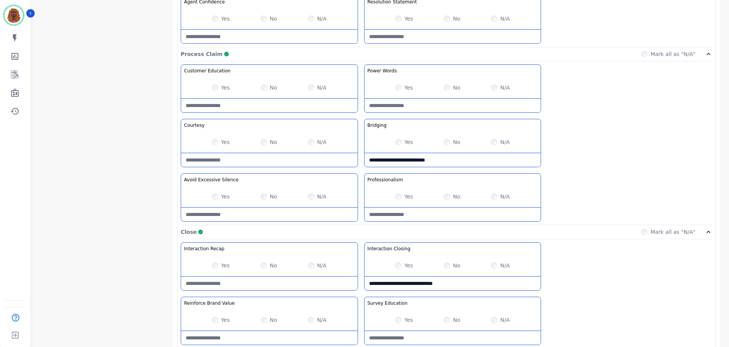
scroll to position [605, 0]
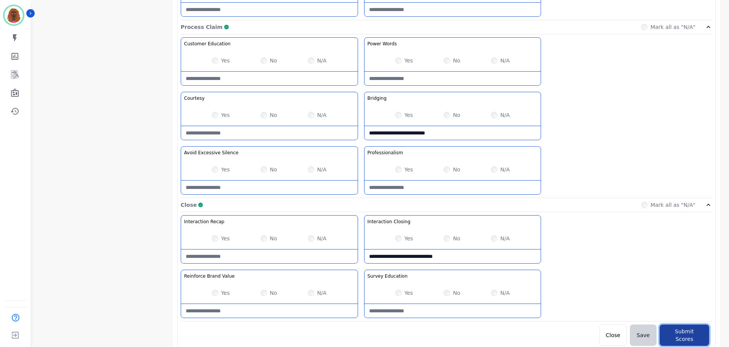
click at [697, 335] on button "Submit Scores" at bounding box center [684, 335] width 50 height 21
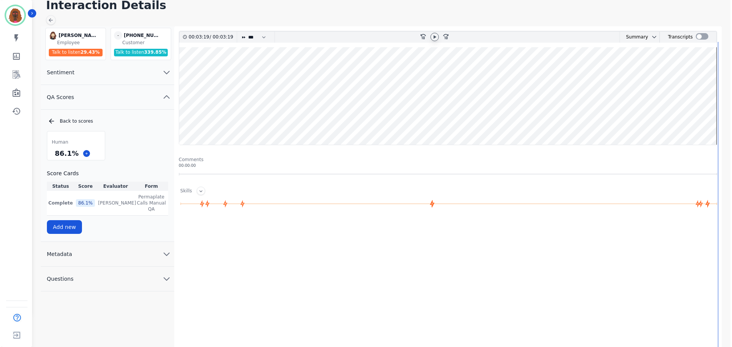
scroll to position [0, 0]
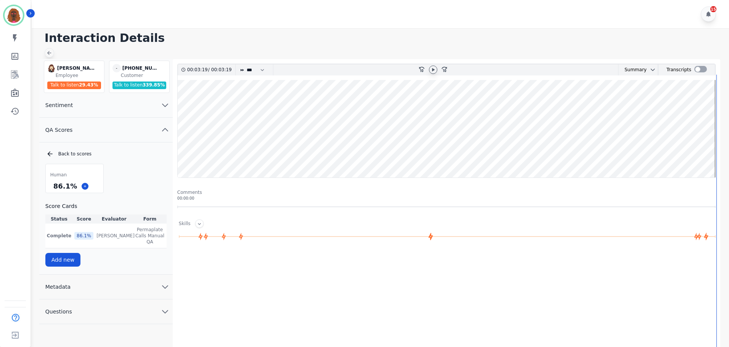
click at [51, 54] on icon at bounding box center [49, 53] width 6 height 6
